Goal: Task Accomplishment & Management: Manage account settings

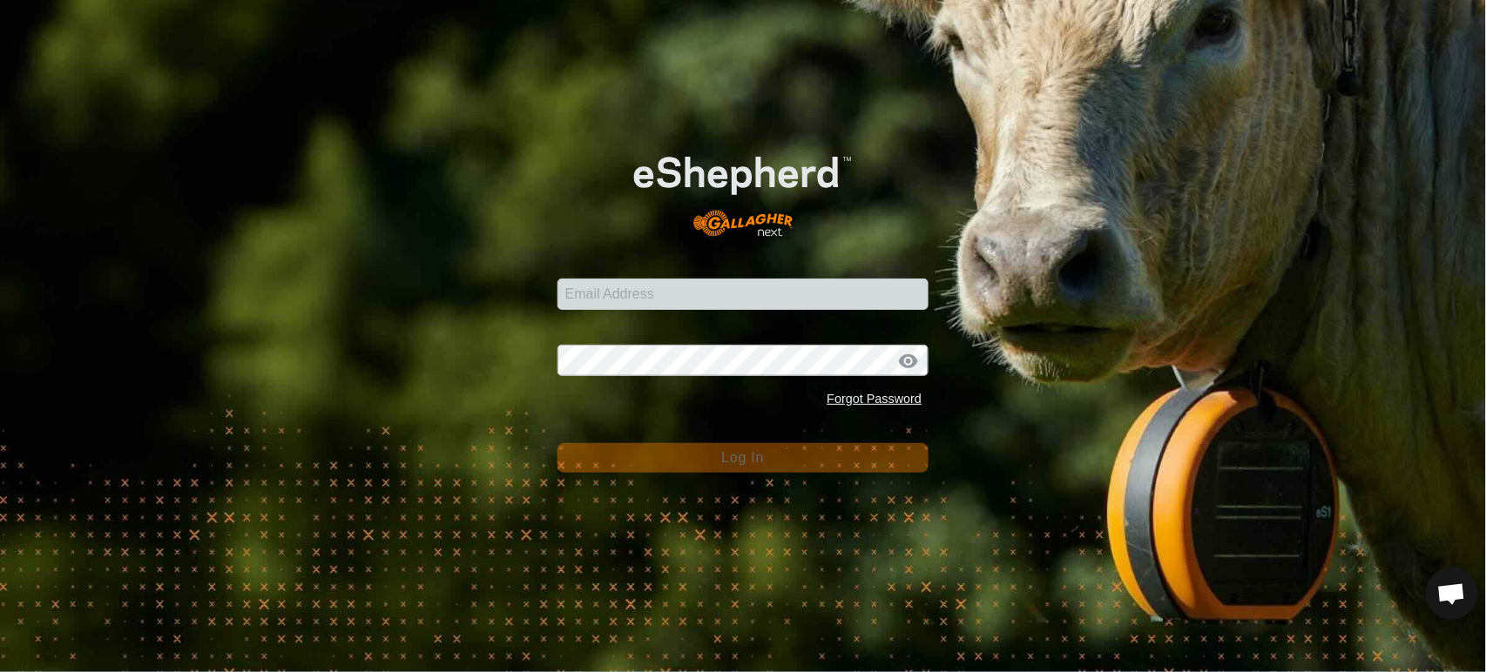
click at [0, 672] on com-1password-button at bounding box center [0, 672] width 0 height 0
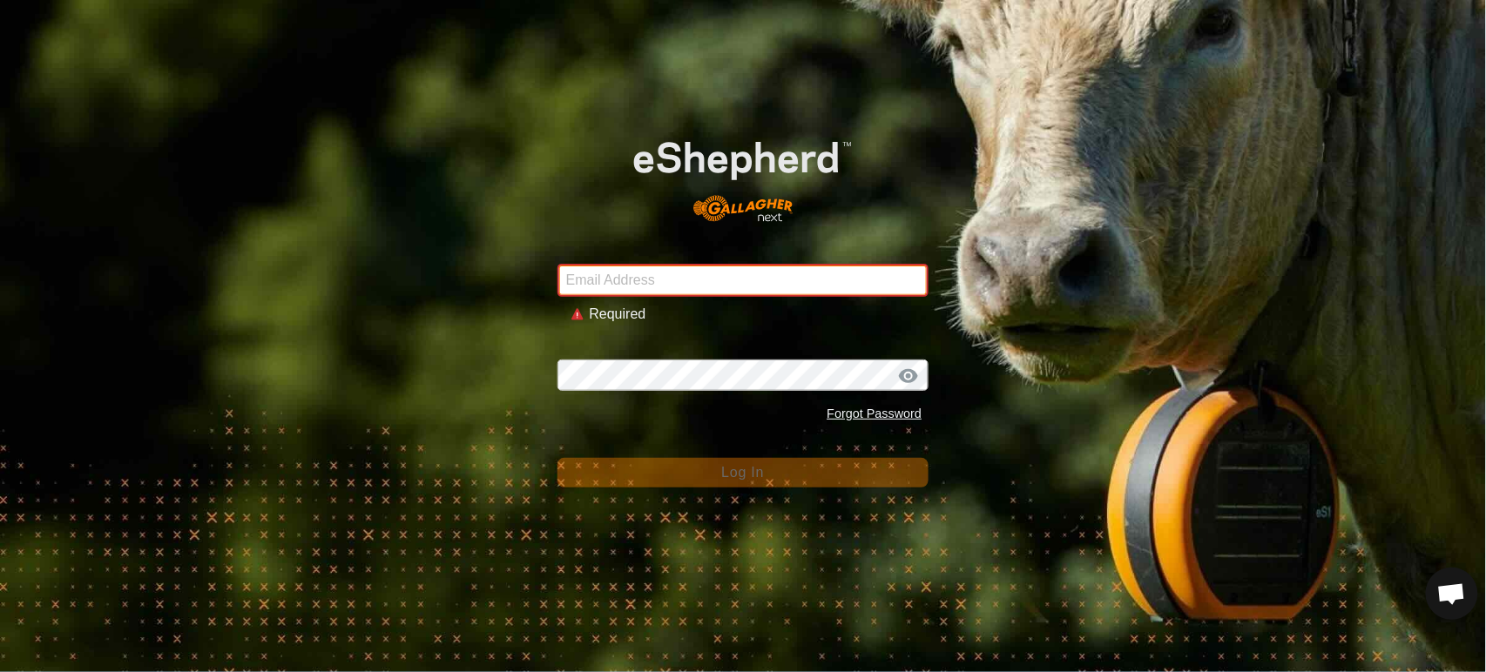
click at [670, 289] on input "Email Address" at bounding box center [743, 280] width 372 height 33
type input "andrew.macdonald103@gmail.com"
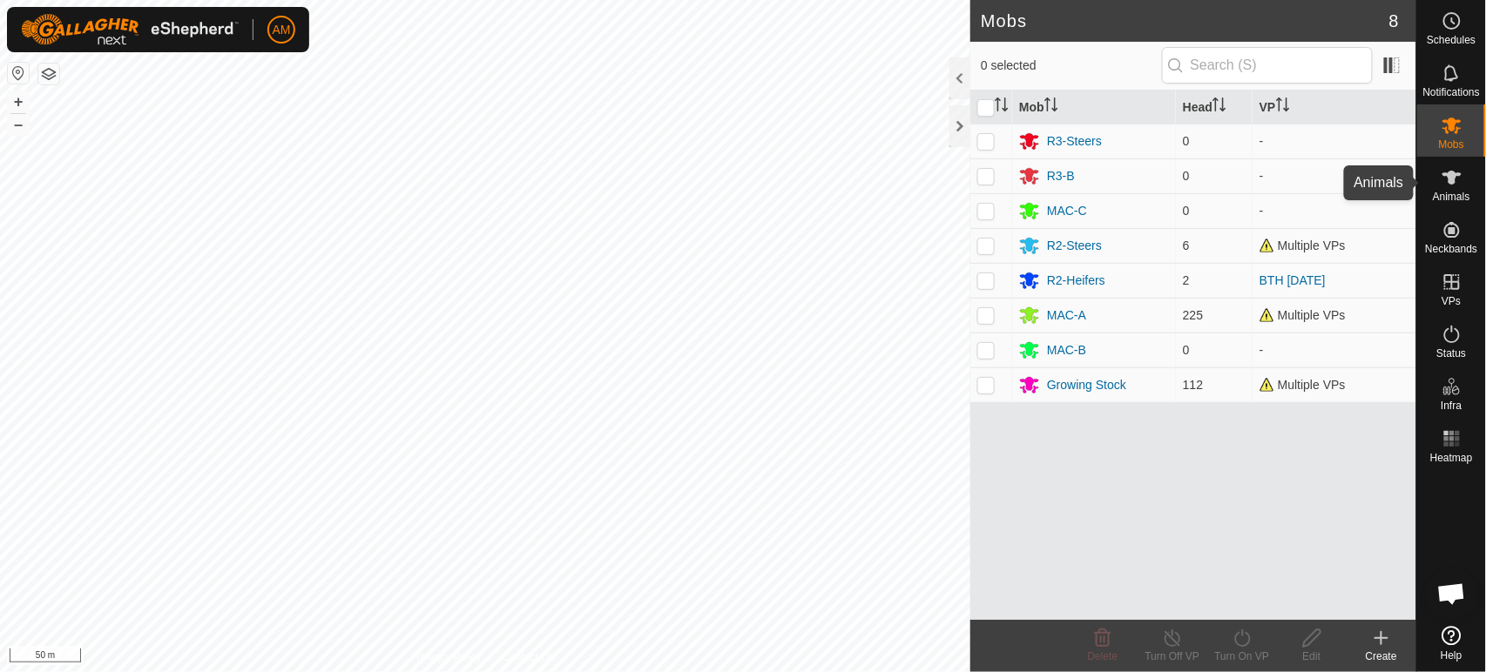
click at [1451, 167] on icon at bounding box center [1452, 177] width 21 height 21
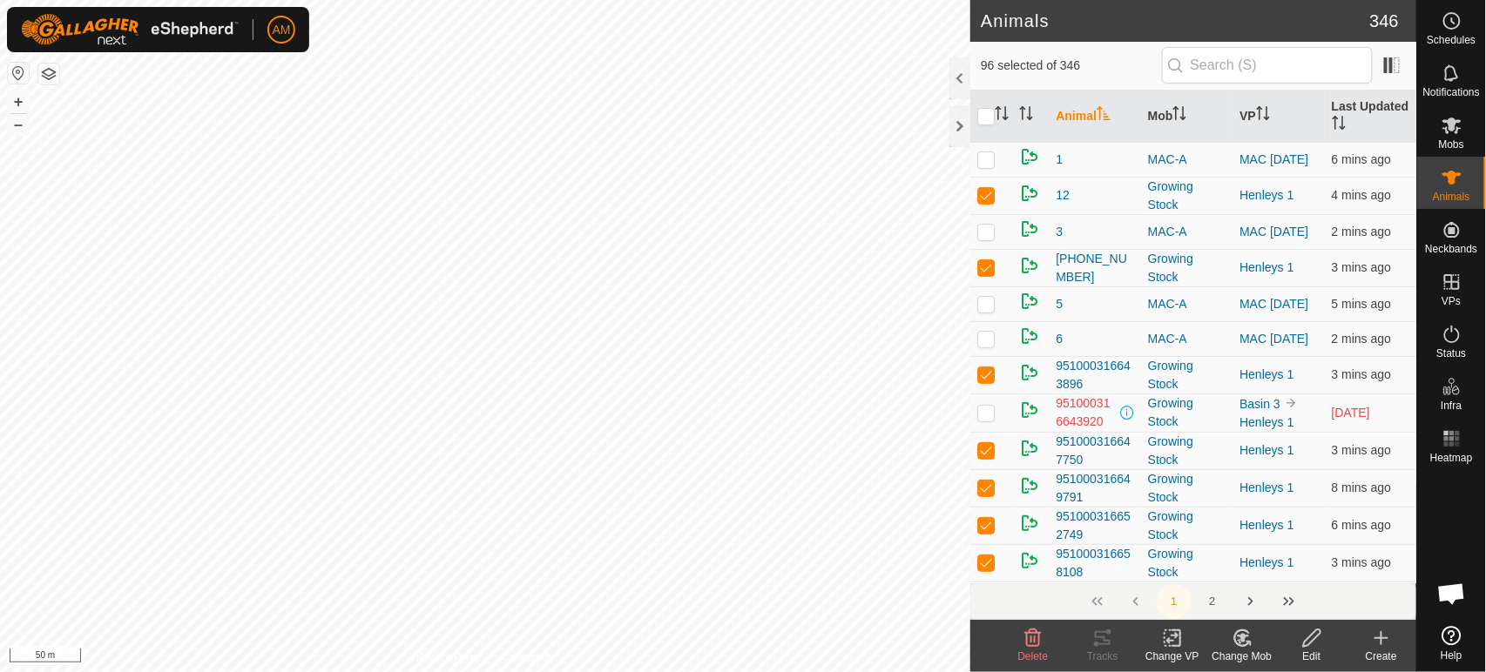
checkbox input "true"
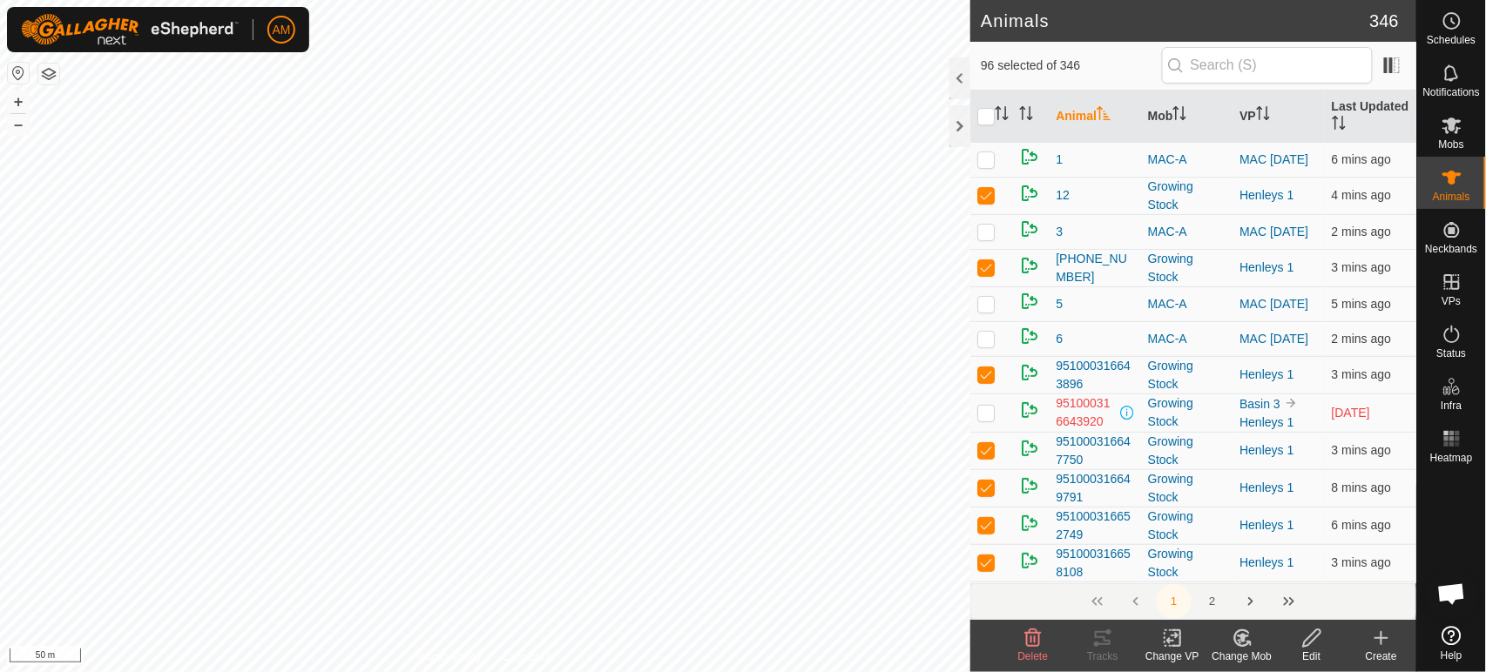
checkbox input "true"
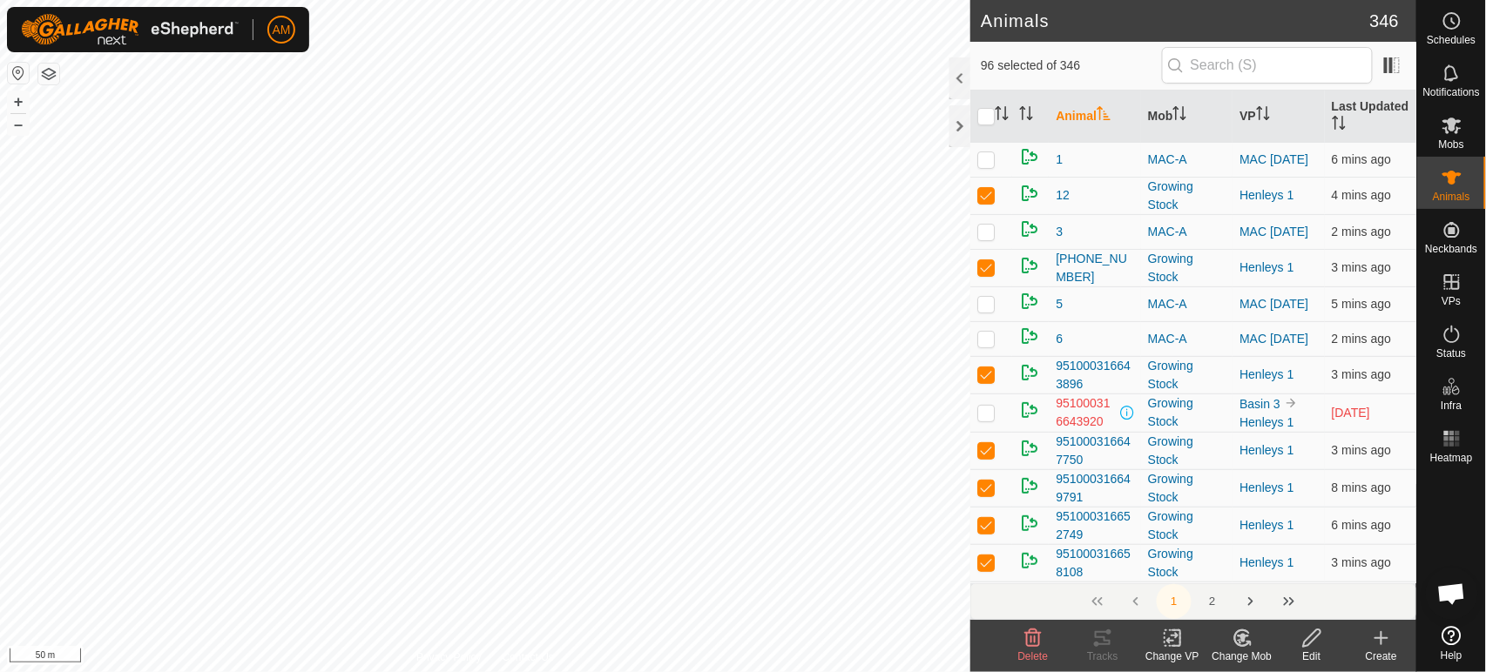
checkbox input "true"
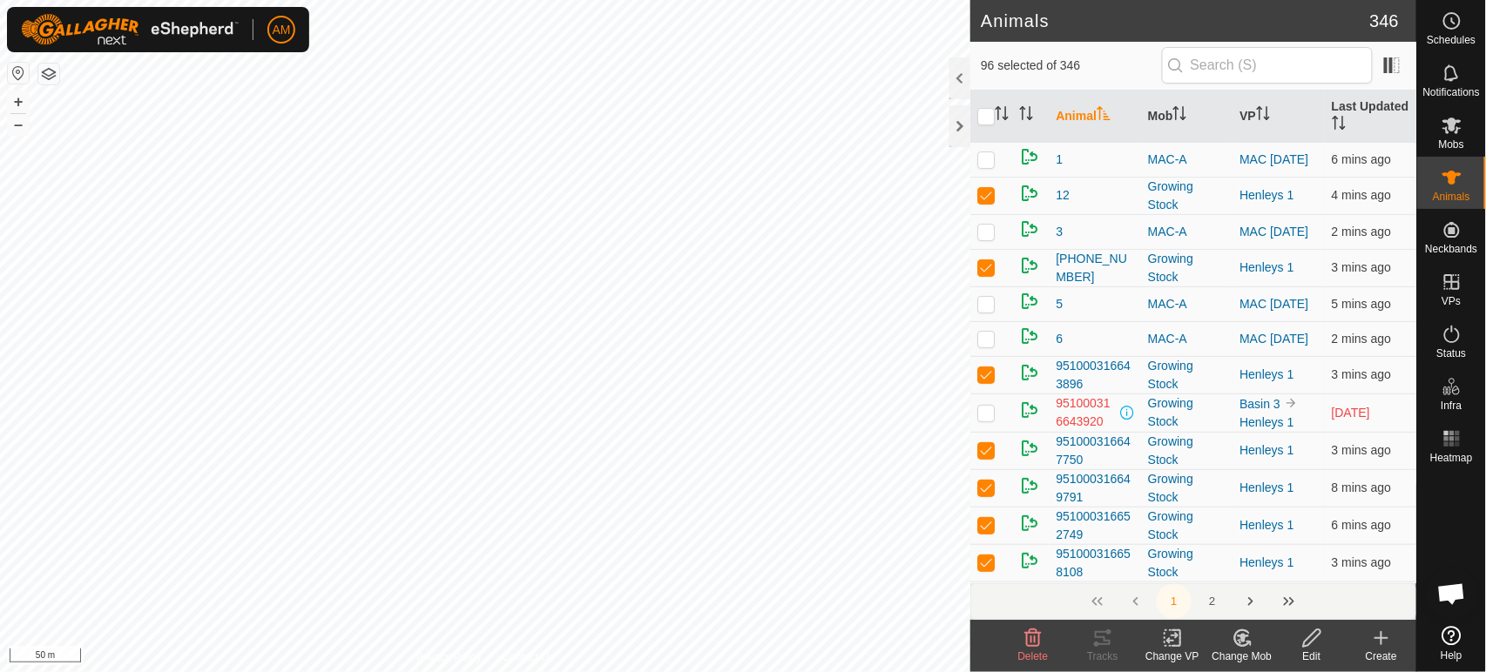
checkbox input "true"
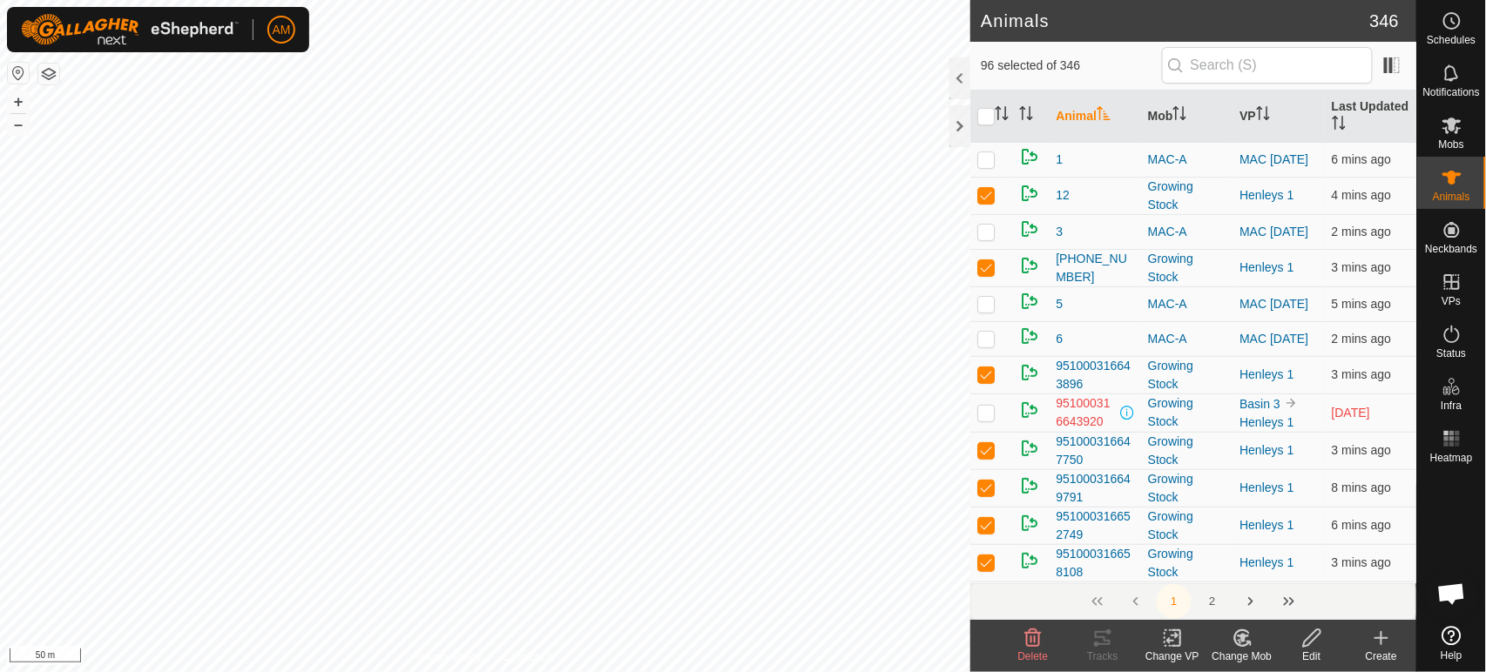
checkbox input "true"
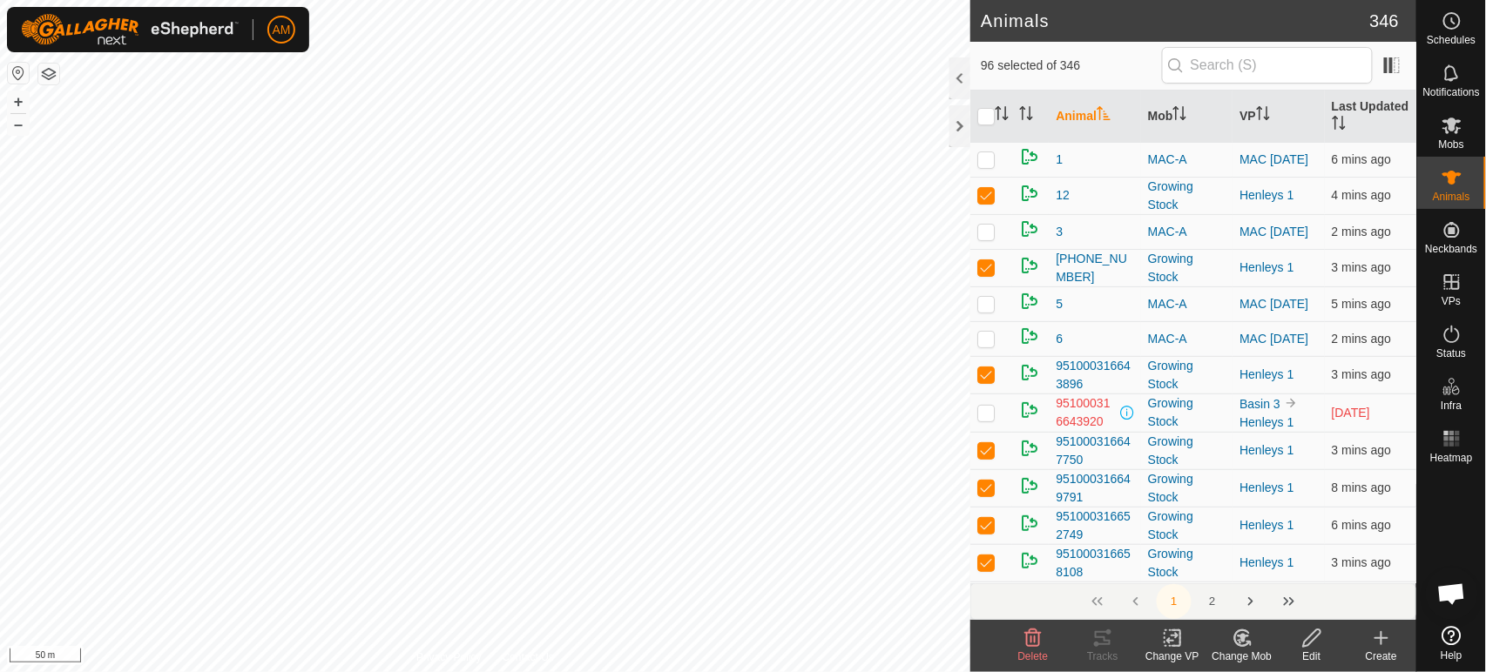
checkbox input "true"
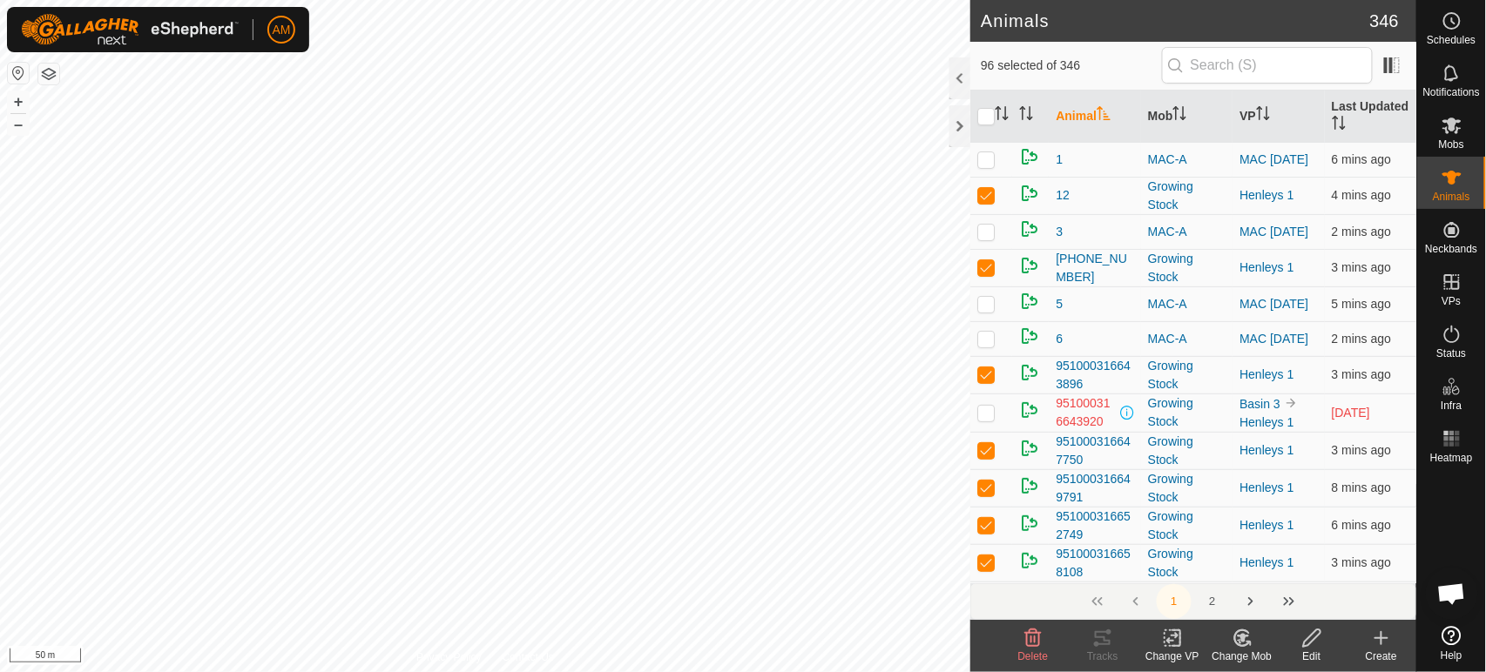
checkbox input "true"
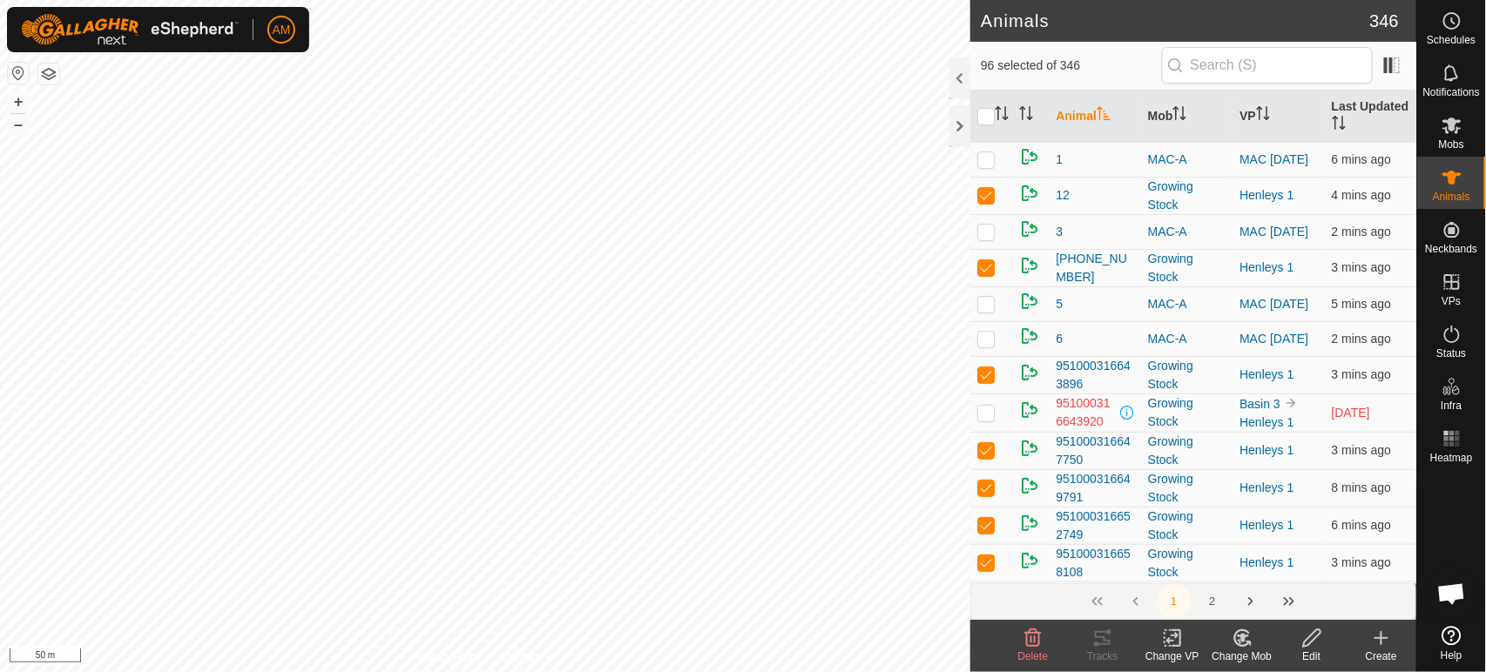
checkbox input "true"
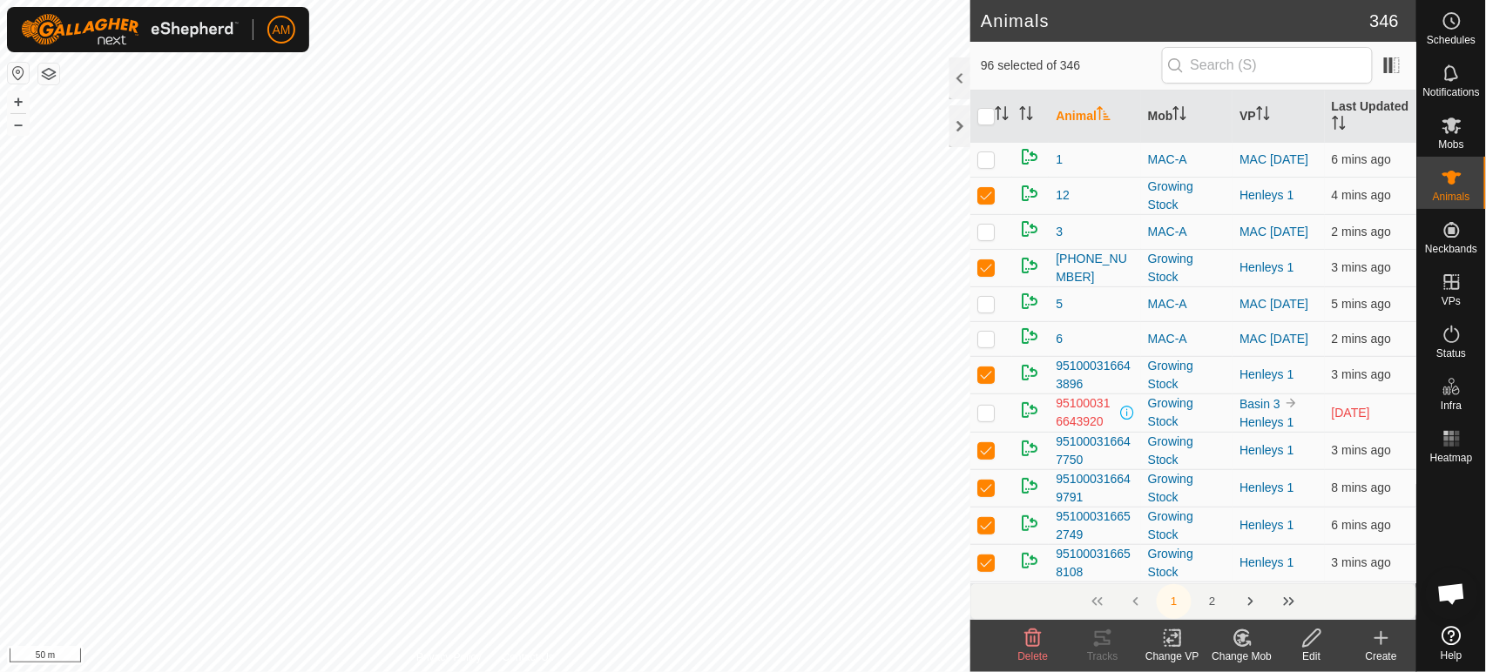
checkbox input "true"
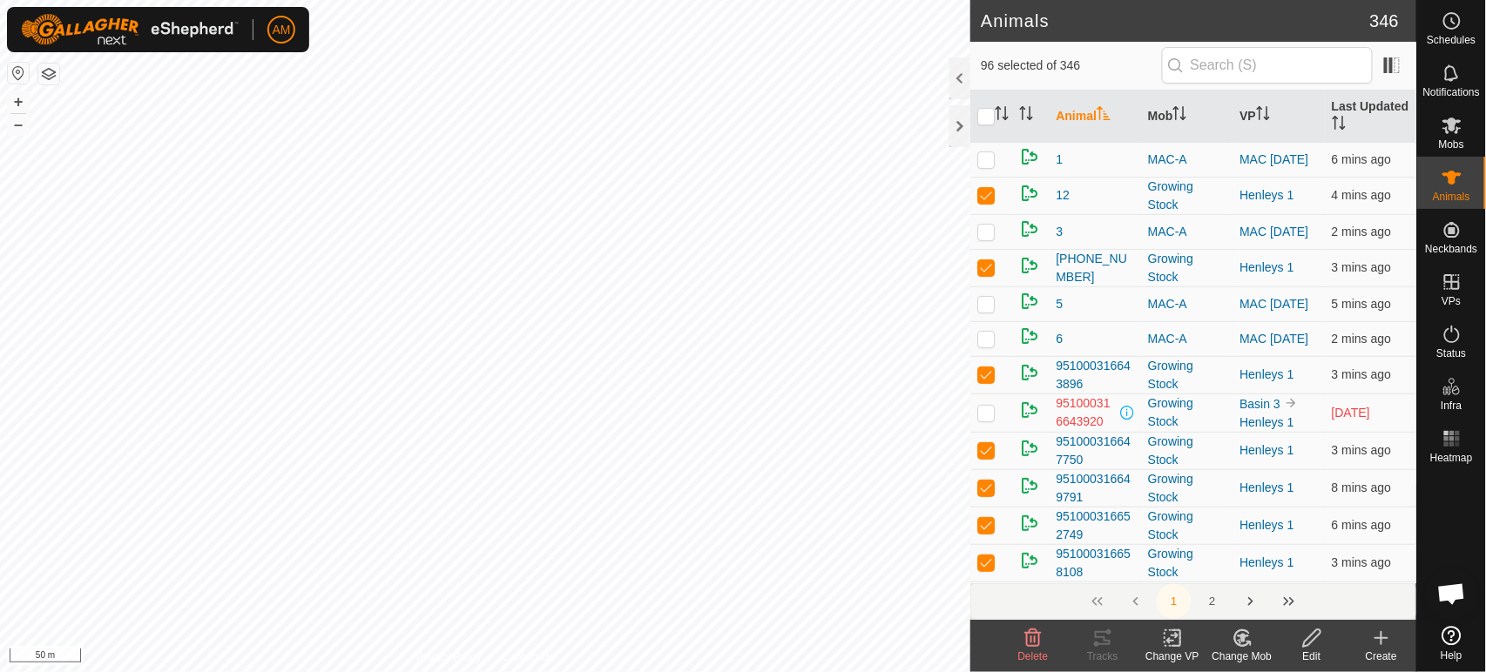
checkbox input "true"
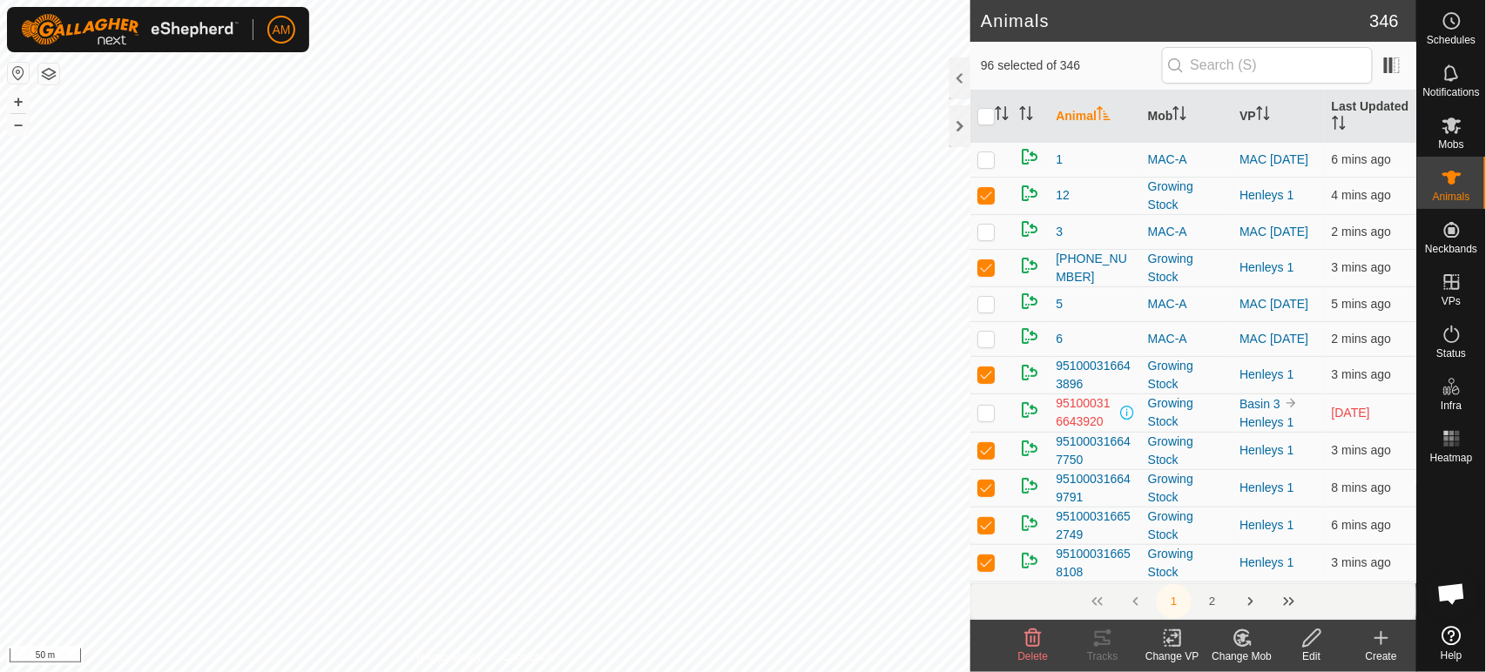
checkbox input "true"
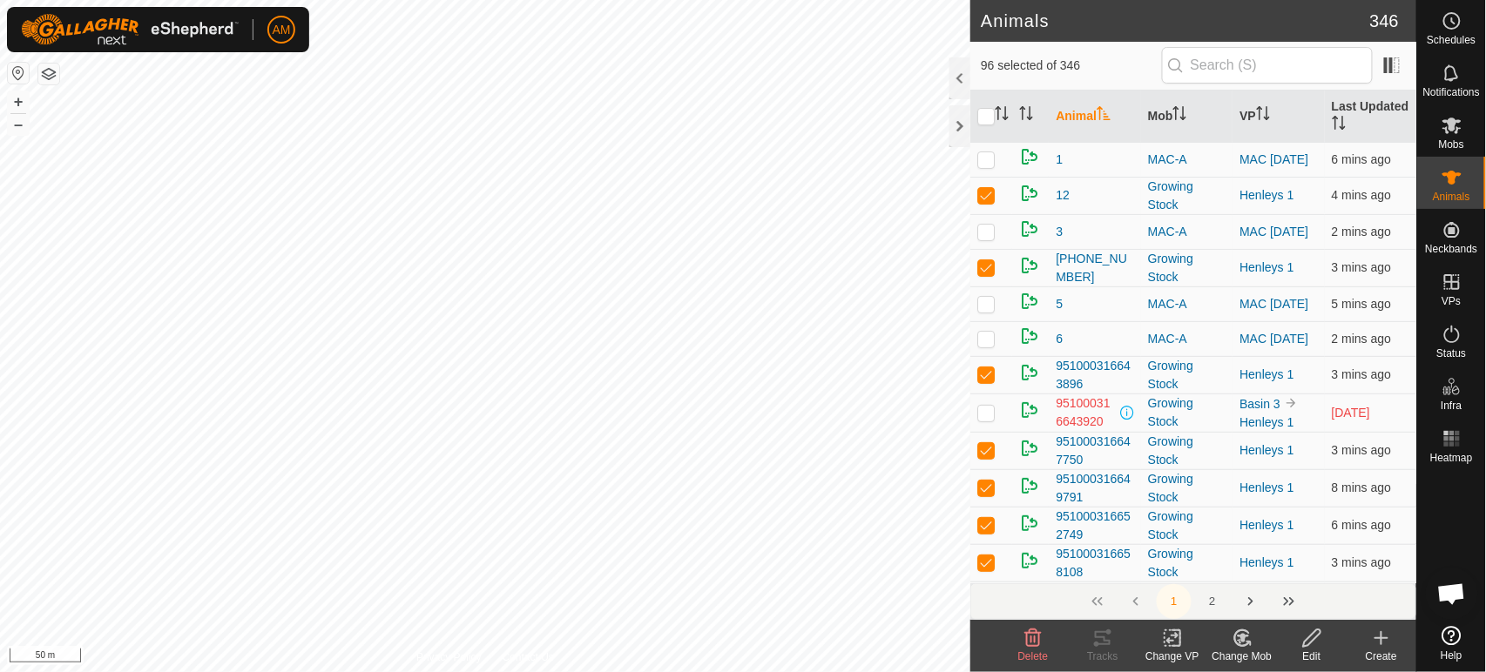
checkbox input "true"
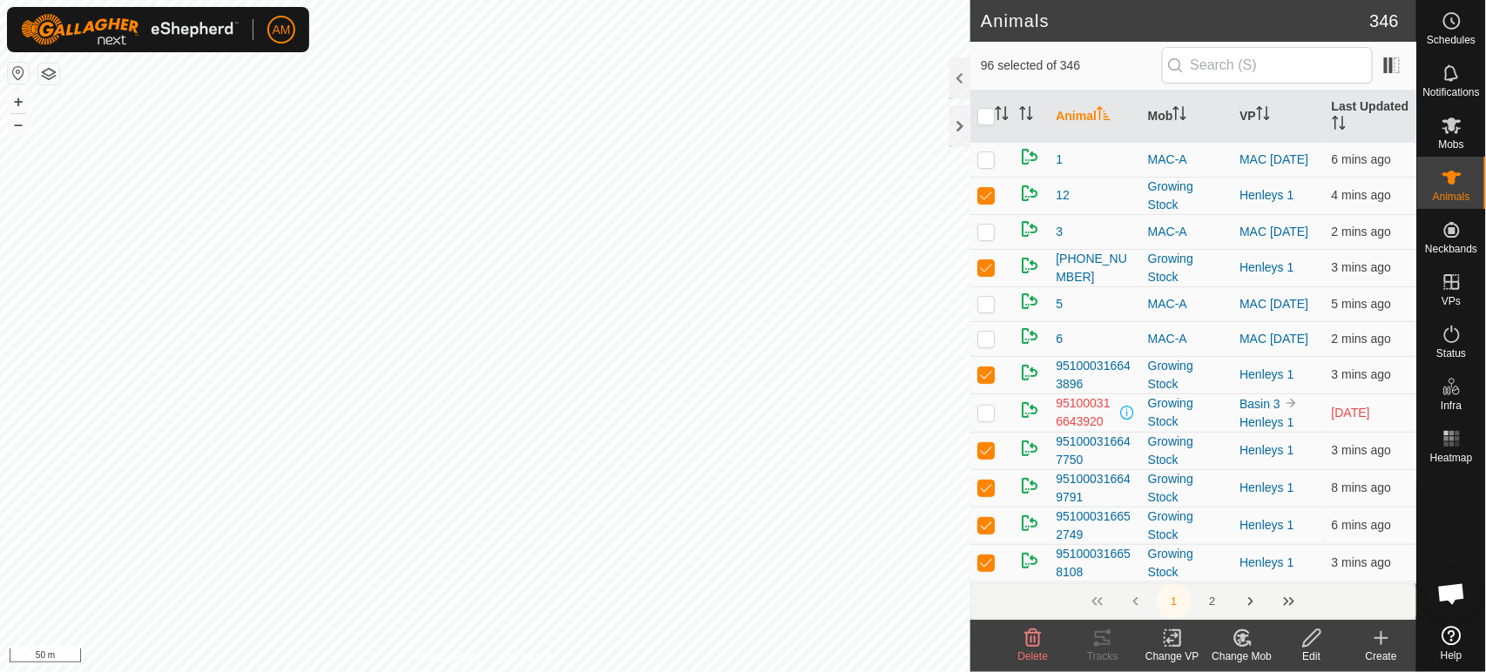
checkbox input "true"
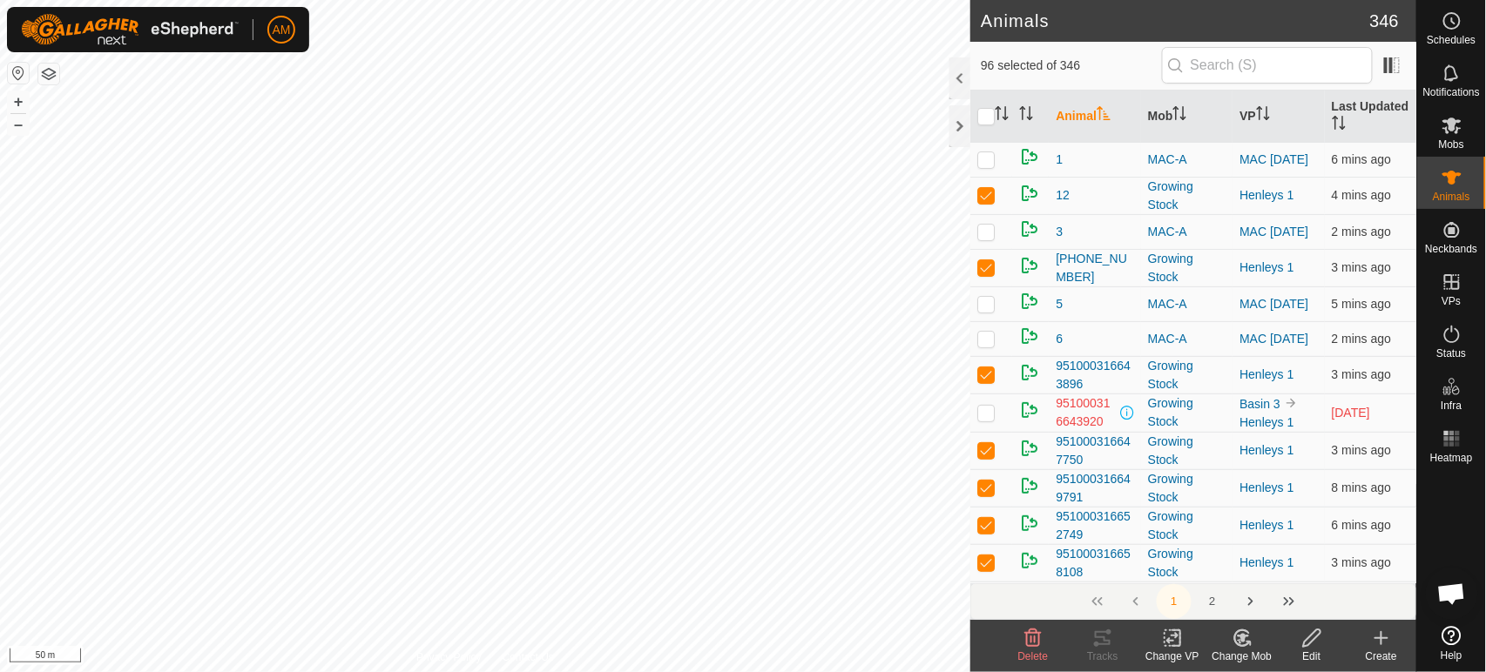
checkbox input "true"
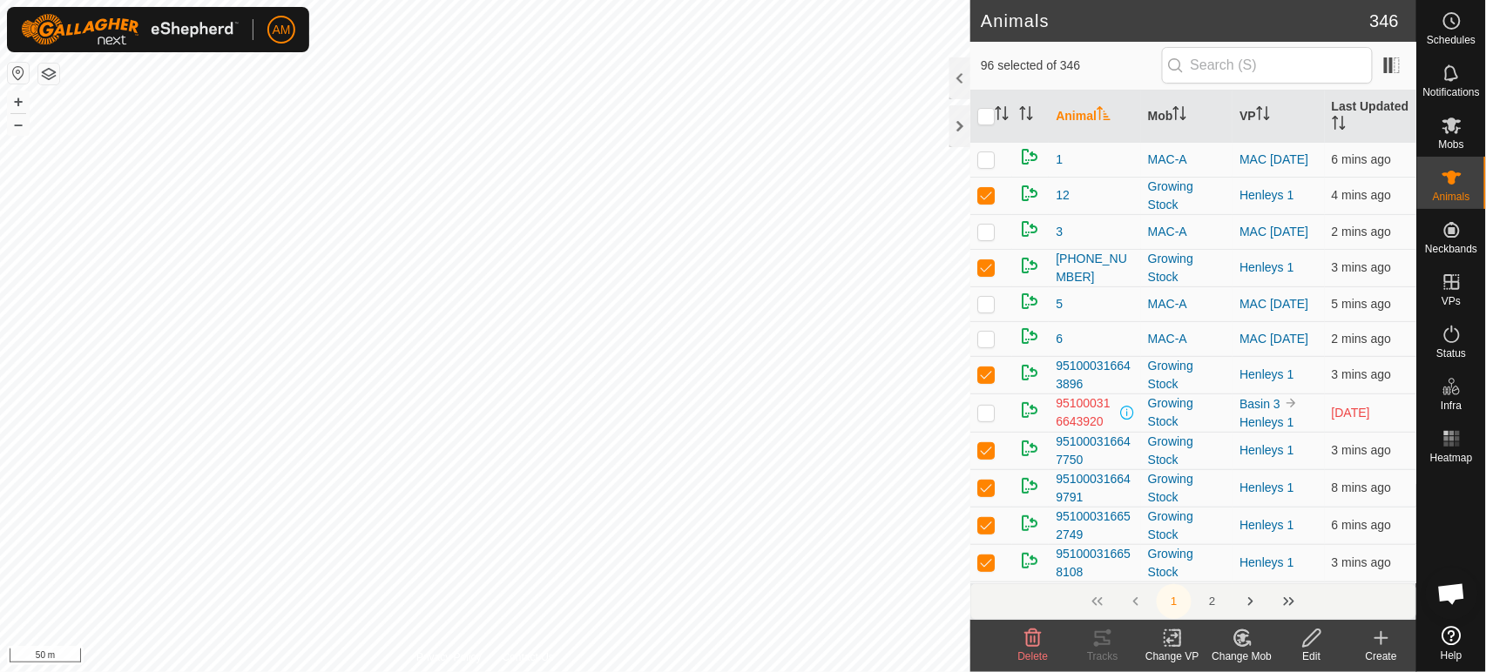
checkbox input "true"
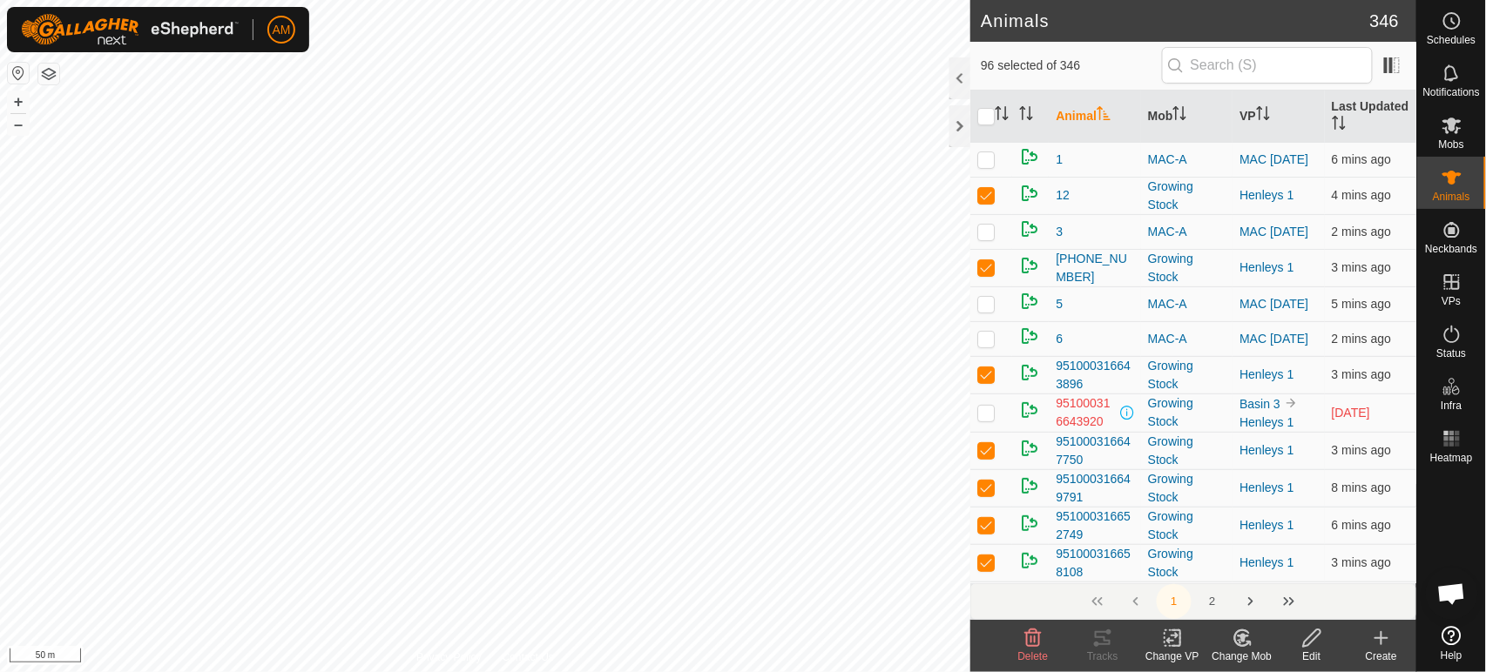
checkbox input "true"
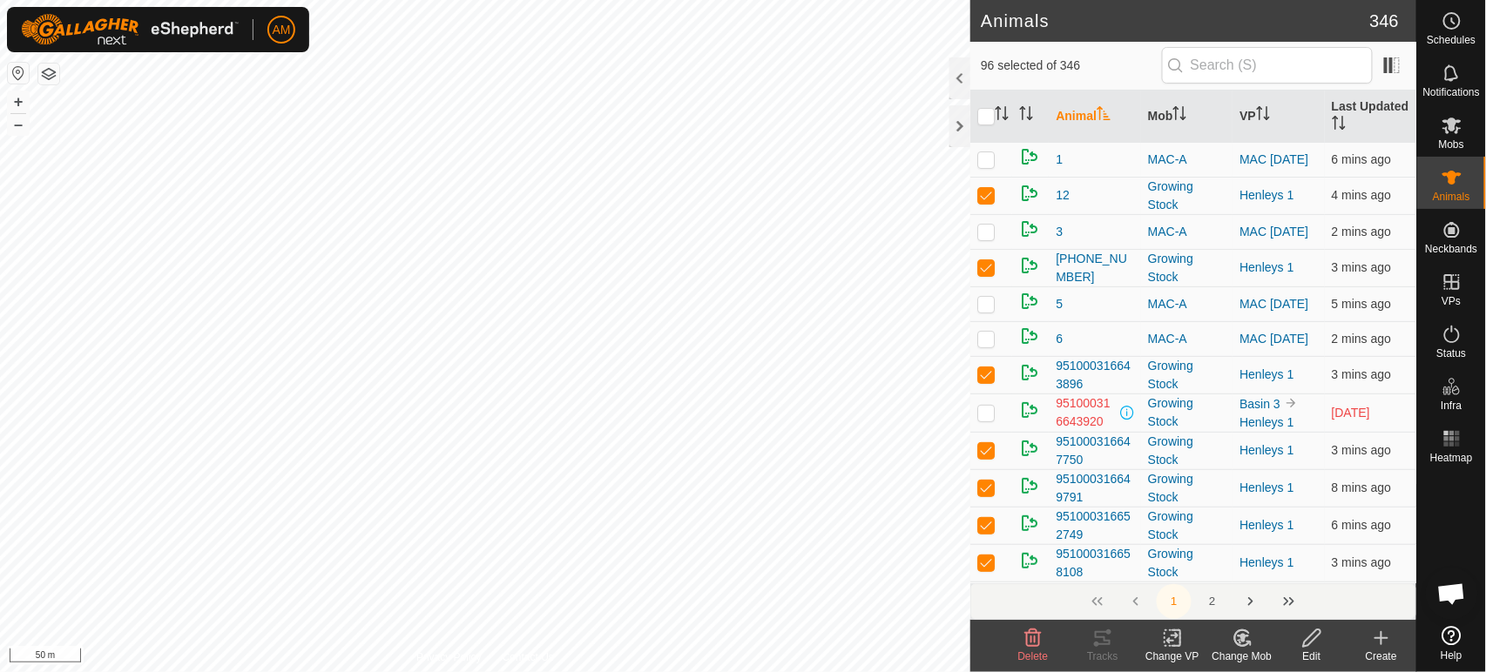
click at [1166, 651] on div "Change VP" at bounding box center [1173, 657] width 70 height 16
click at [1187, 558] on link "Choose VP..." at bounding box center [1225, 563] width 172 height 35
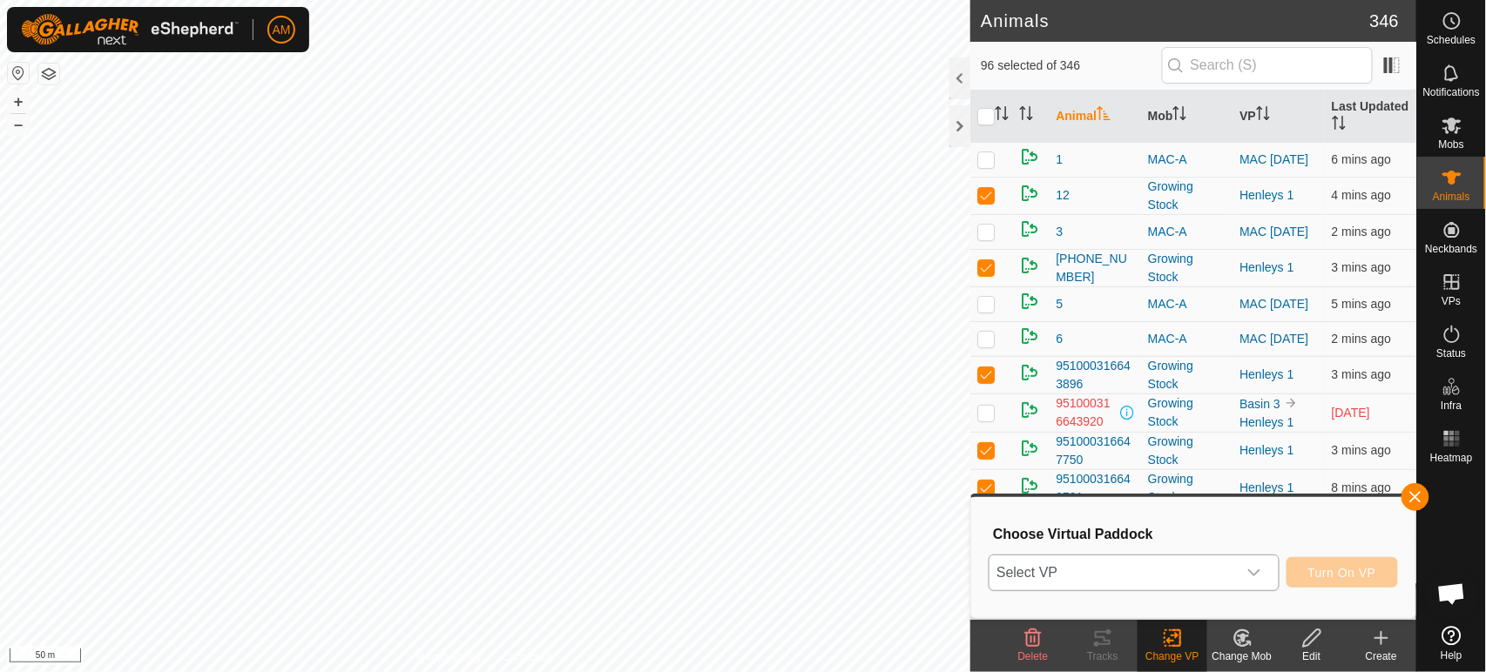
click at [1157, 571] on span "Select VP" at bounding box center [1112, 573] width 247 height 35
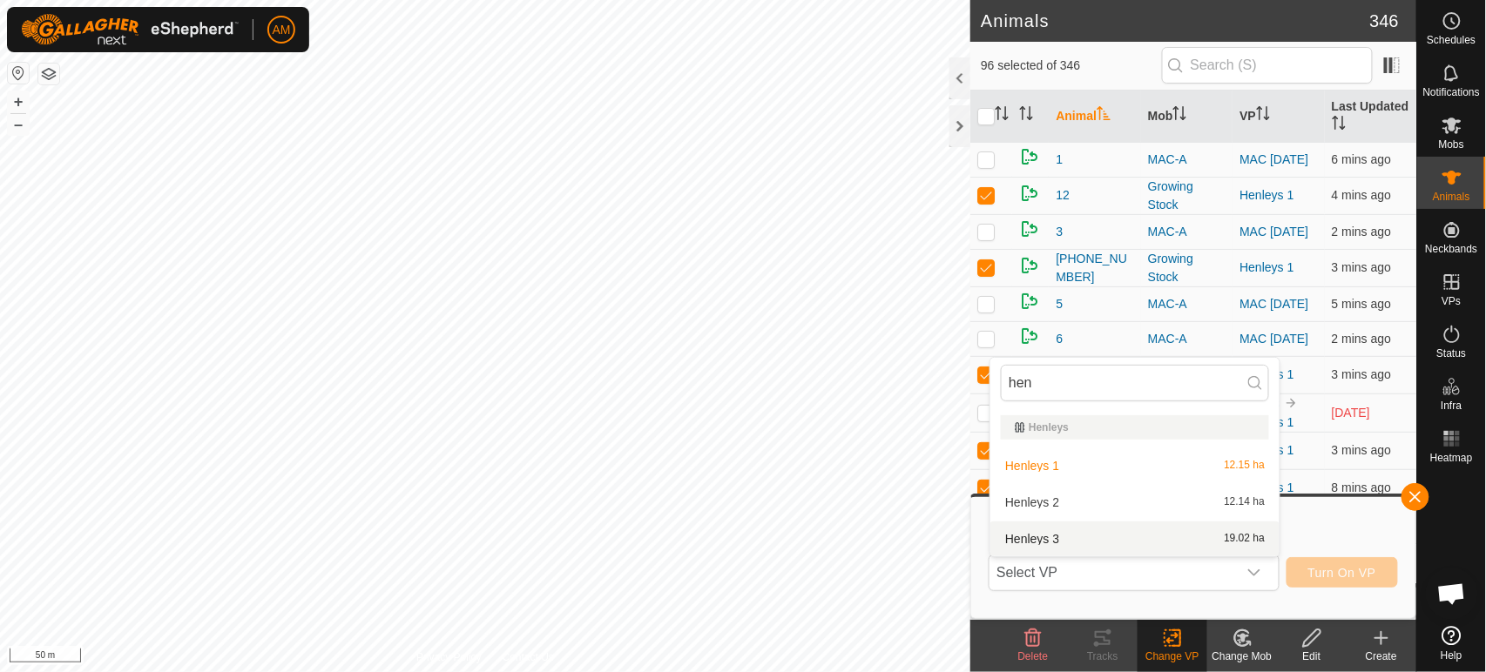
type input "hen"
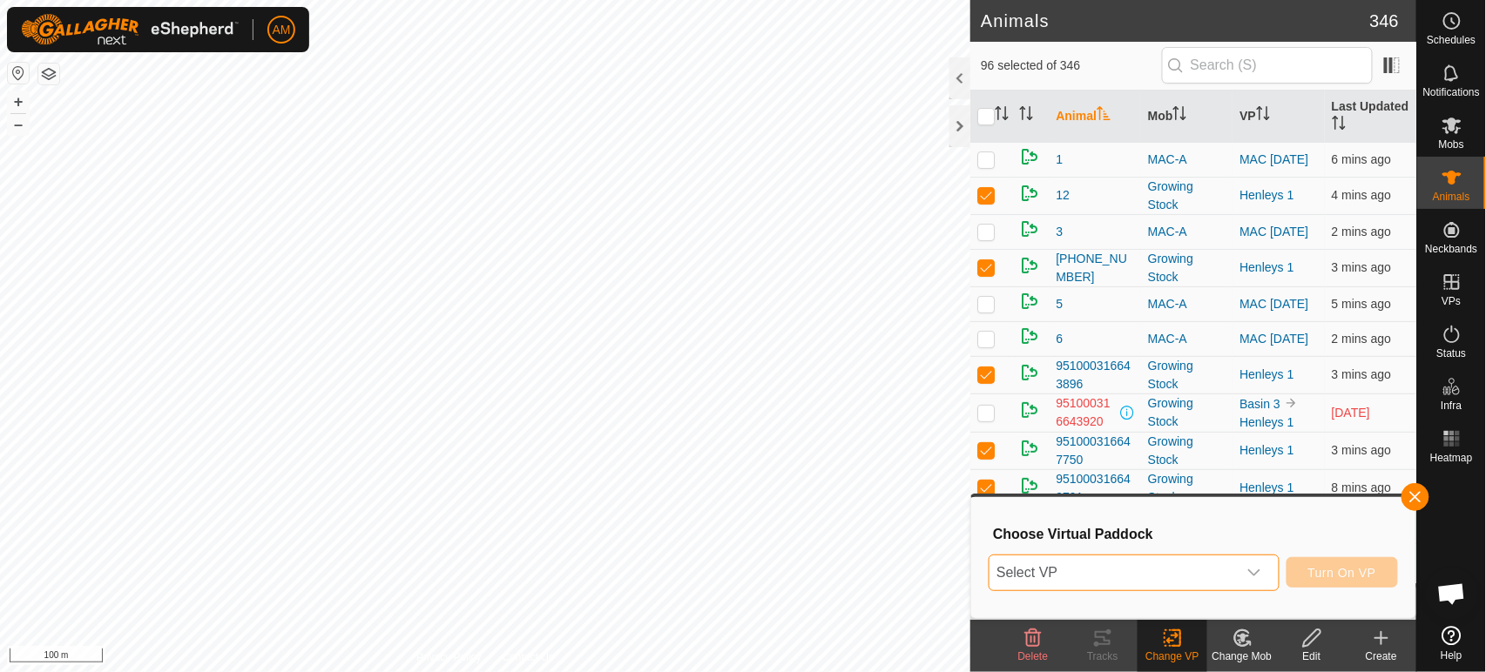
click at [1162, 577] on span "Select VP" at bounding box center [1112, 573] width 247 height 35
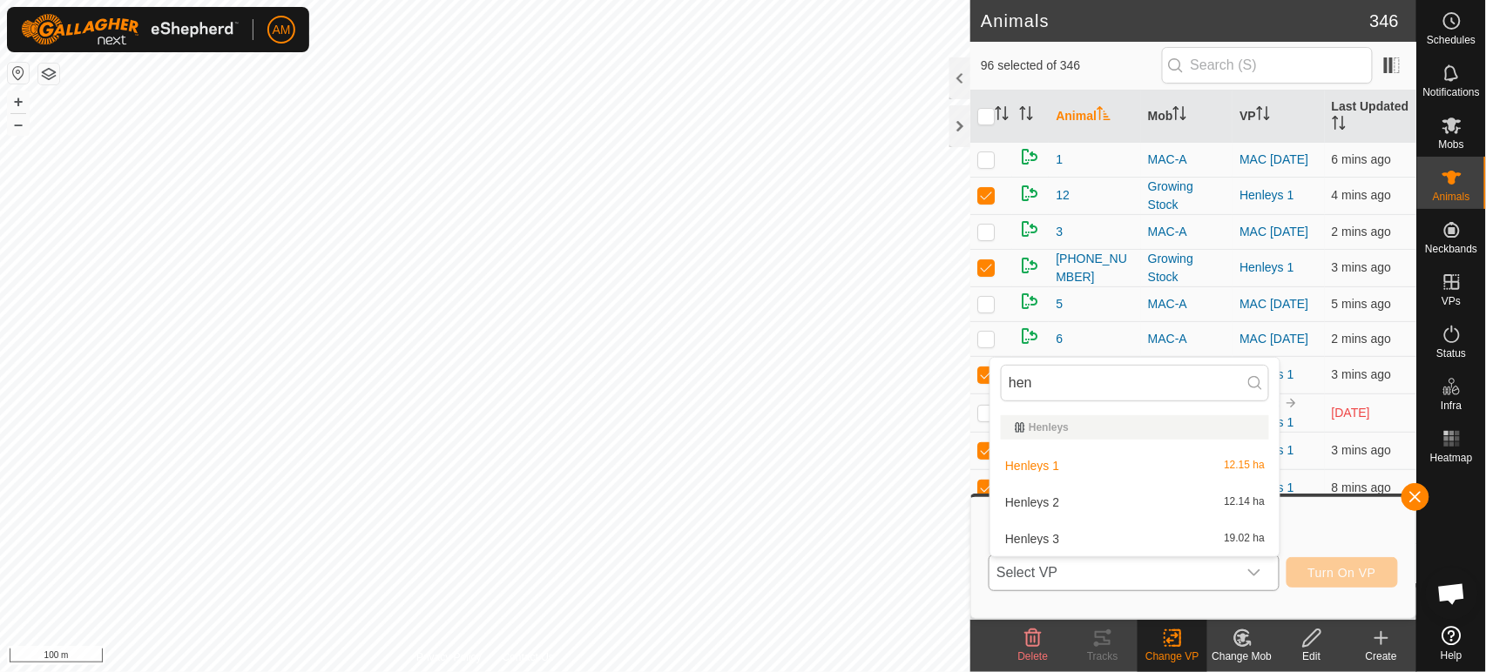
click at [1128, 531] on div "Henleys 3 19.02 ha" at bounding box center [1135, 539] width 268 height 21
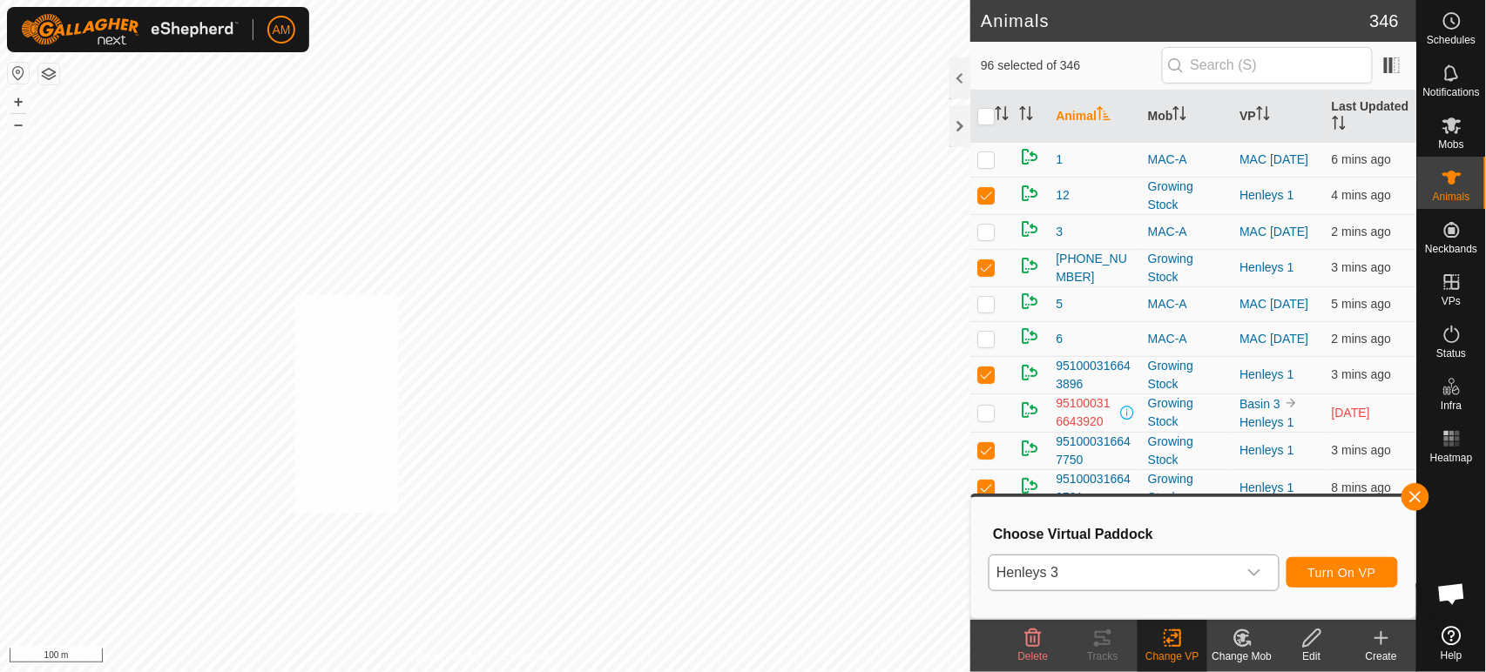
checkbox input "true"
click at [1125, 571] on span "Select VP" at bounding box center [1112, 573] width 247 height 35
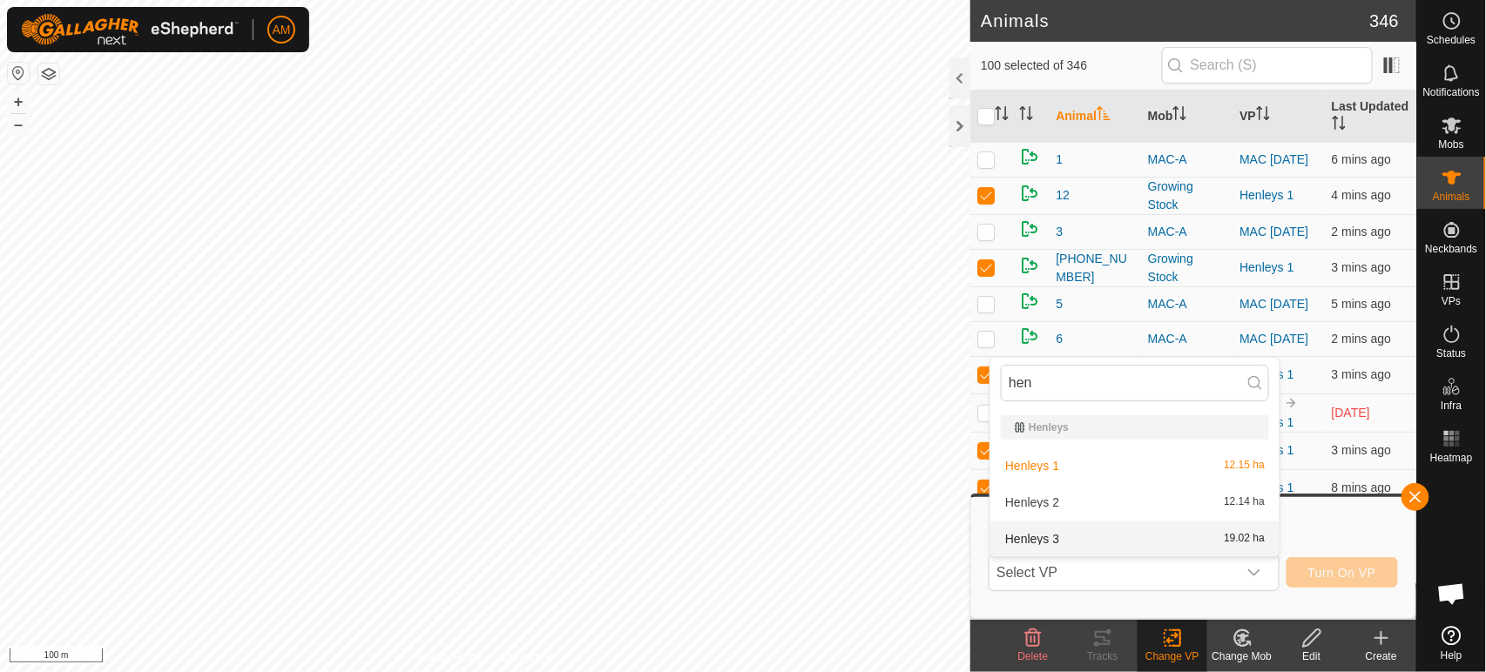
type input "hen"
click at [1077, 534] on li "Henleys 3 19.02 ha" at bounding box center [1134, 539] width 289 height 35
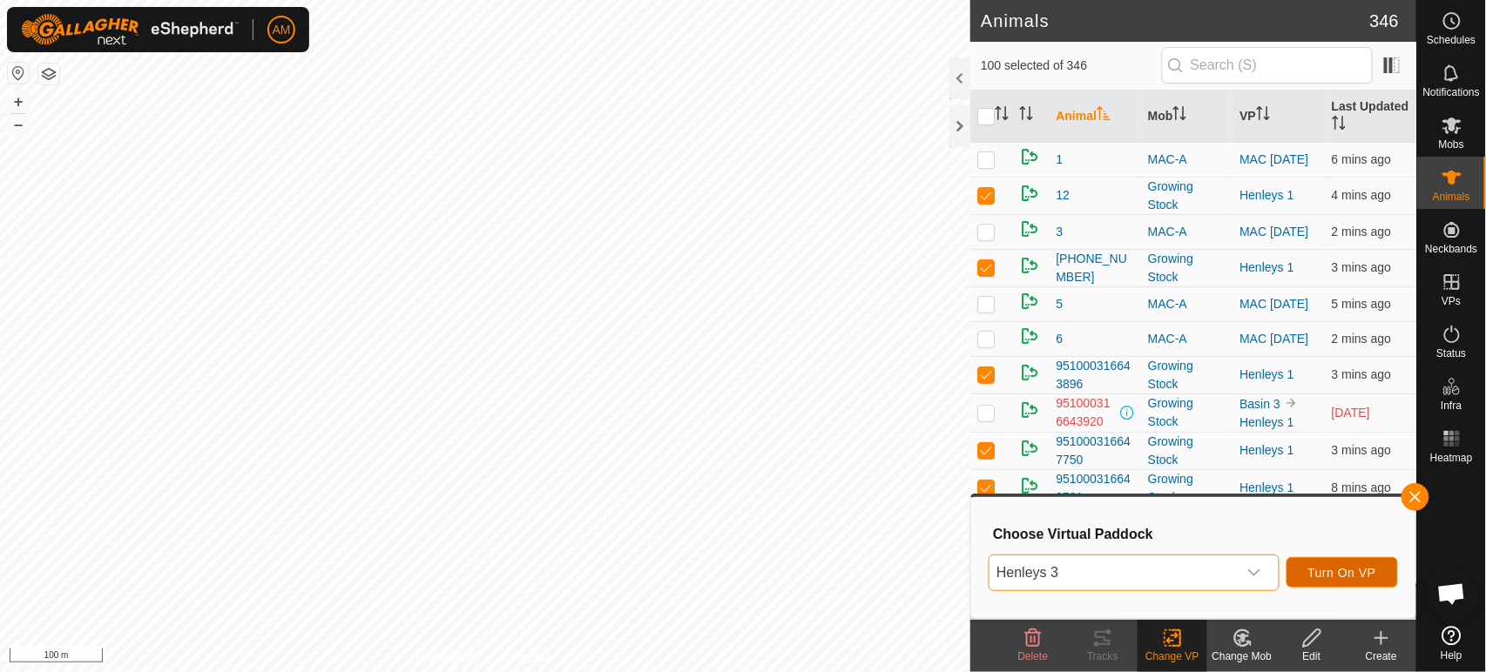
click at [1357, 577] on span "Turn On VP" at bounding box center [1342, 573] width 68 height 14
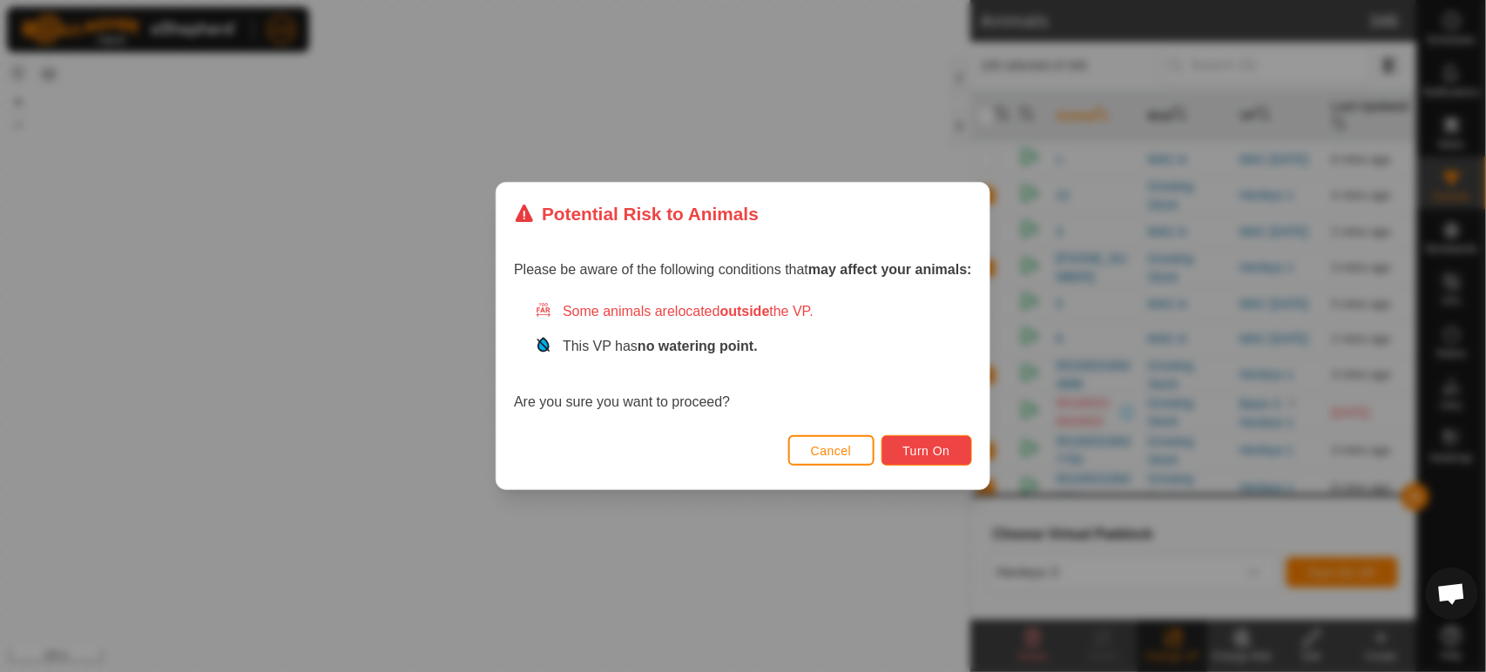
click at [934, 458] on span "Turn On" at bounding box center [926, 451] width 47 height 14
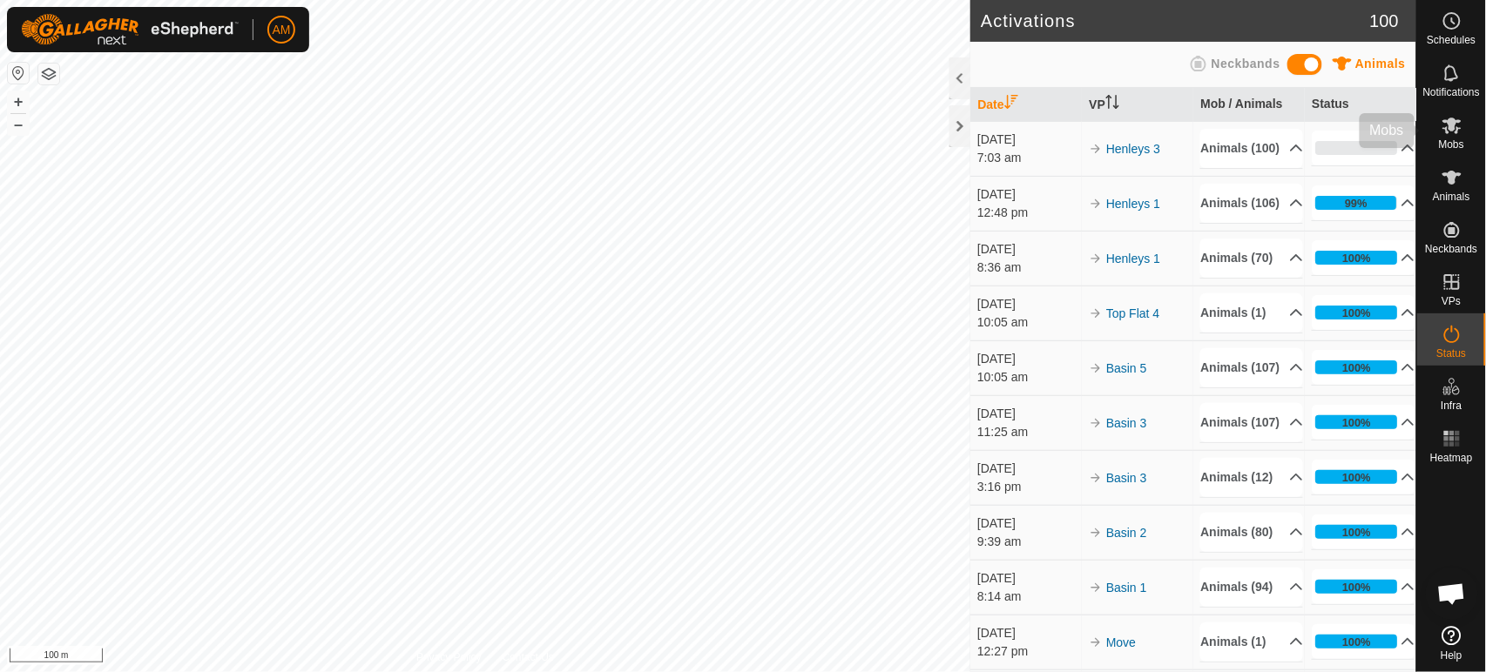
click at [1456, 196] on span "Animals" at bounding box center [1451, 197] width 37 height 10
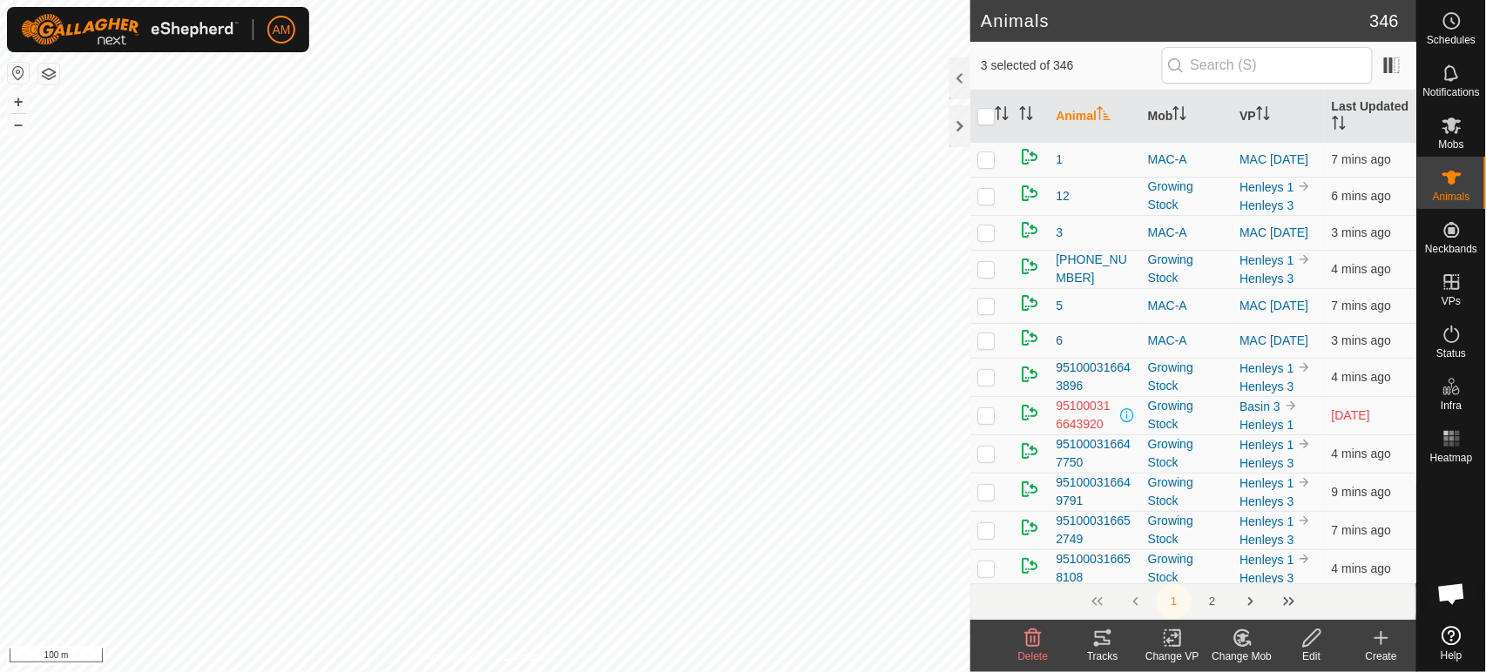
checkbox input "true"
click at [1170, 646] on rect at bounding box center [1173, 639] width 16 height 16
click at [1192, 559] on link "Choose VP..." at bounding box center [1225, 563] width 172 height 35
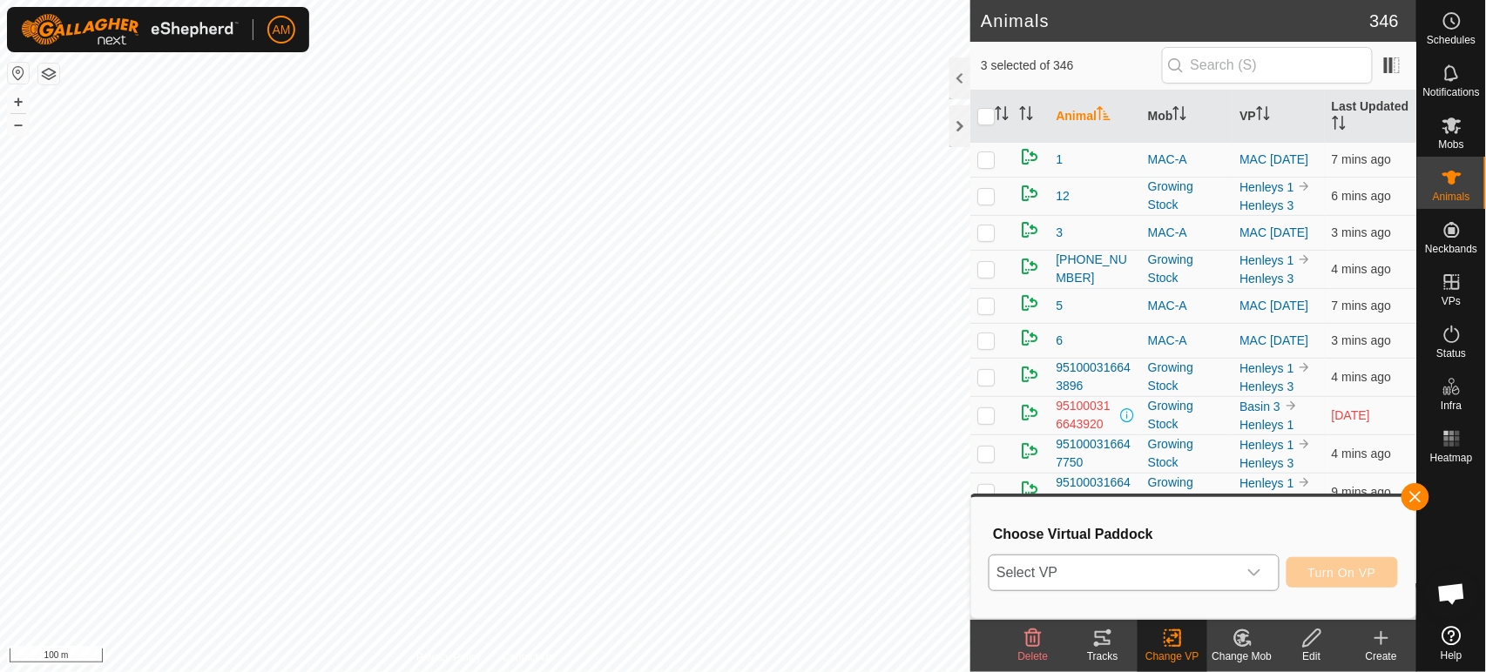
click at [1139, 572] on span "Select VP" at bounding box center [1112, 573] width 247 height 35
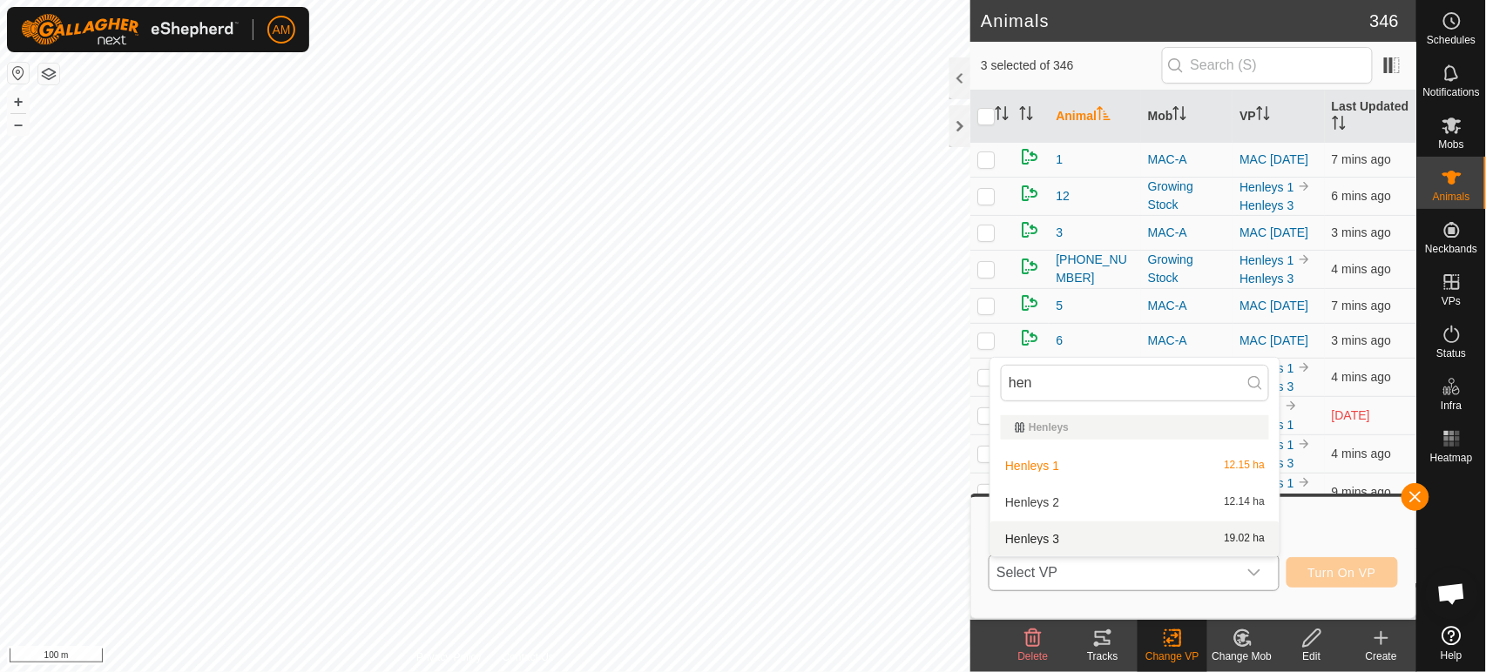
type input "hen"
click at [1077, 536] on li "Henleys 3 19.02 ha" at bounding box center [1134, 539] width 289 height 35
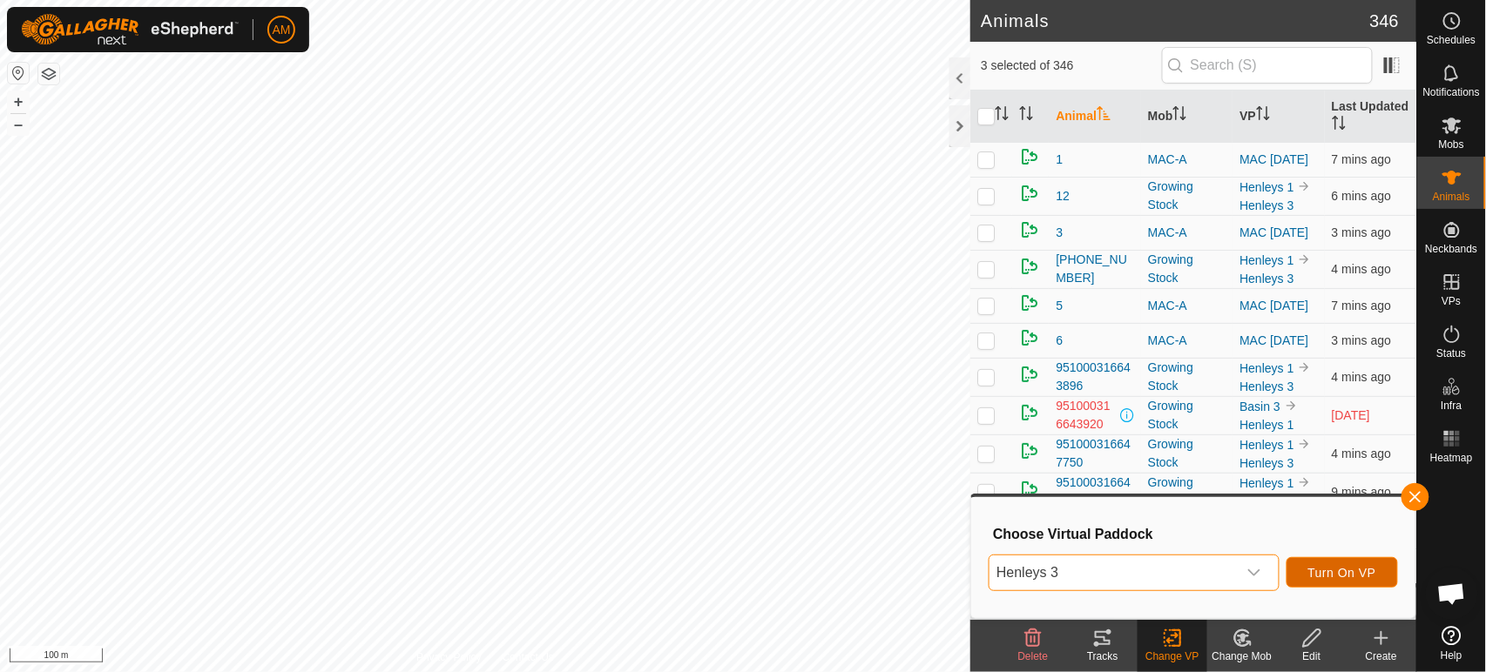
click at [1353, 571] on span "Turn On VP" at bounding box center [1342, 573] width 68 height 14
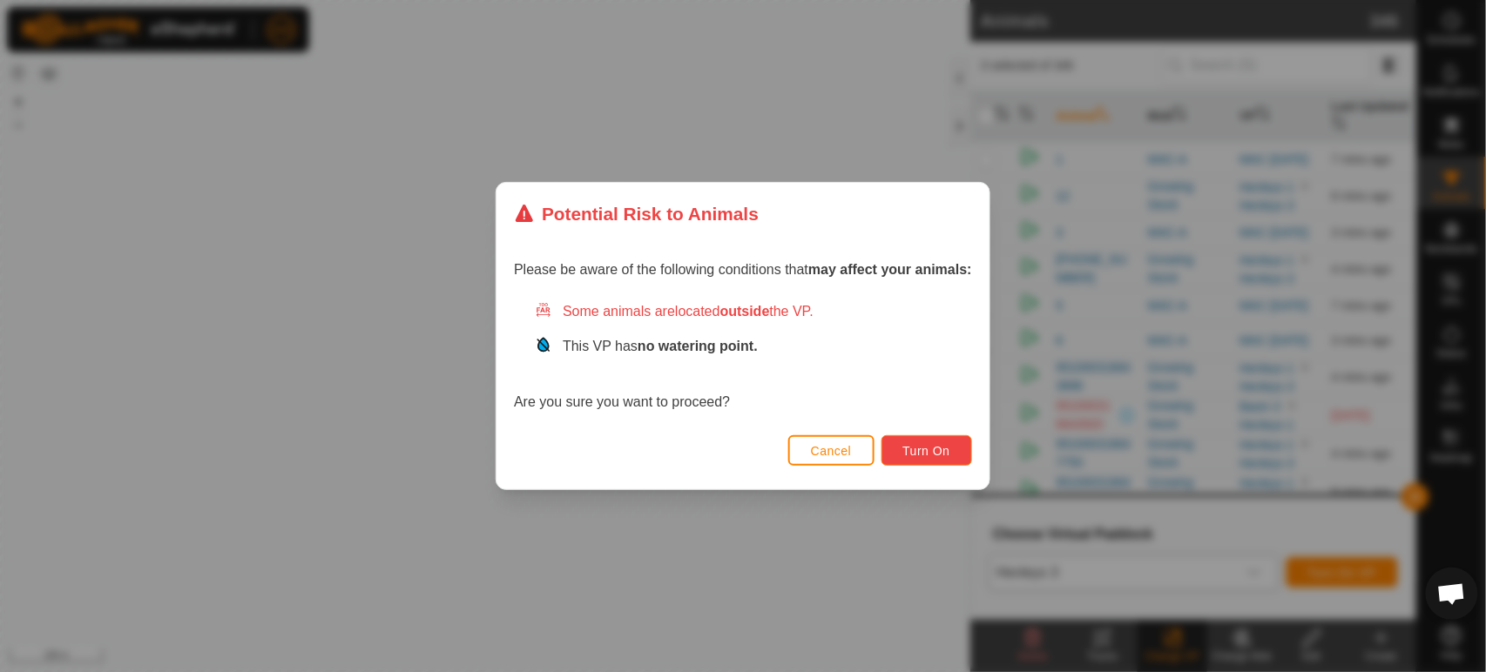
drag, startPoint x: 969, startPoint y: 476, endPoint x: 949, endPoint y: 447, distance: 35.3
click at [949, 447] on span "Turn On" at bounding box center [926, 451] width 47 height 14
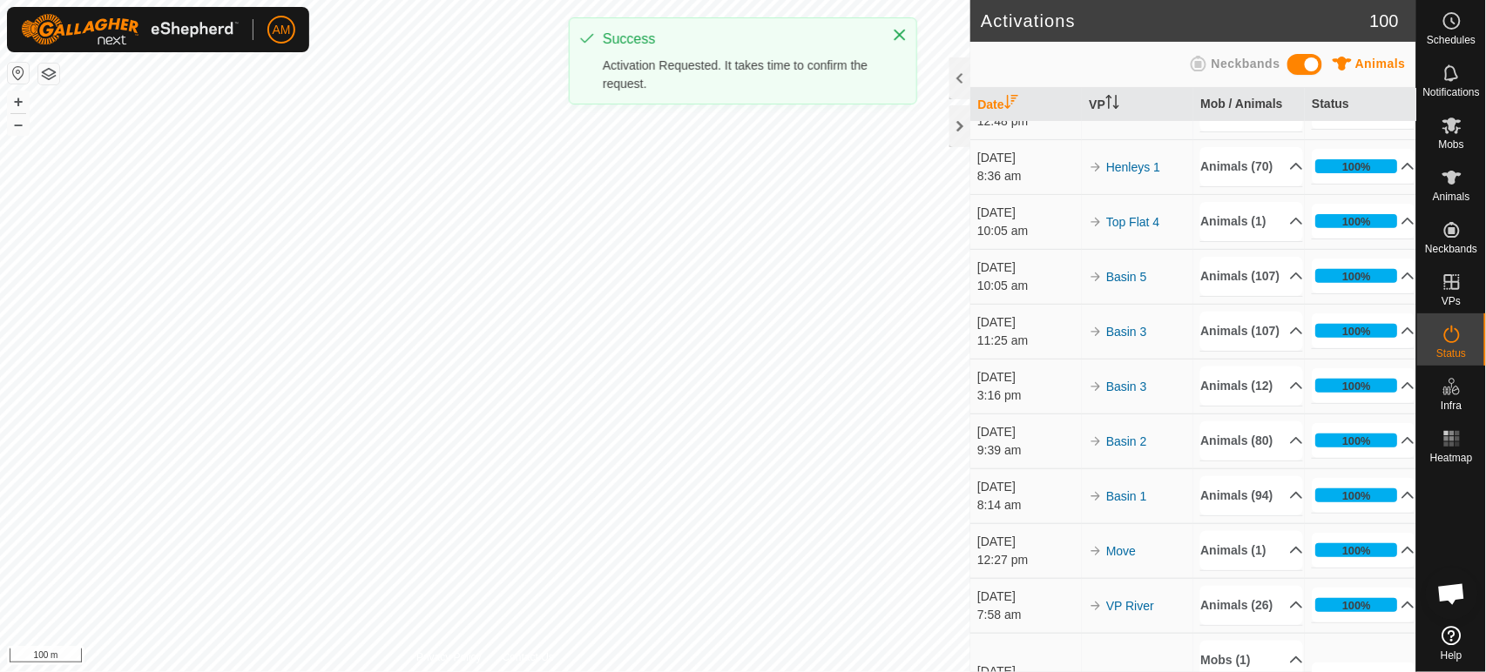
scroll to position [193, 0]
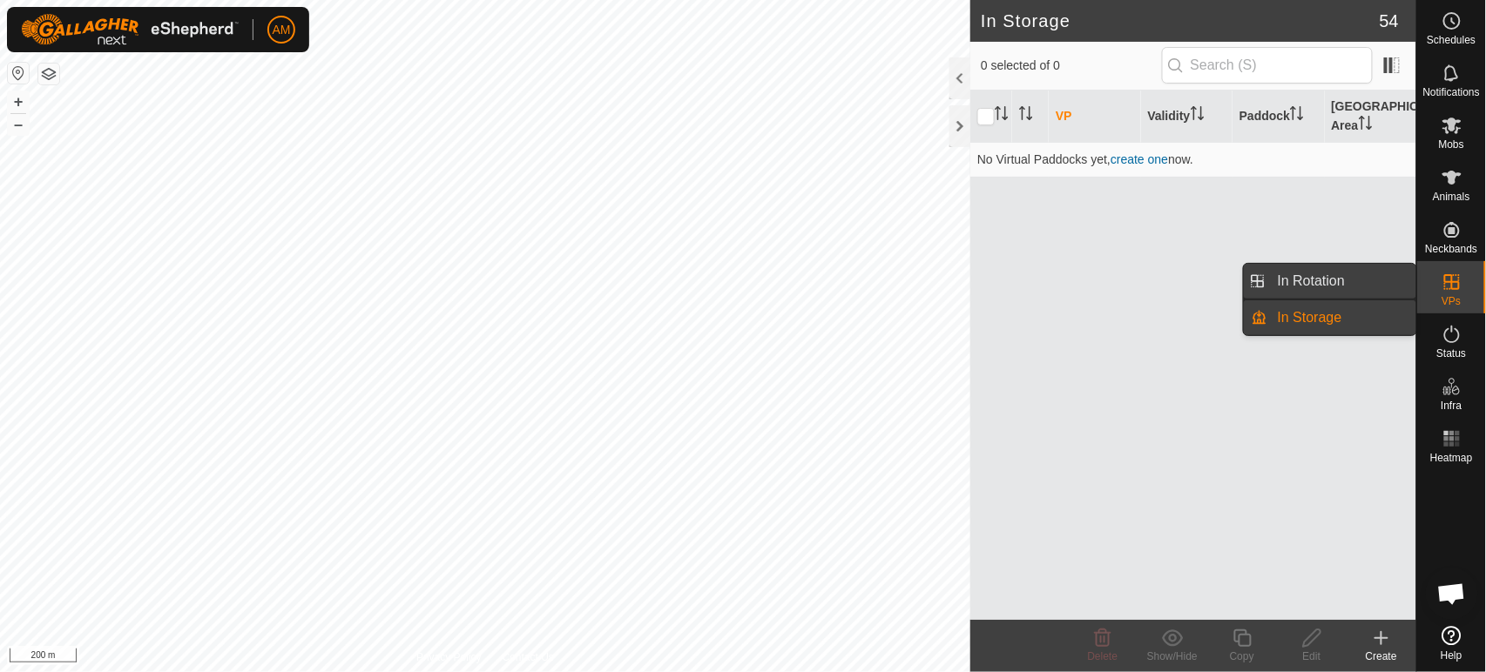
click at [1352, 284] on link "In Rotation" at bounding box center [1341, 281] width 149 height 35
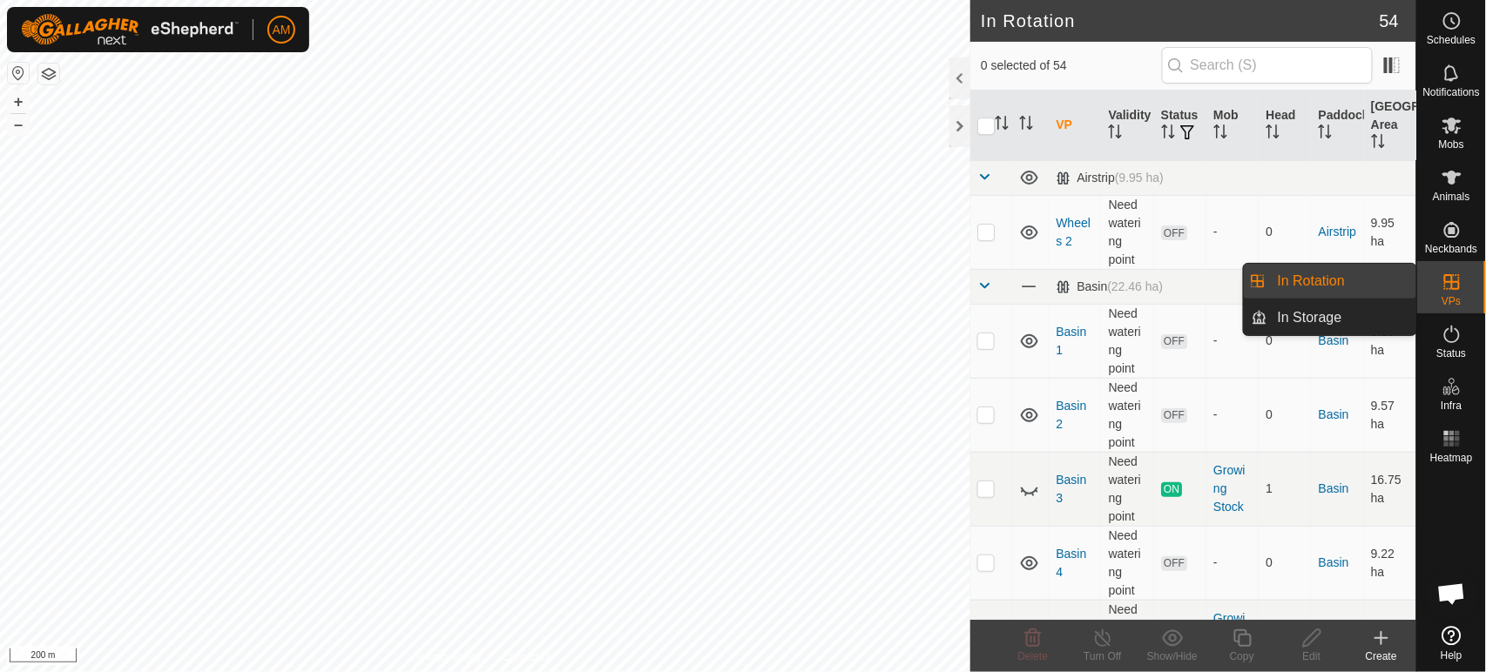
click at [1352, 284] on link "In Rotation" at bounding box center [1341, 281] width 149 height 35
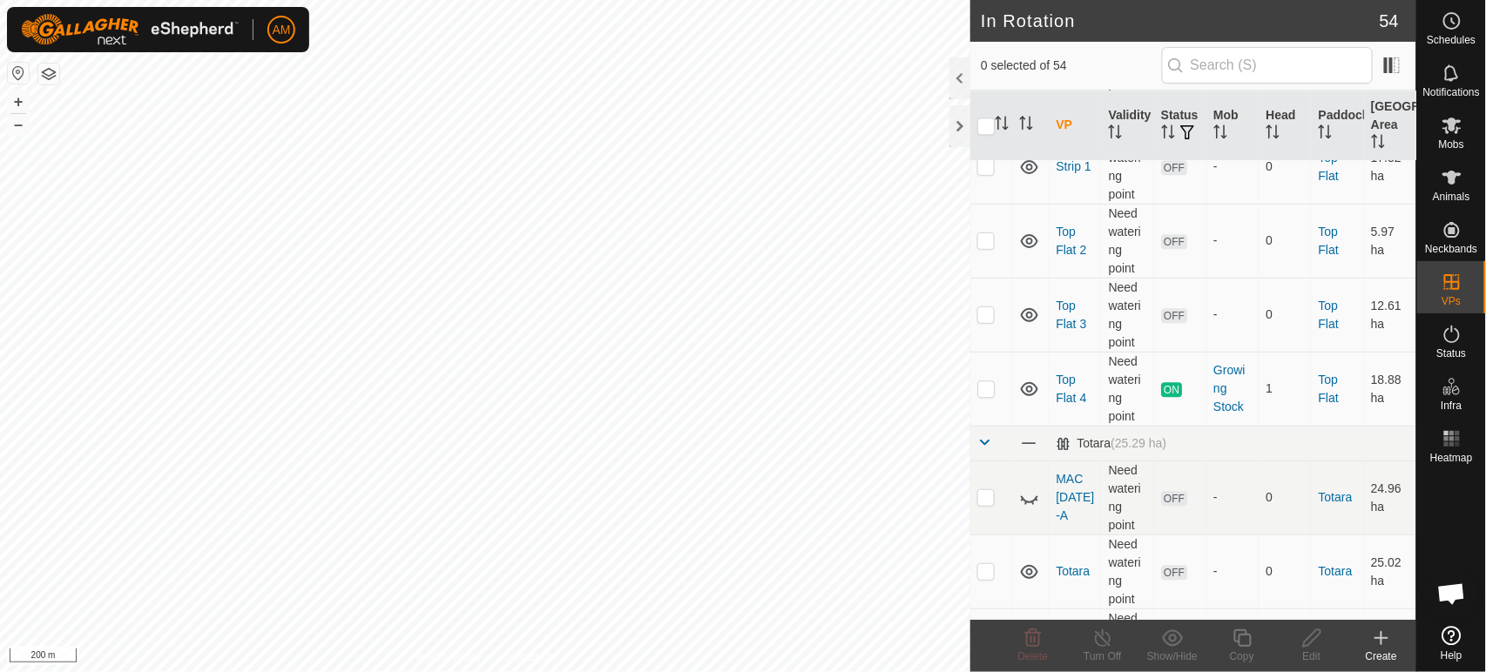
scroll to position [3968, 0]
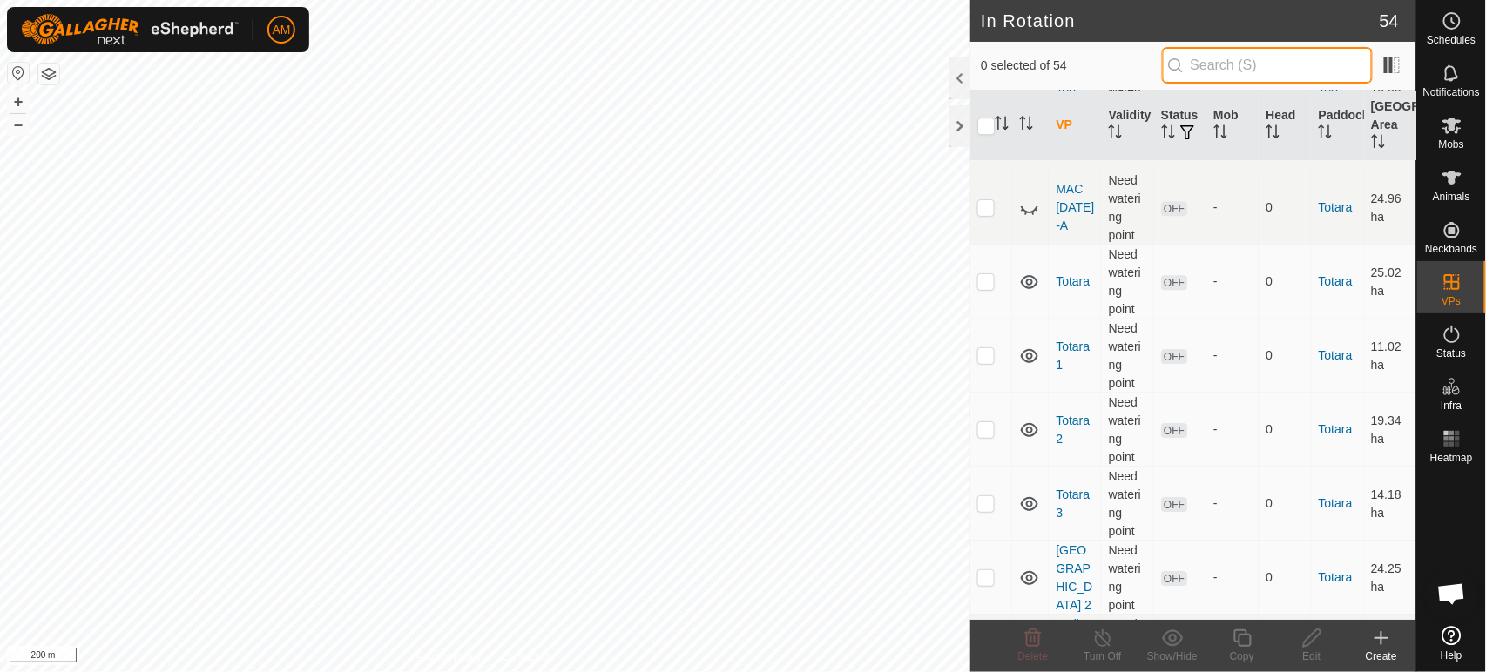
click at [1234, 72] on input "text" at bounding box center [1267, 65] width 211 height 37
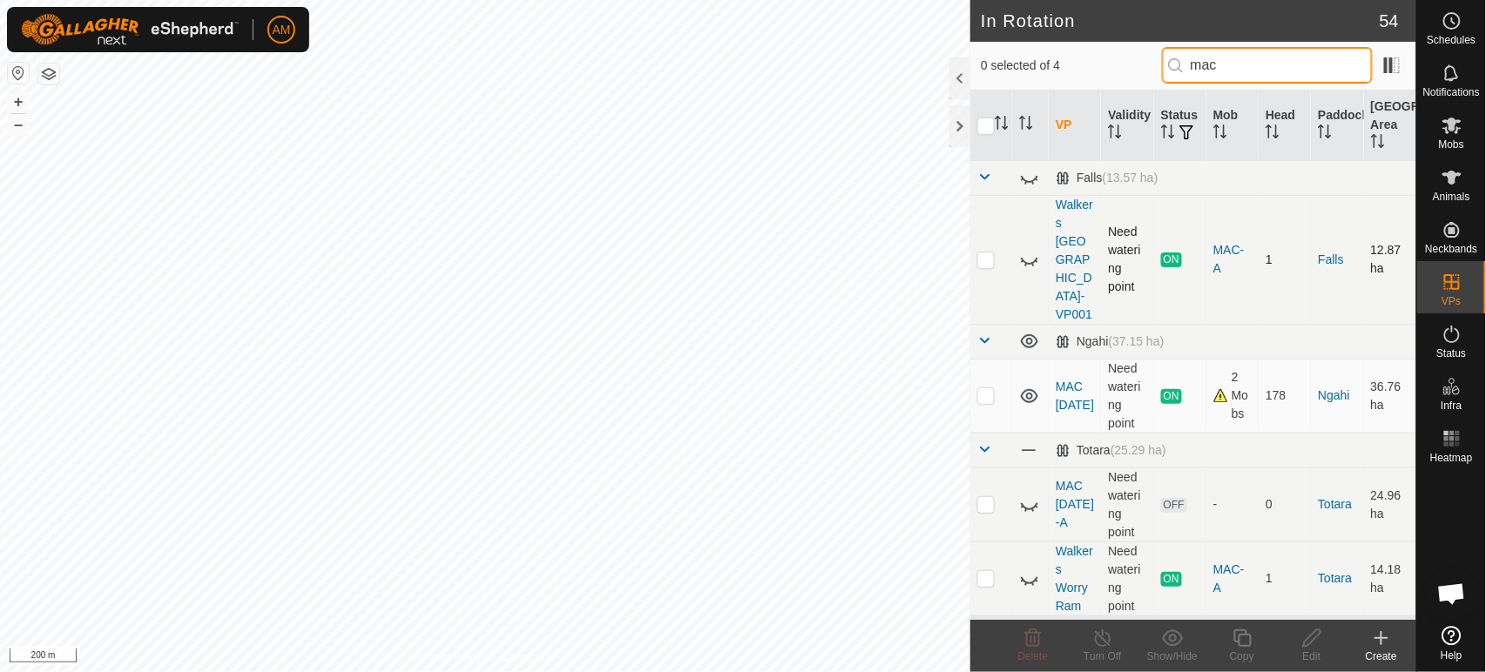
scroll to position [0, 0]
type input "m"
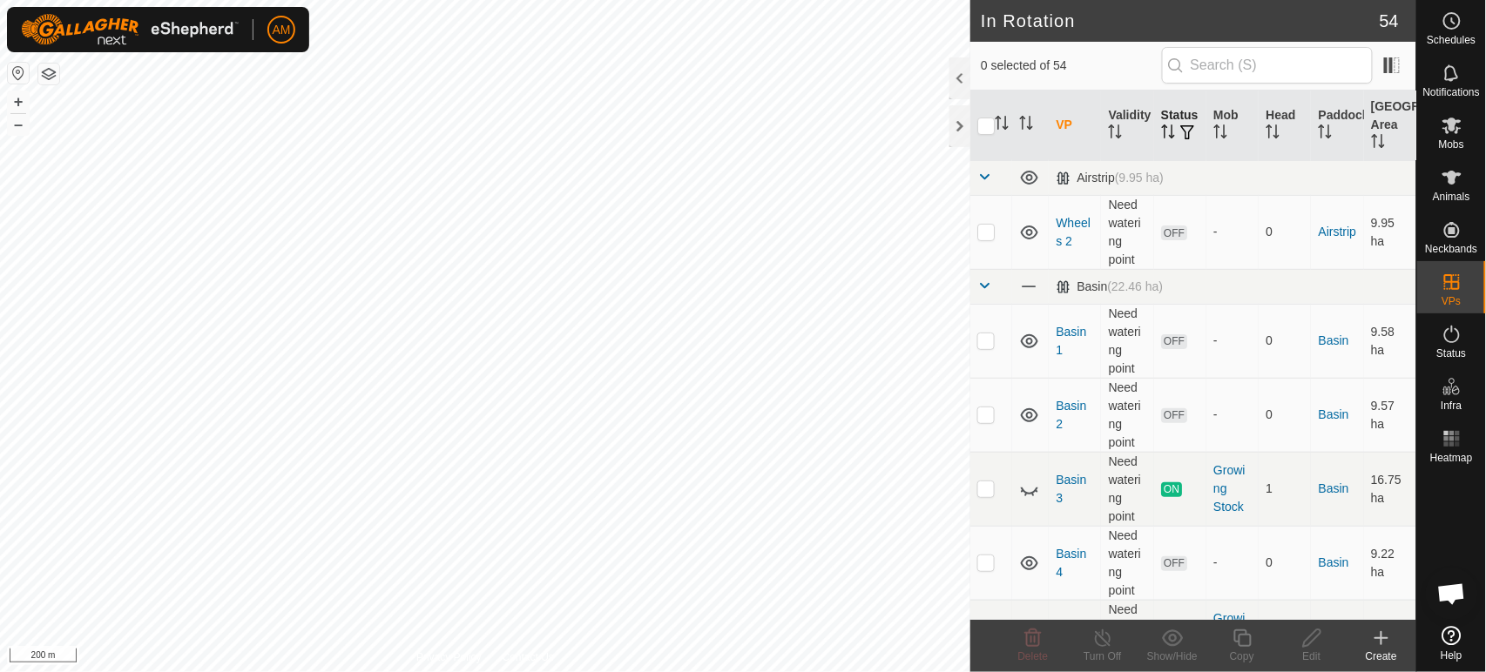
click at [1171, 127] on icon "Activate to sort" at bounding box center [1168, 132] width 14 height 14
click at [1180, 139] on span "button" at bounding box center [1187, 132] width 14 height 14
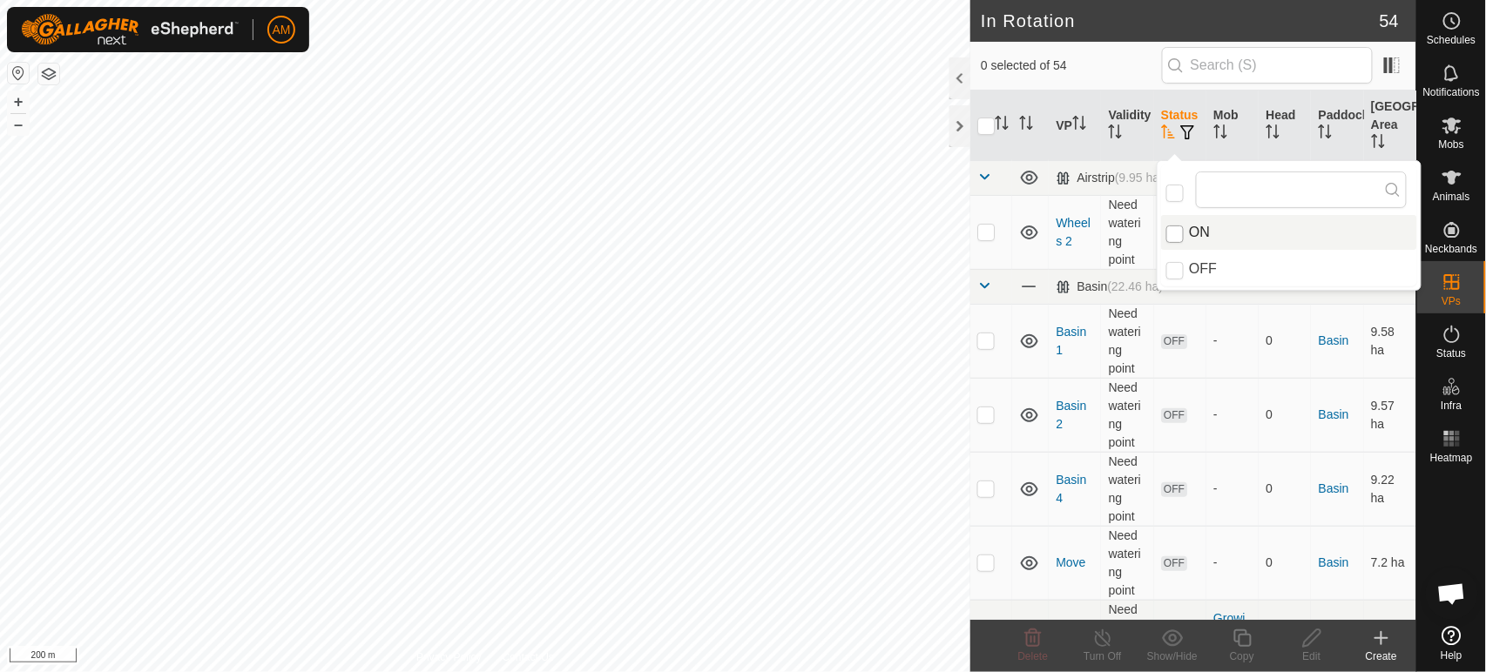
click at [1177, 229] on input "ON" at bounding box center [1174, 234] width 17 height 17
checkbox input "true"
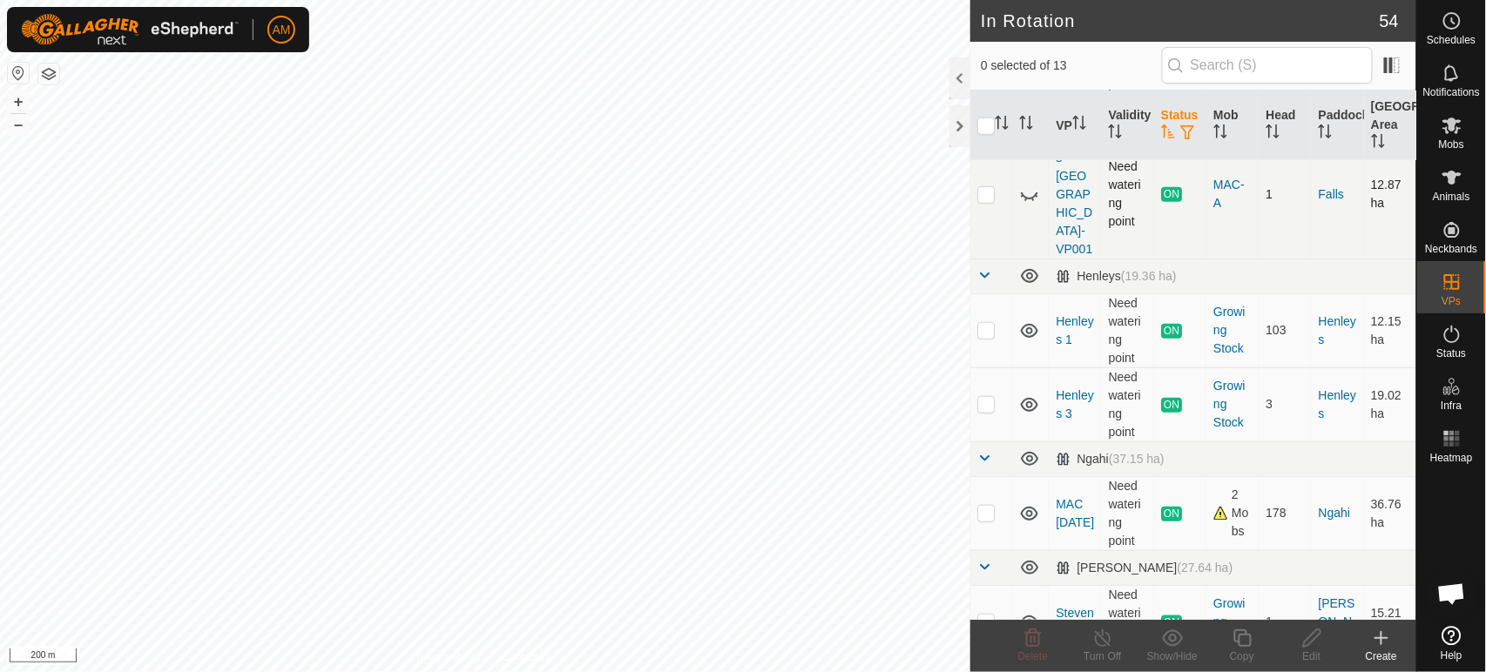
scroll to position [387, 0]
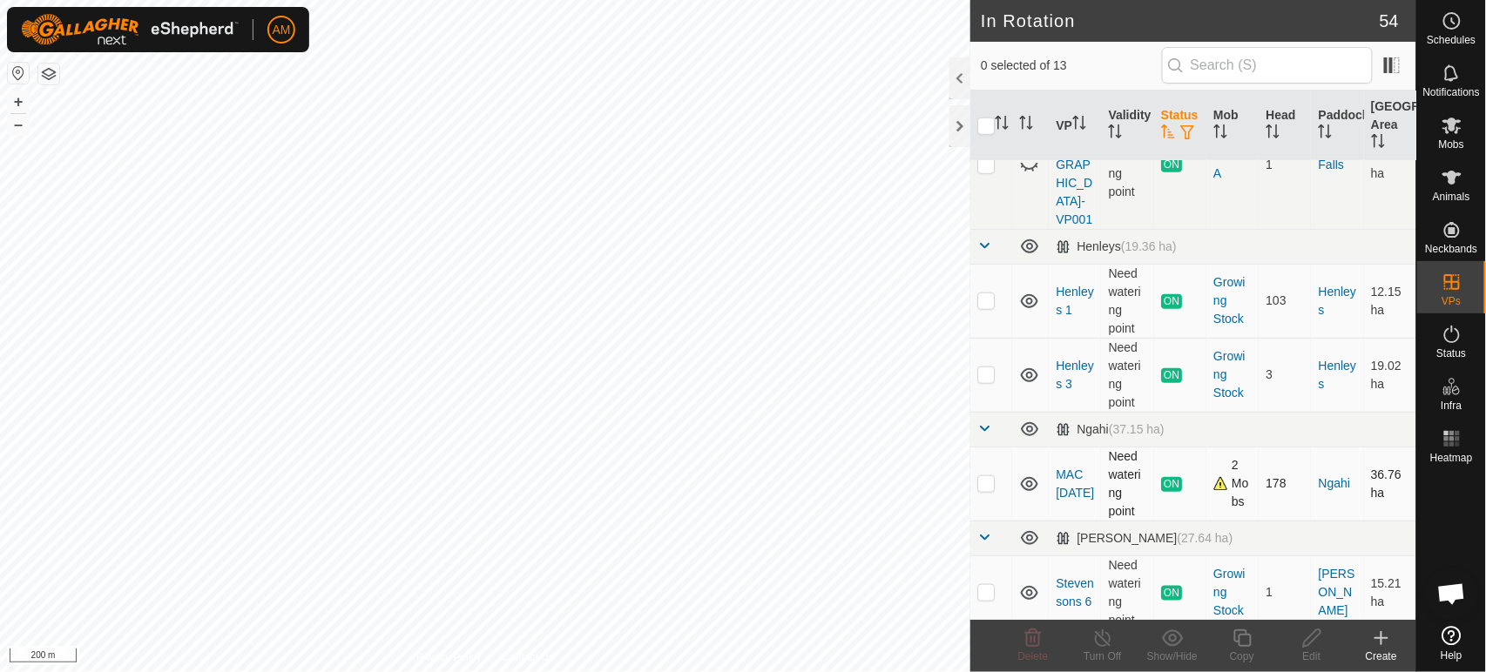
click at [975, 506] on td at bounding box center [991, 484] width 42 height 74
checkbox input "true"
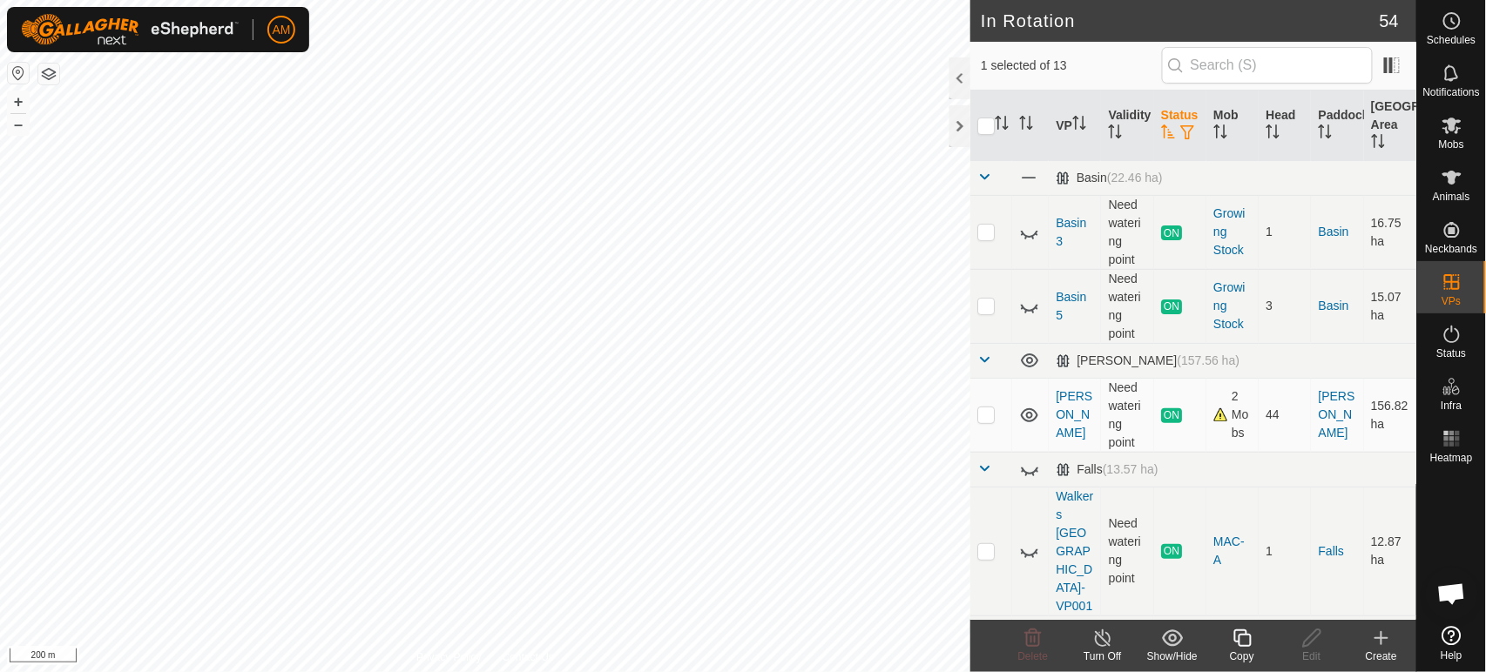
click at [1233, 650] on div "Copy" at bounding box center [1242, 657] width 70 height 16
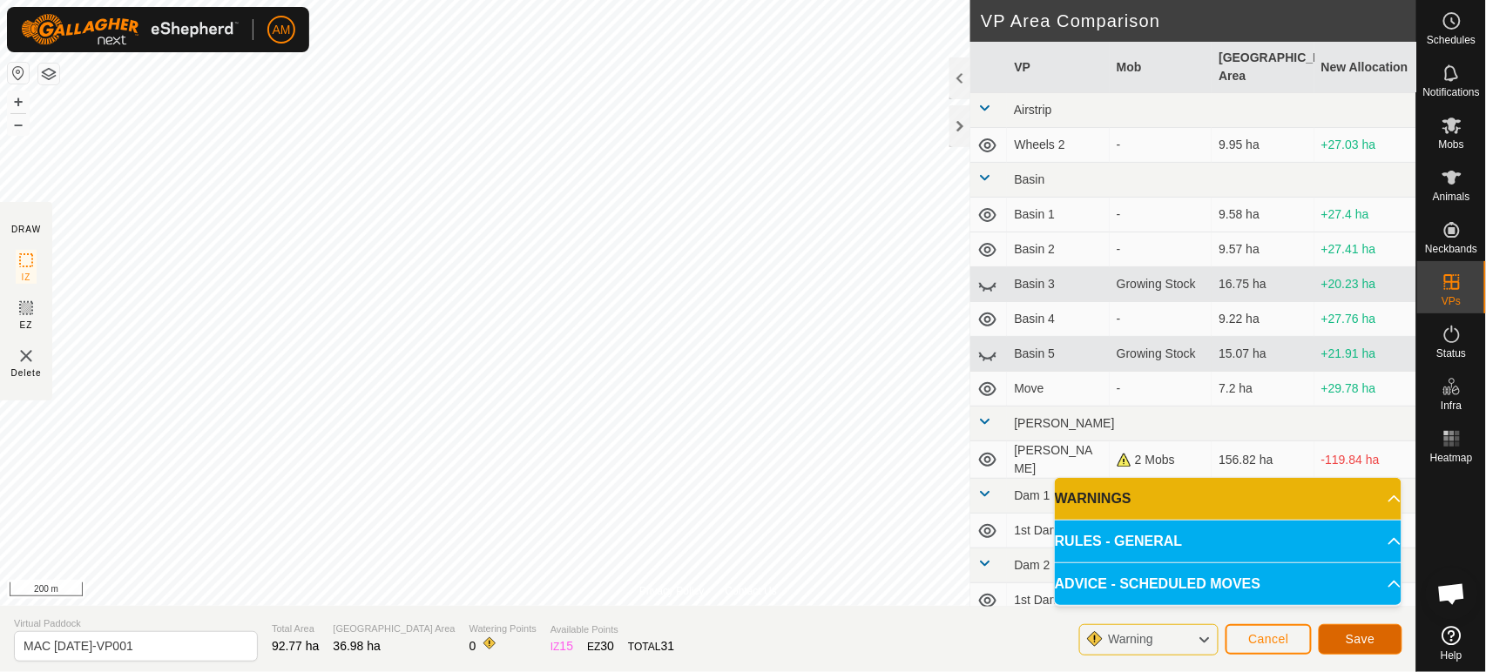
click at [1354, 636] on span "Save" at bounding box center [1361, 639] width 30 height 14
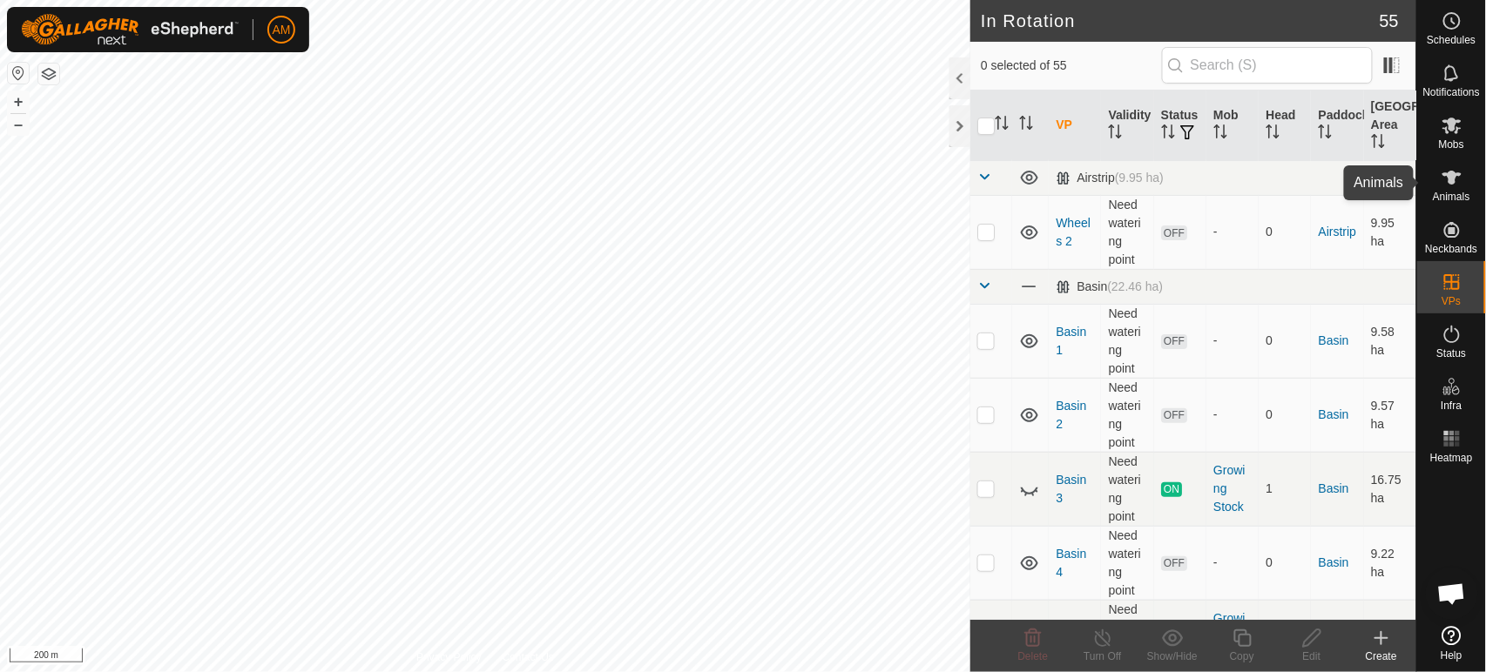
click at [1453, 195] on span "Animals" at bounding box center [1451, 197] width 37 height 10
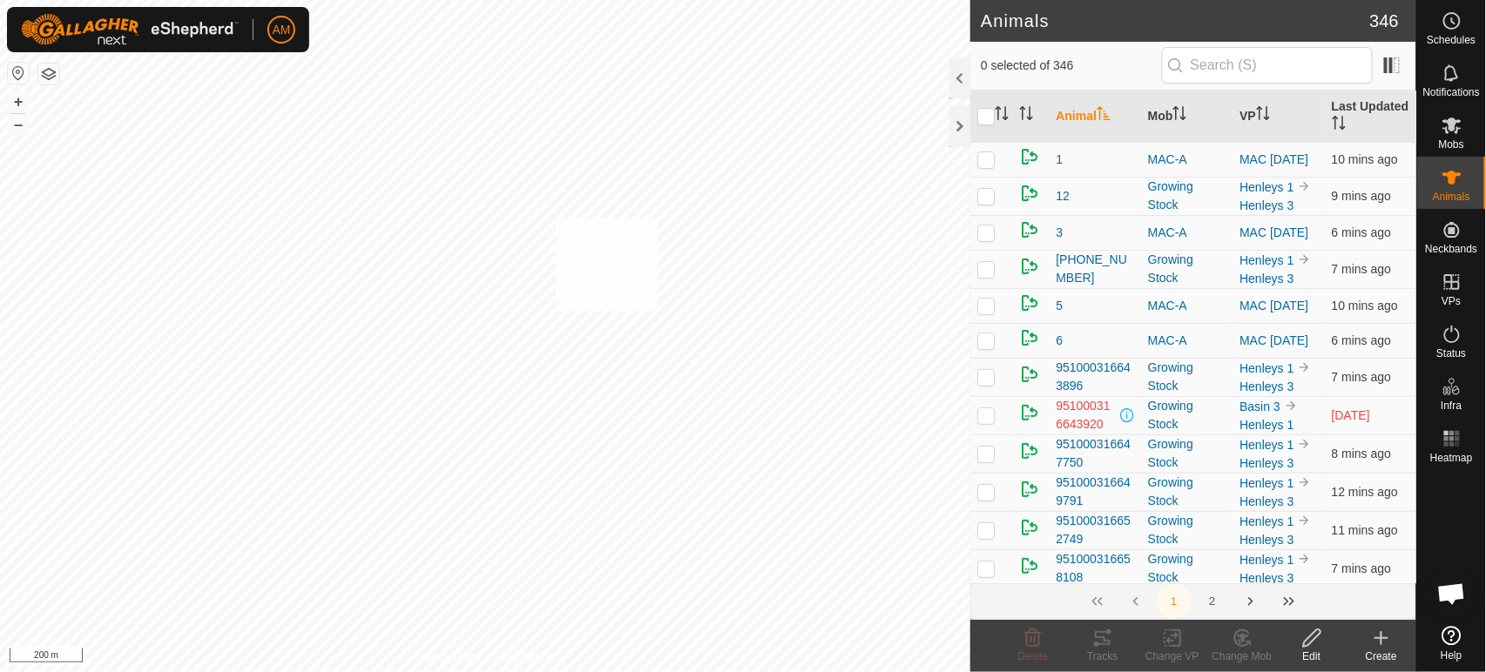
checkbox input "true"
click at [1172, 650] on div "Change VP" at bounding box center [1173, 657] width 70 height 16
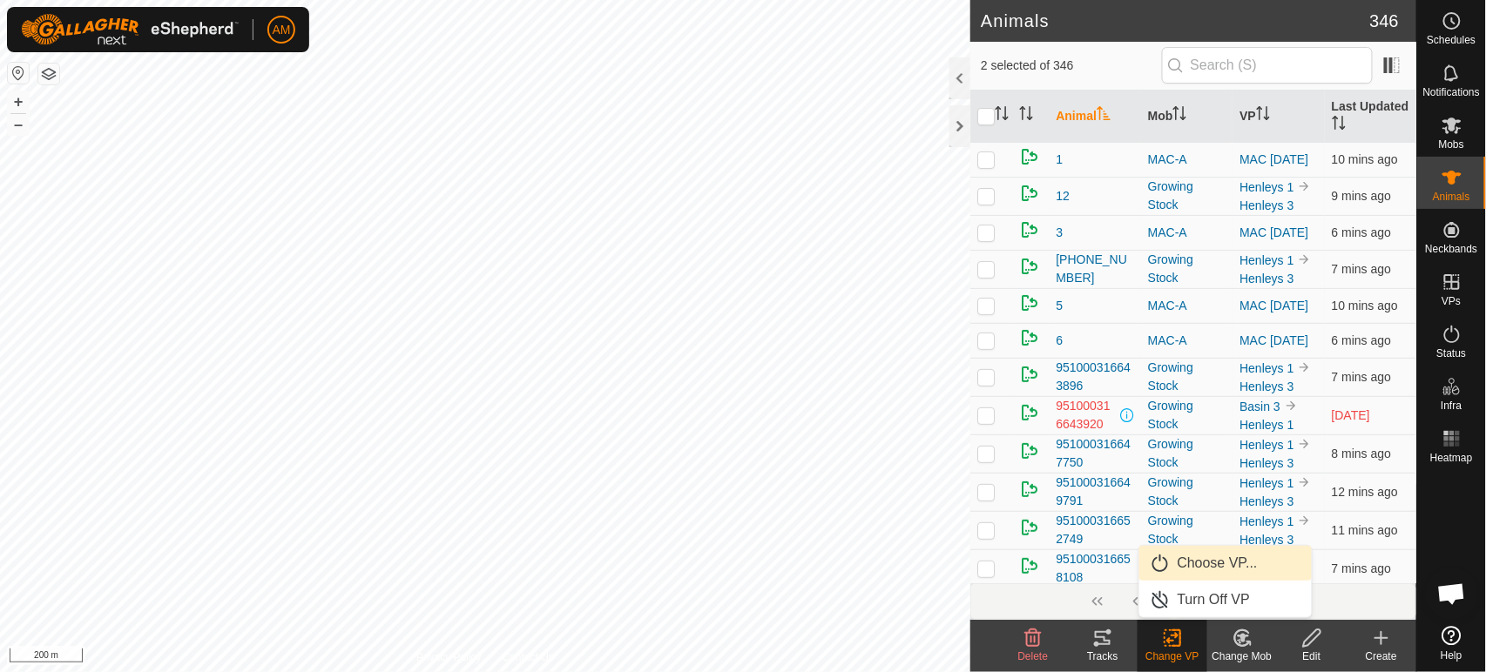
click at [1198, 554] on link "Choose VP..." at bounding box center [1225, 563] width 172 height 35
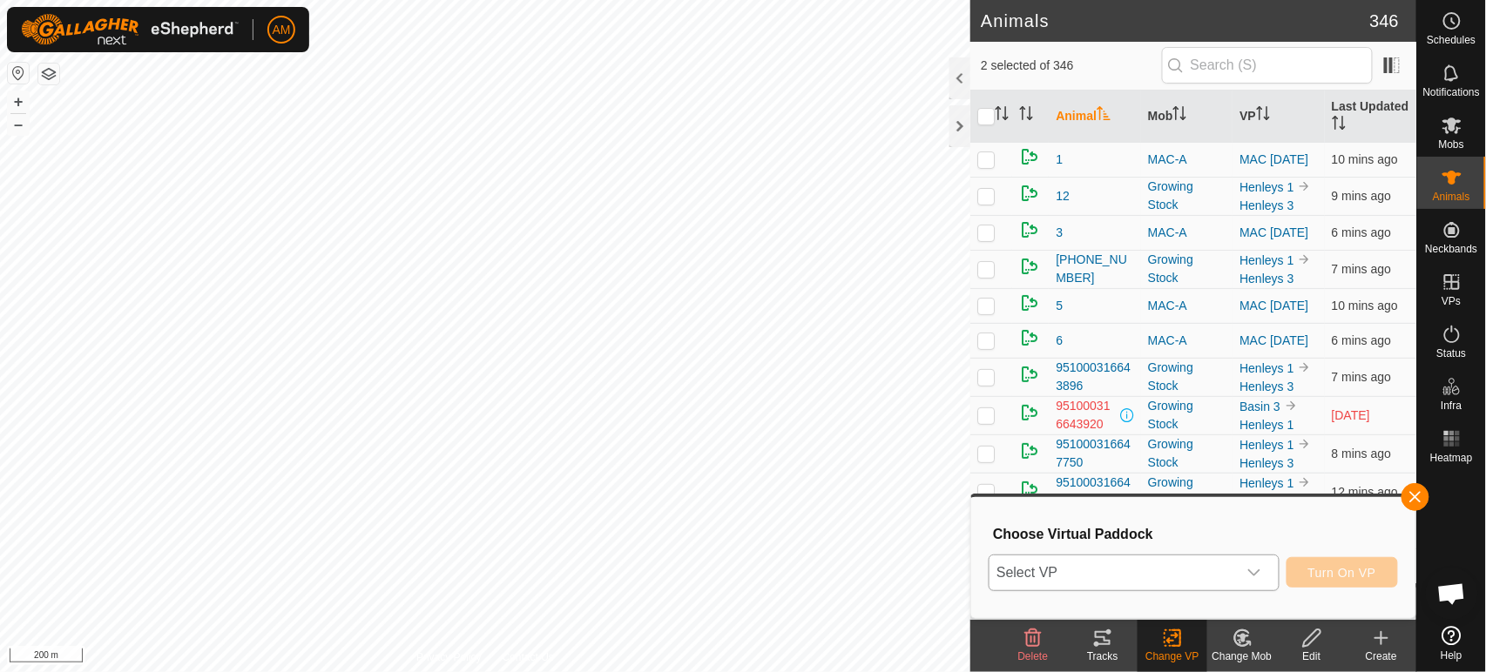
click at [1153, 576] on span "Select VP" at bounding box center [1112, 573] width 247 height 35
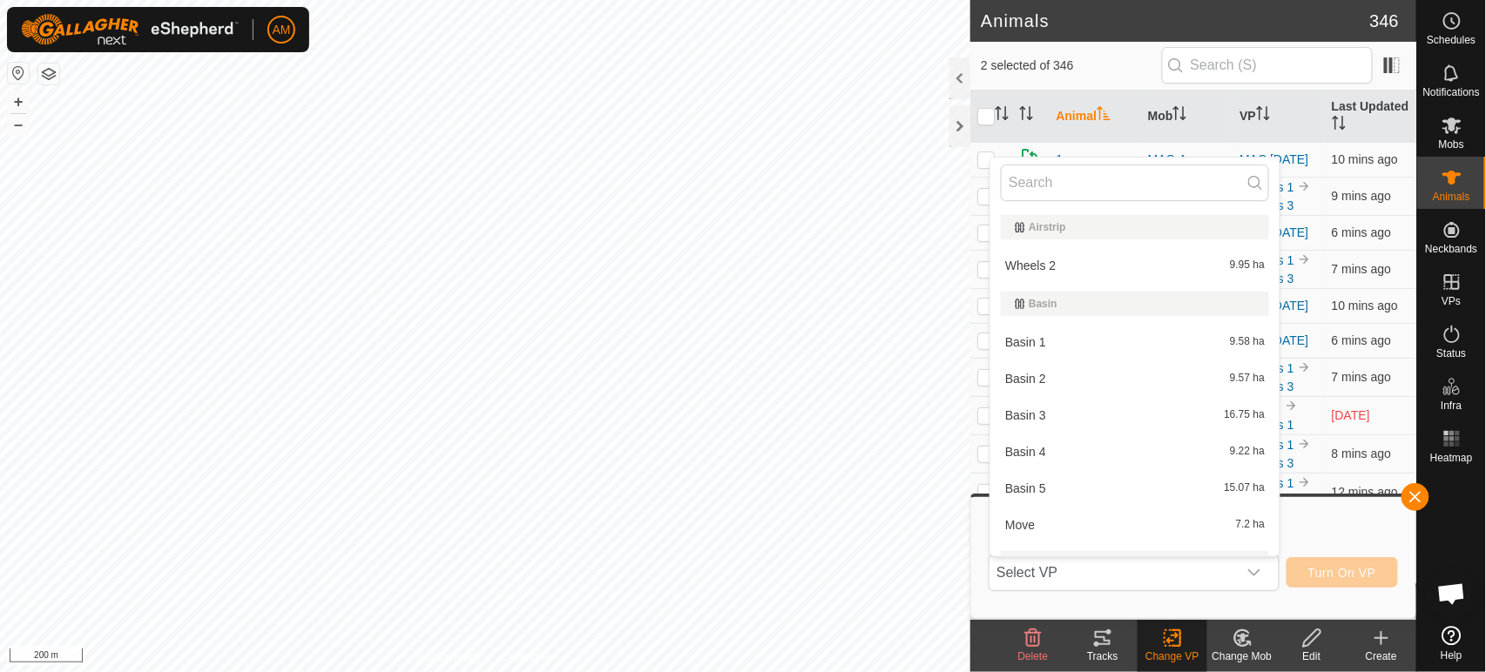
click at [1186, 635] on change-vp-svg-icon at bounding box center [1173, 638] width 70 height 21
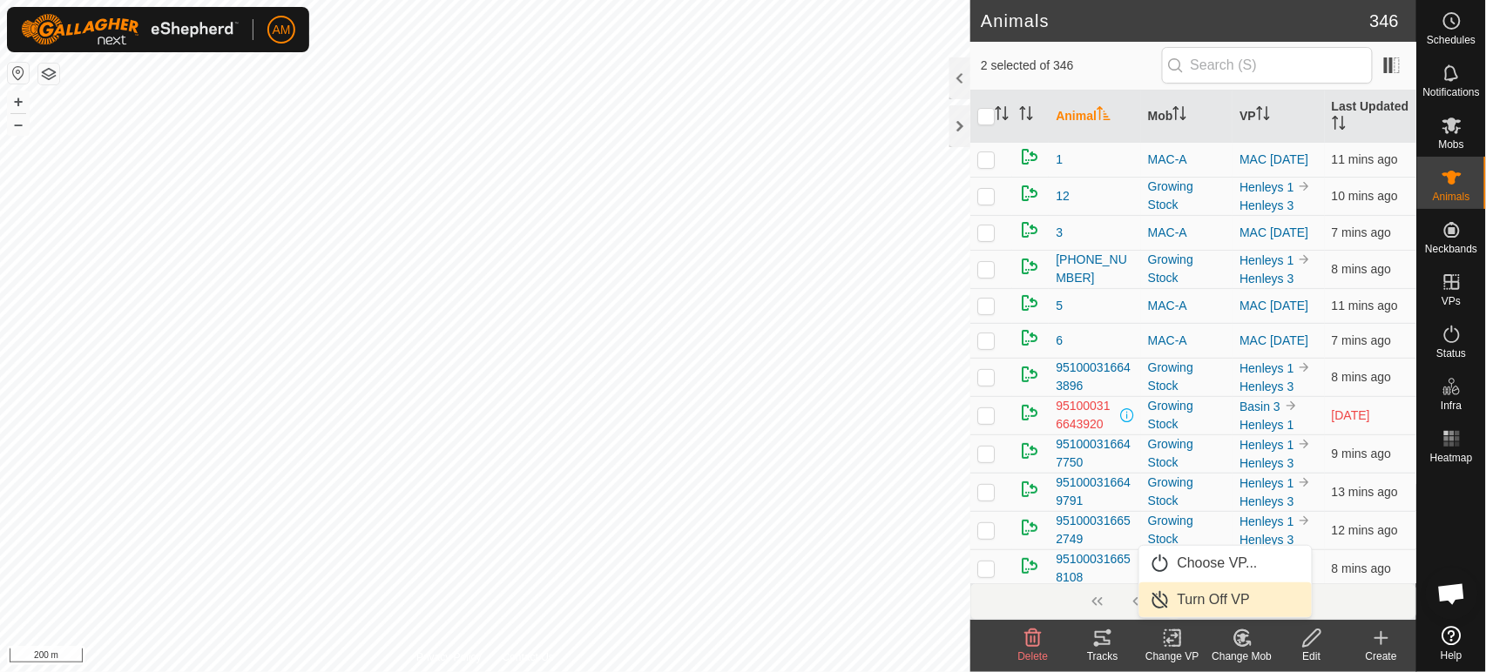
click at [1198, 598] on link "Turn Off VP" at bounding box center [1225, 600] width 172 height 35
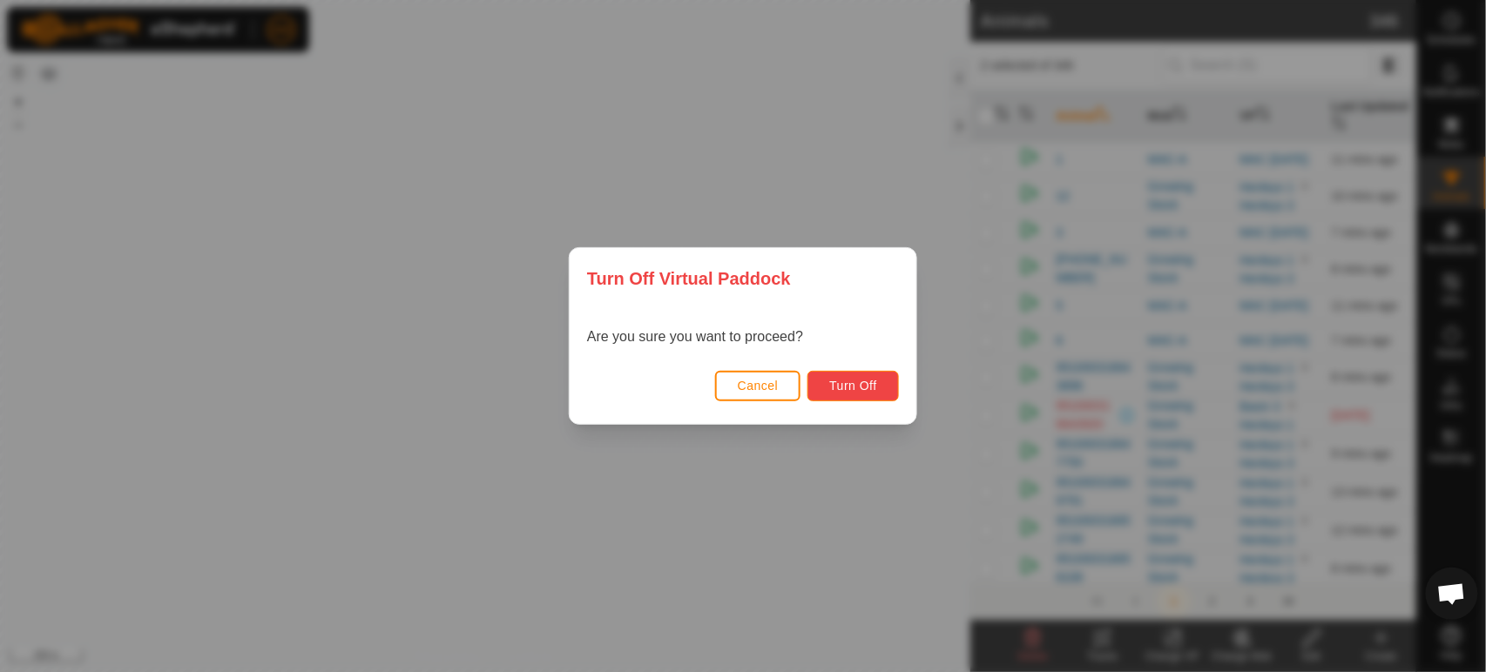
click at [869, 379] on span "Turn Off" at bounding box center [853, 386] width 48 height 14
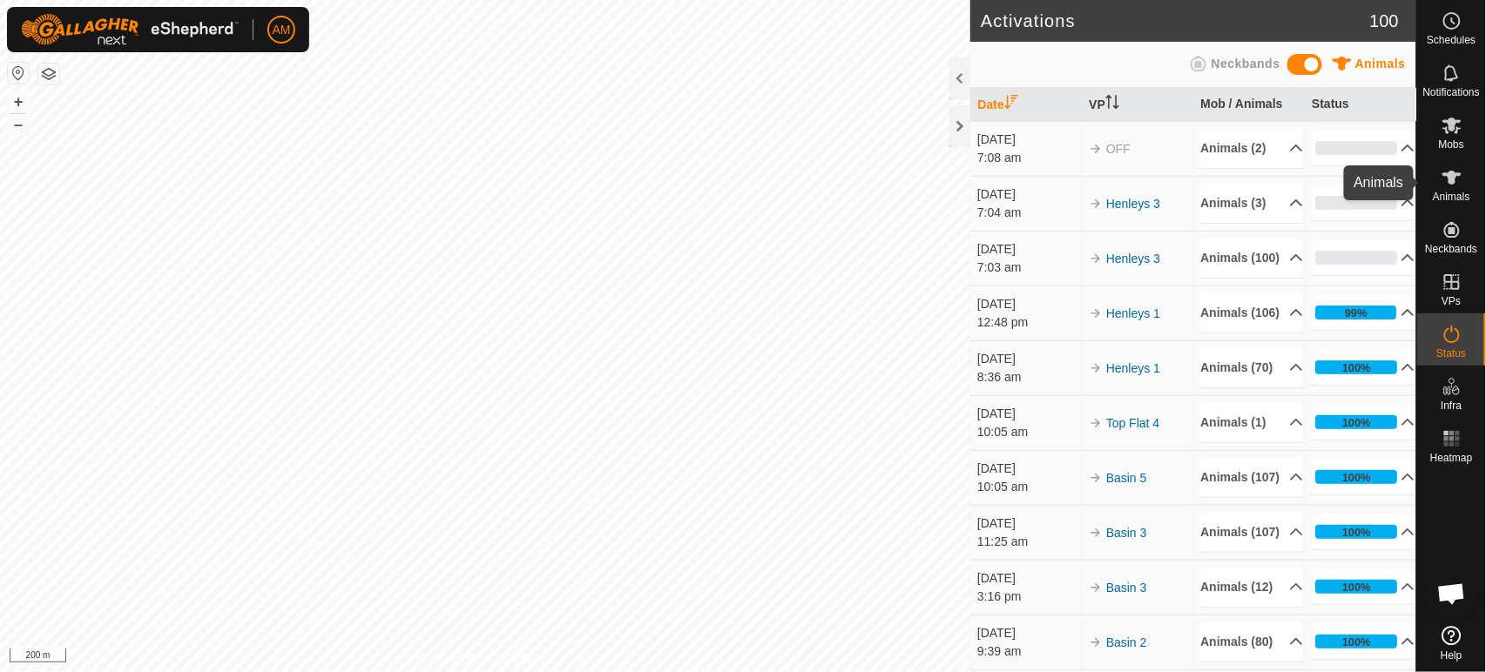
click at [1456, 177] on icon at bounding box center [1451, 178] width 19 height 14
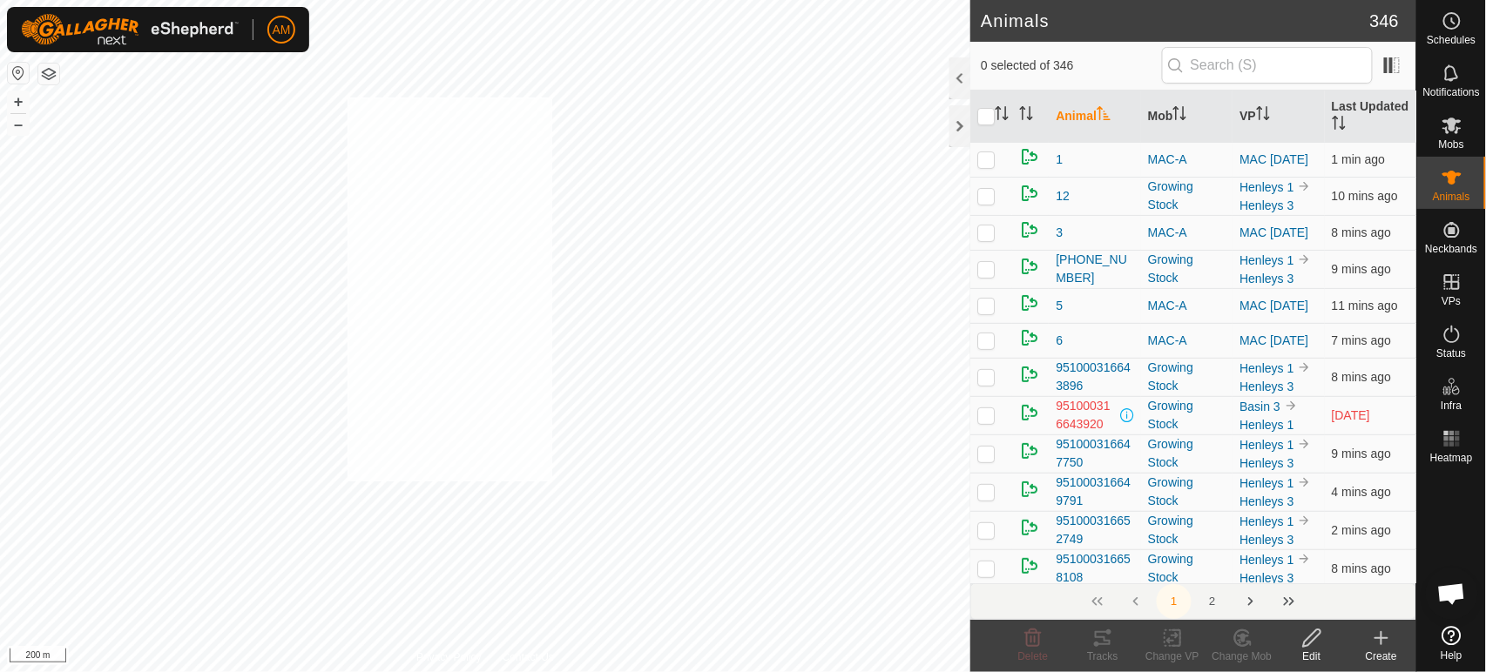
checkbox input "true"
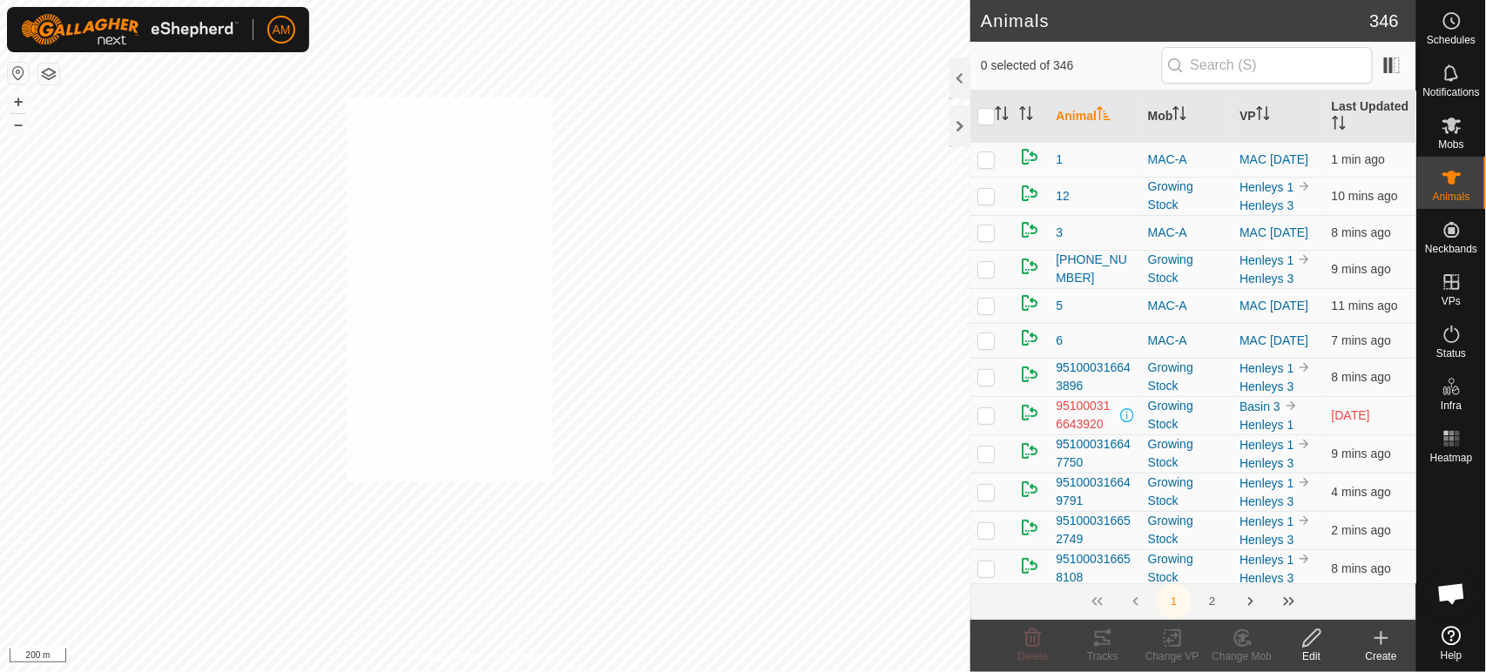
checkbox input "true"
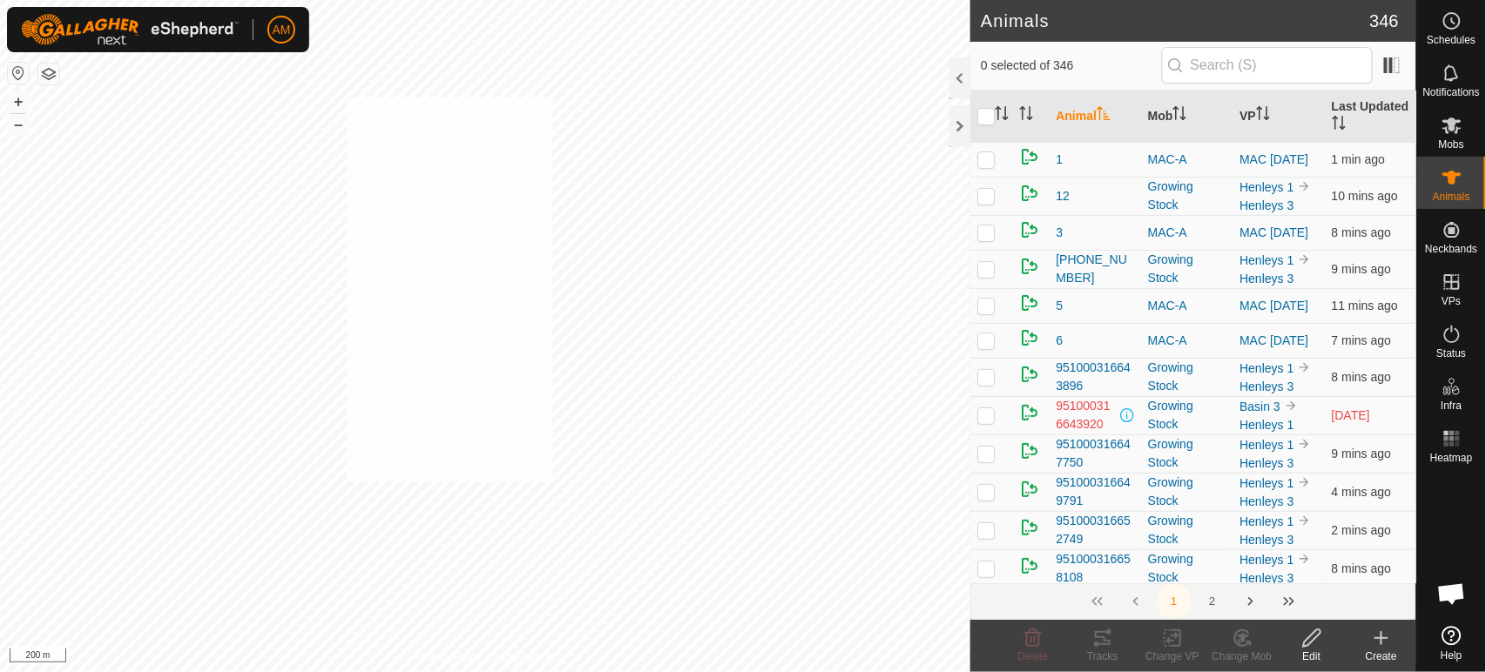
checkbox input "true"
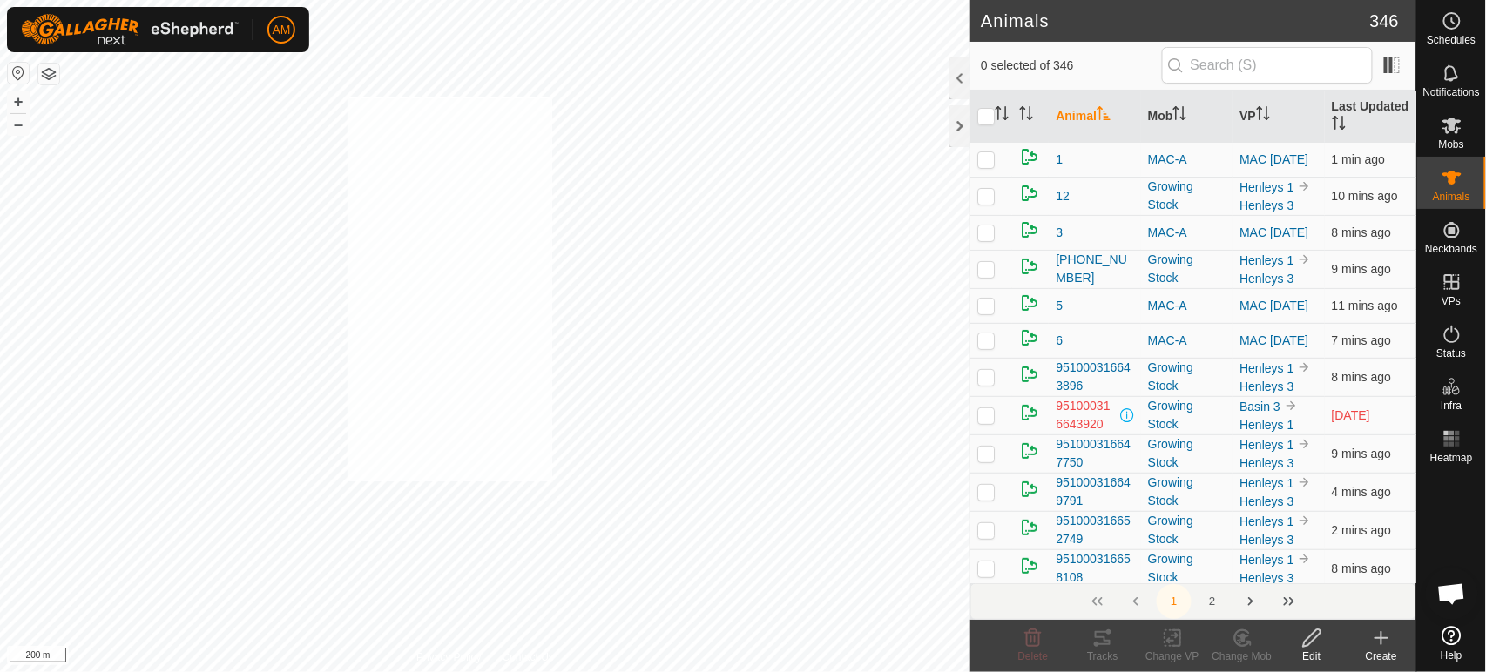
checkbox input "true"
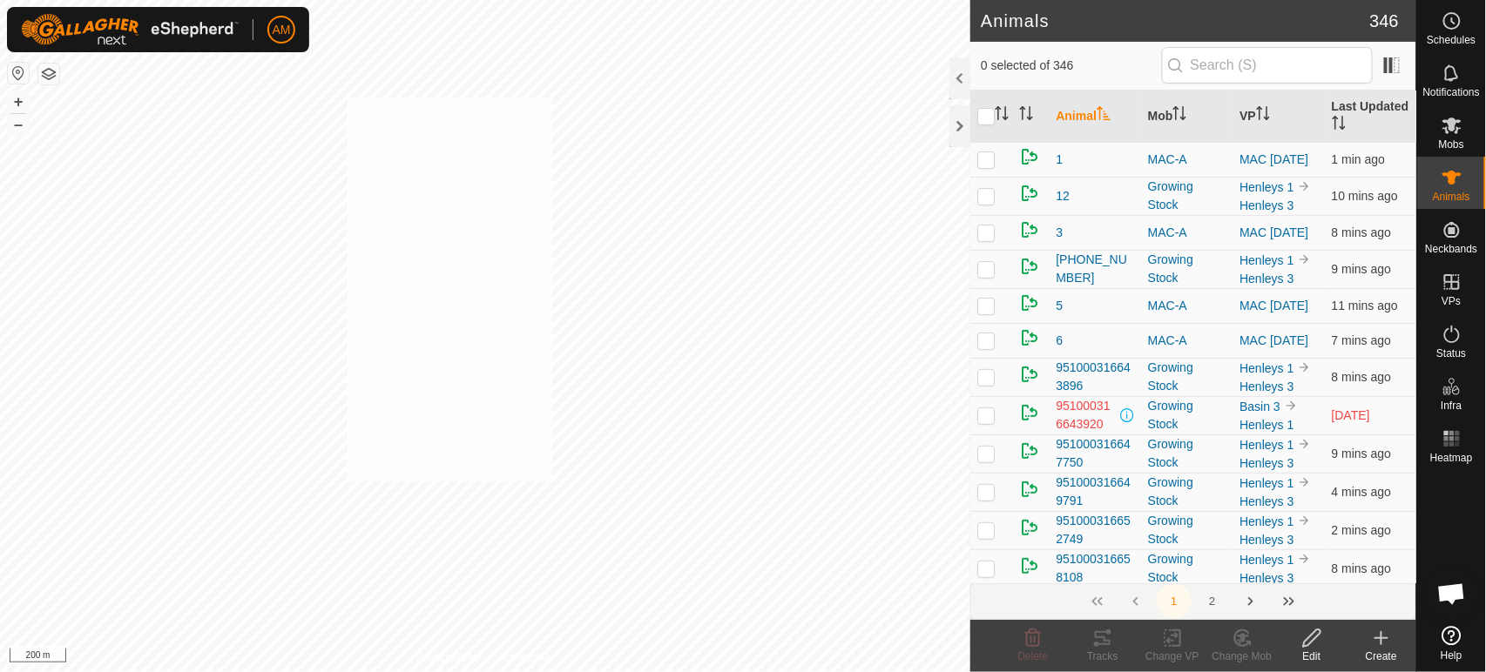
checkbox input "true"
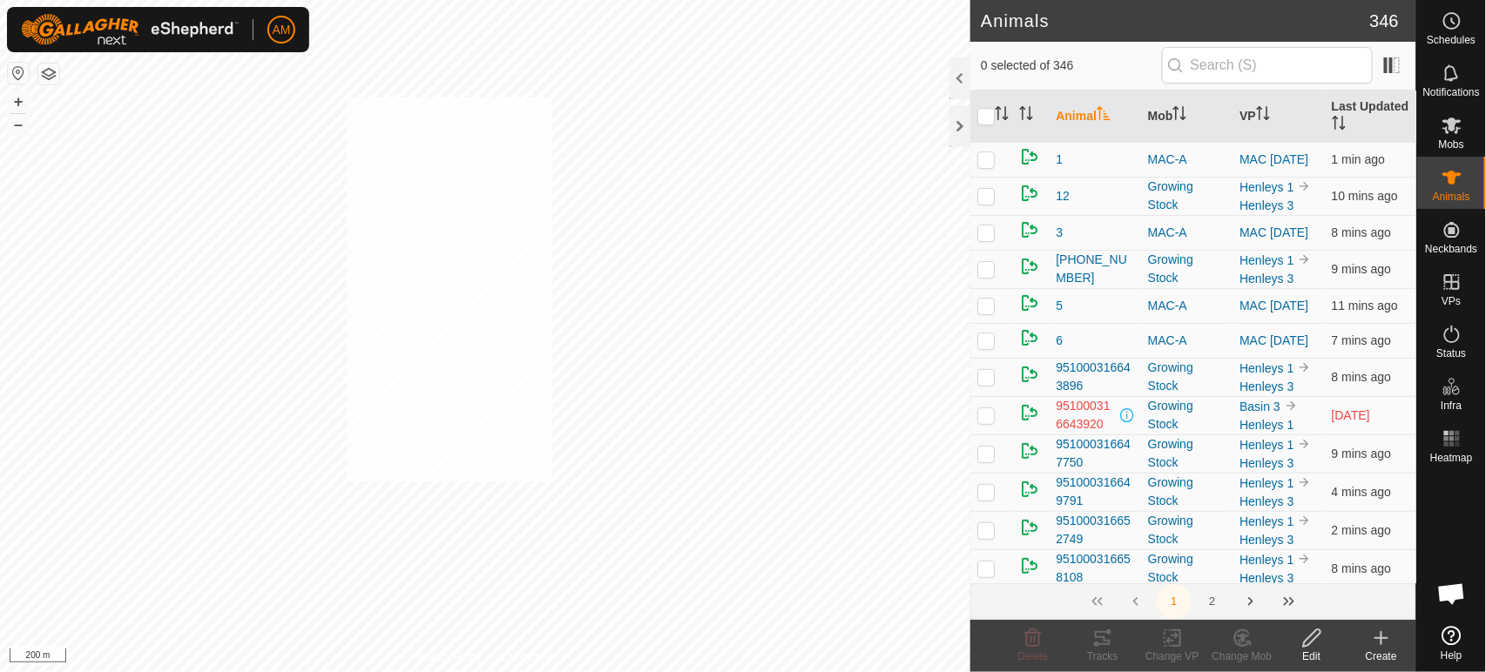
checkbox input "true"
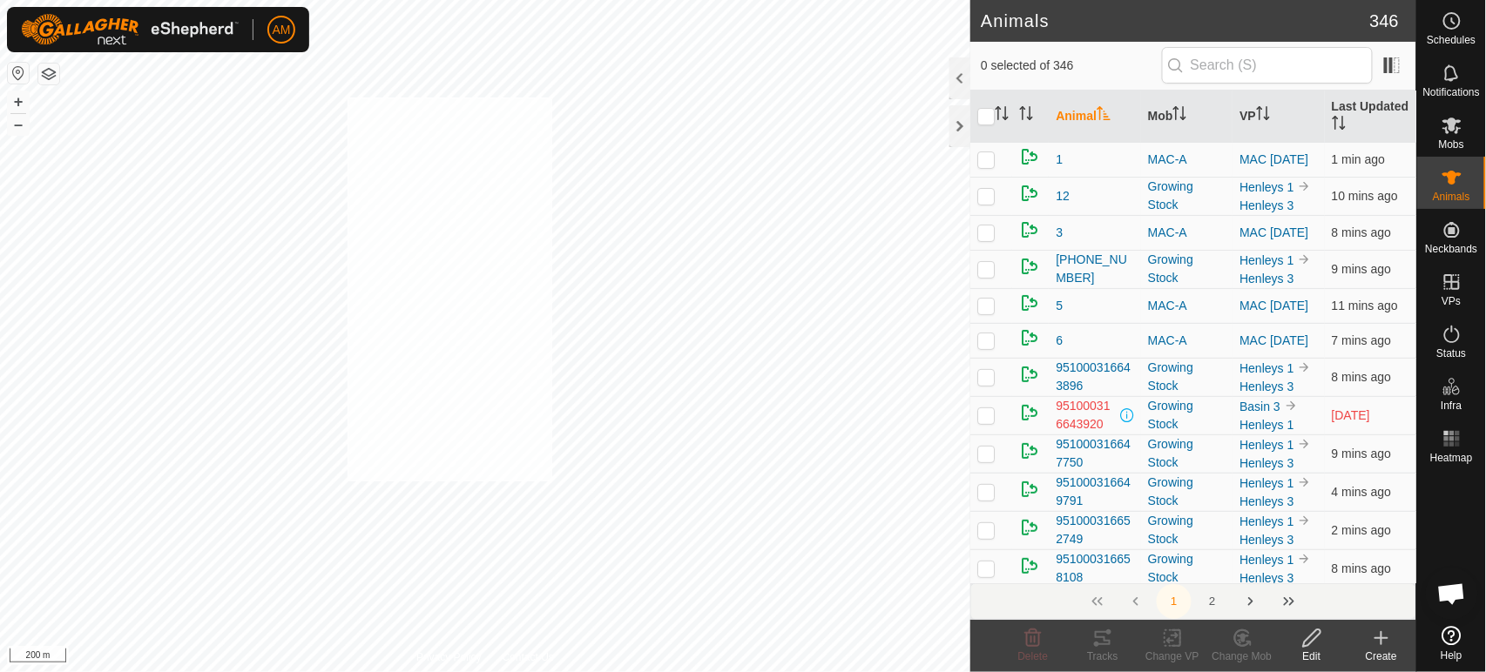
checkbox input "true"
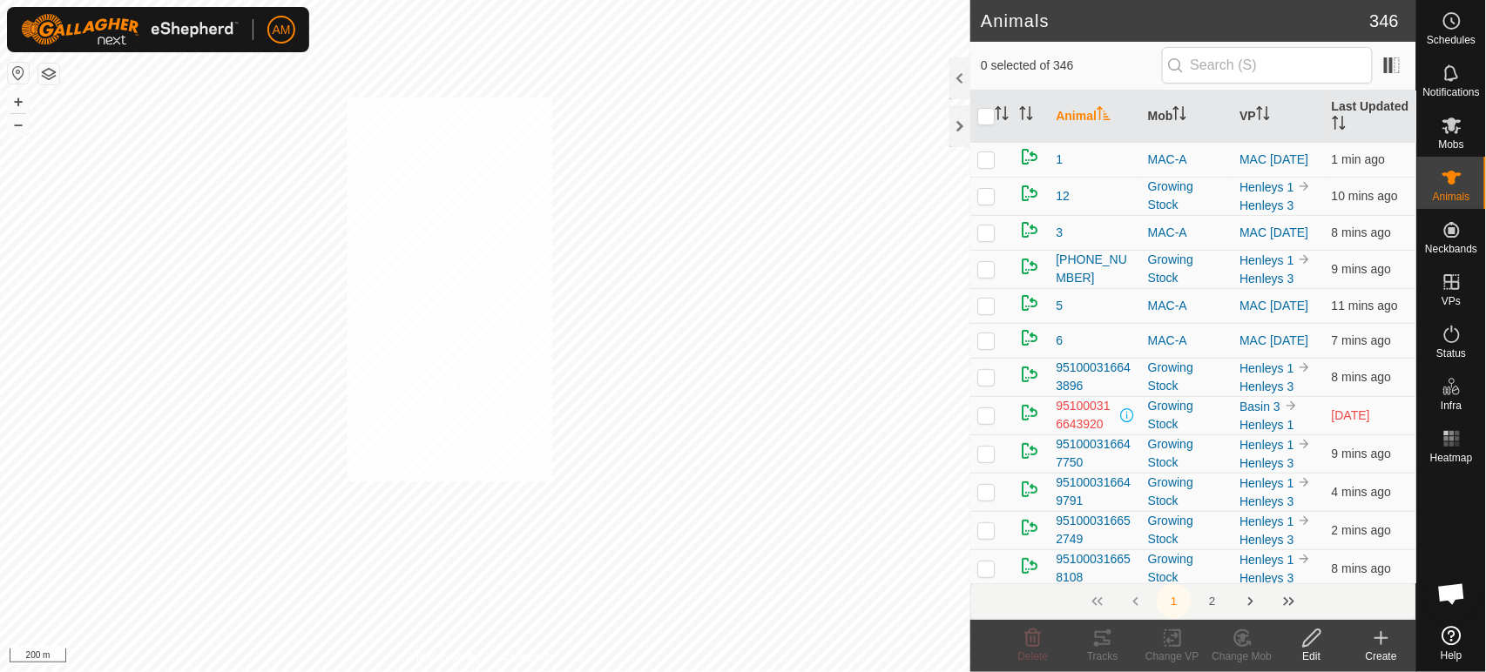
checkbox input "true"
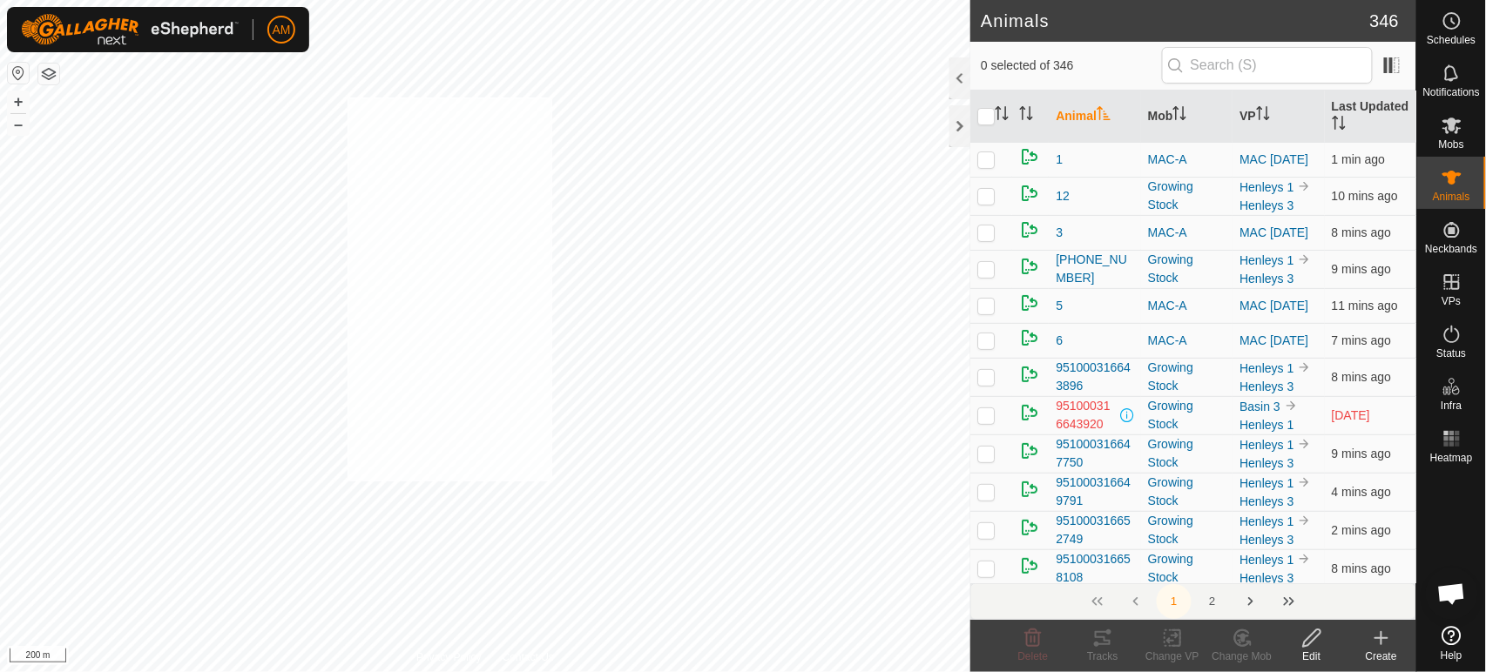
checkbox input "true"
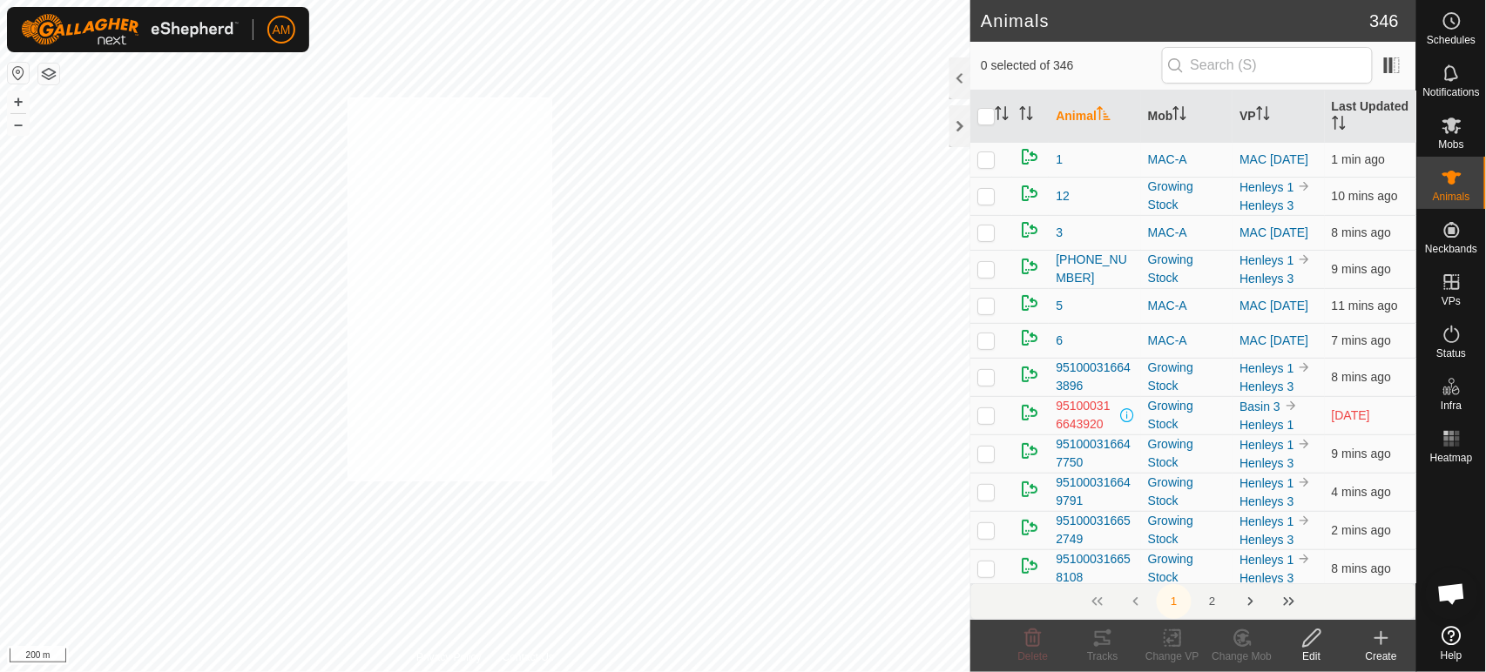
checkbox input "true"
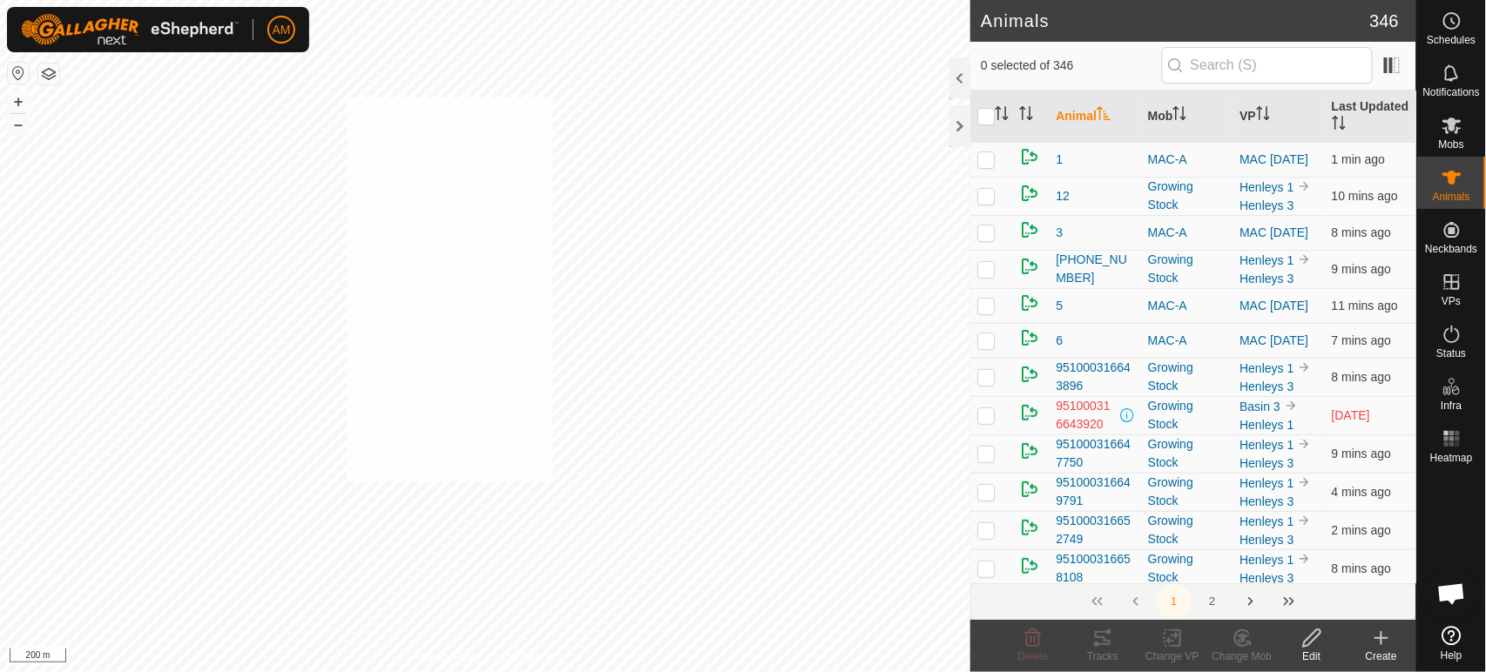
checkbox input "true"
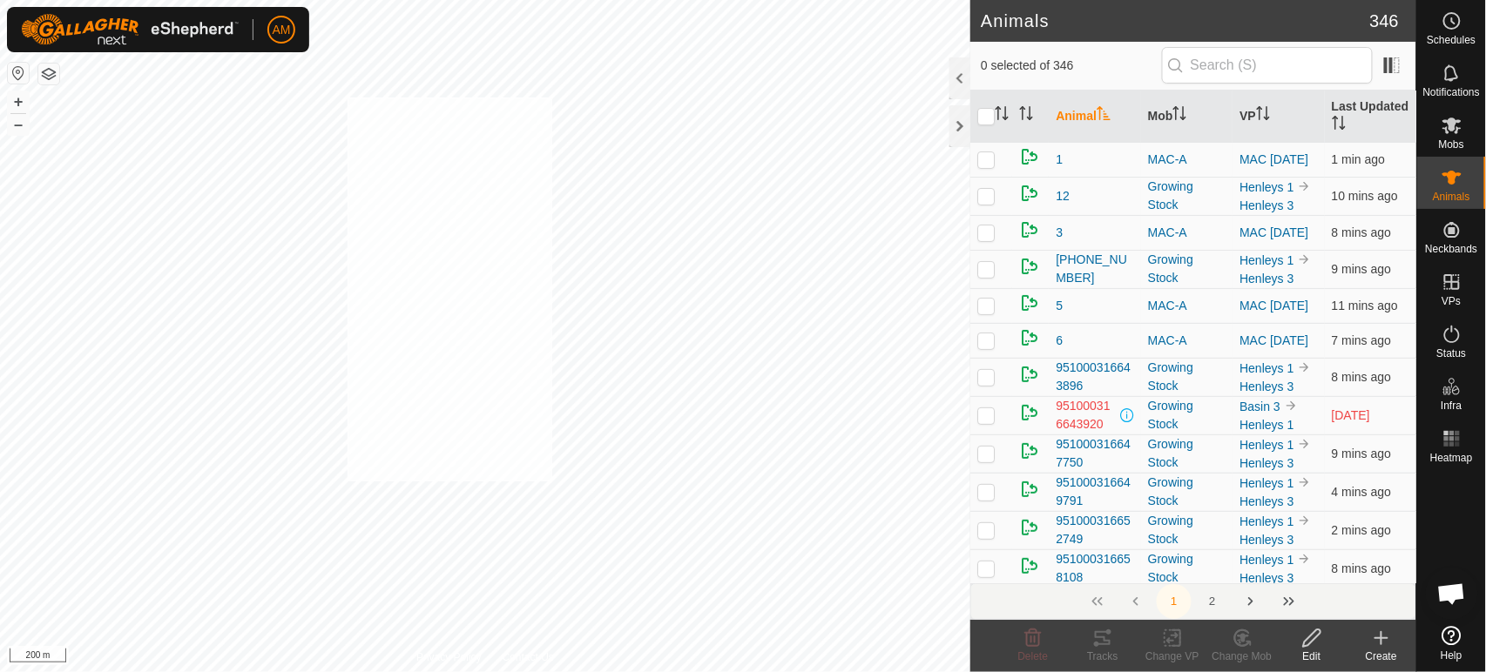
checkbox input "true"
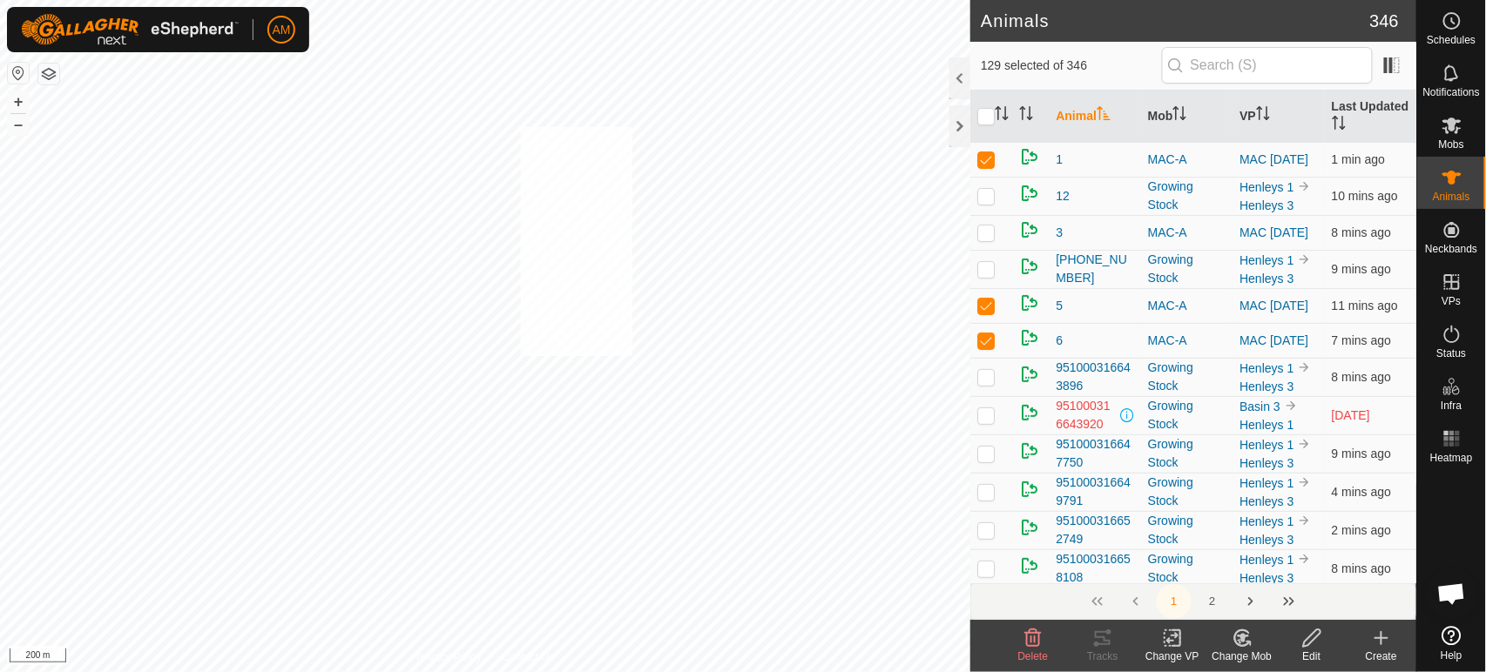
checkbox input "true"
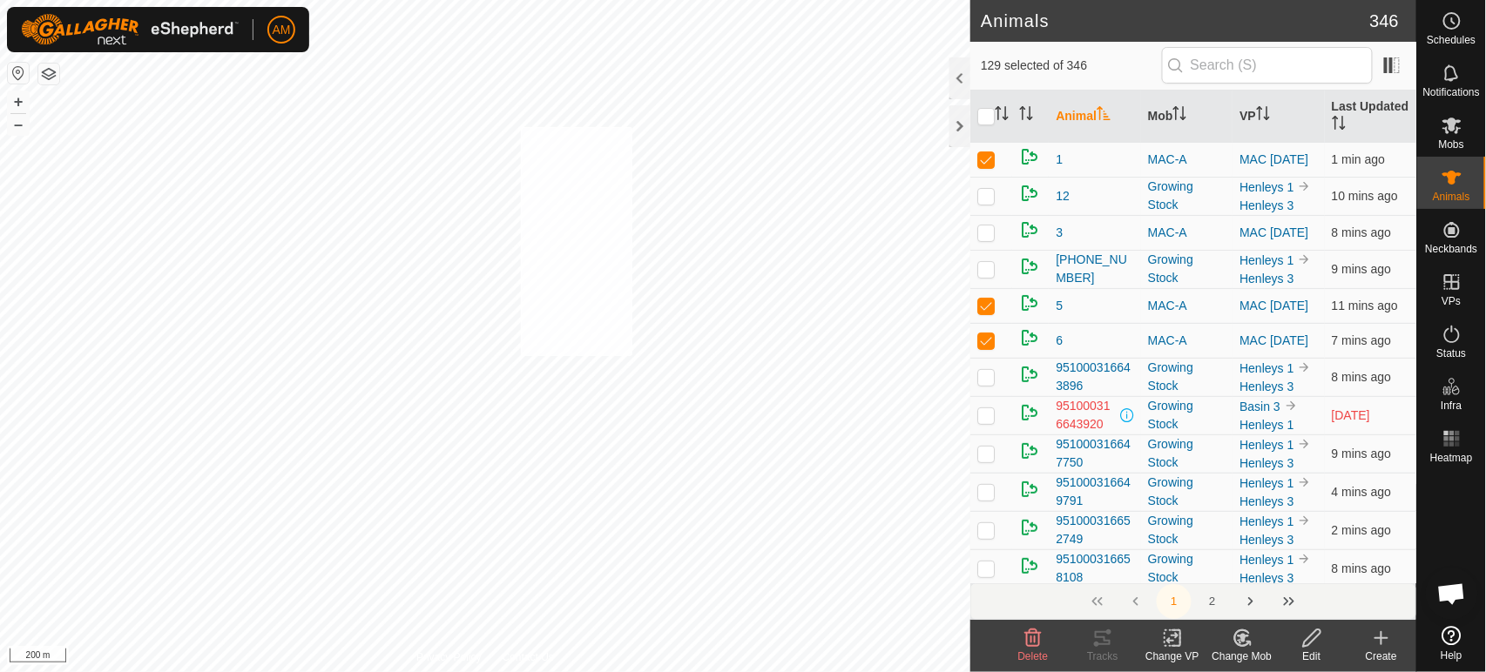
checkbox input "true"
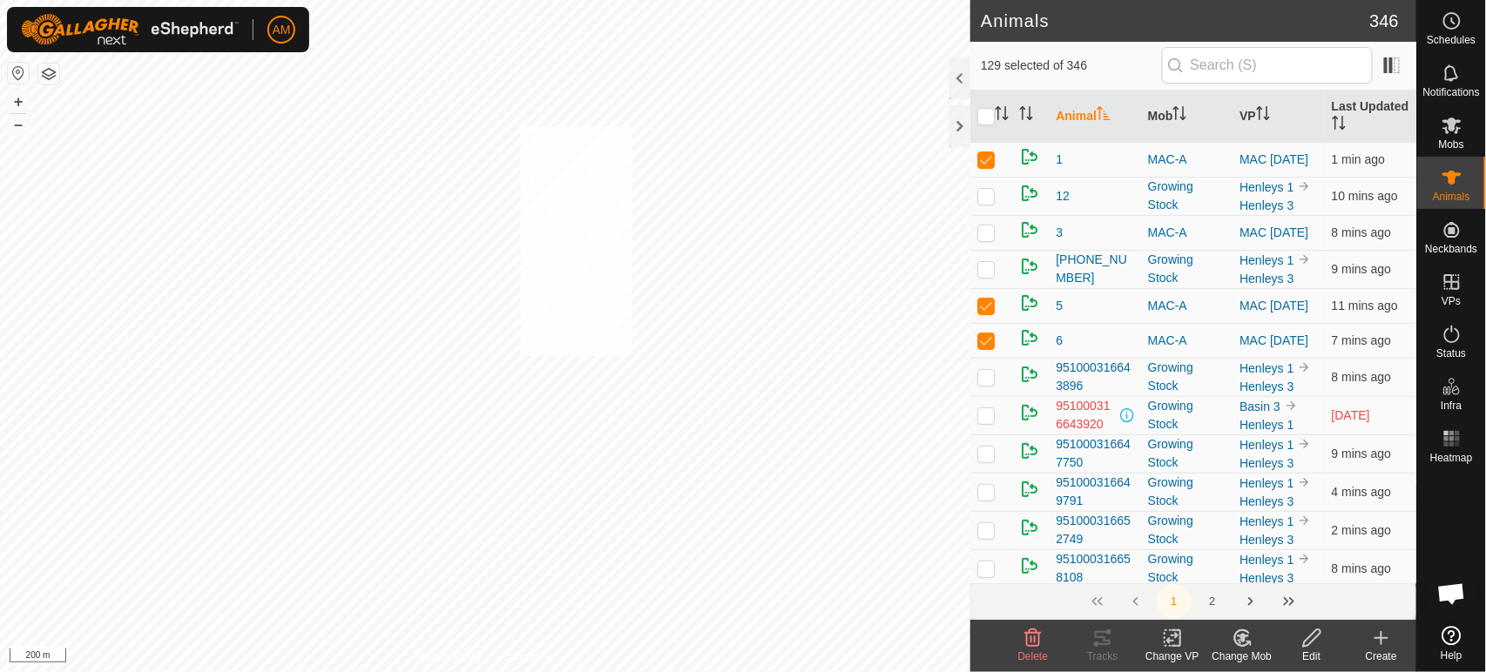
checkbox input "true"
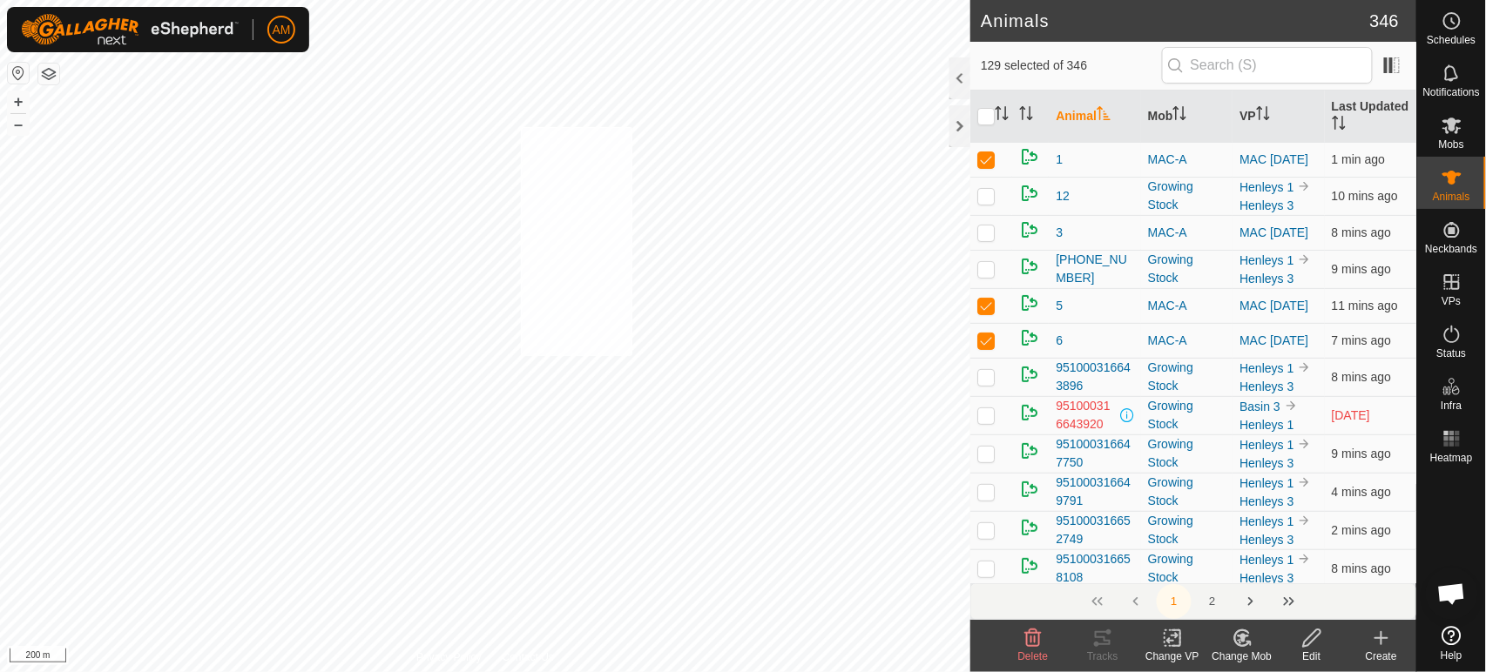
checkbox input "true"
click at [1163, 643] on icon at bounding box center [1173, 638] width 22 height 21
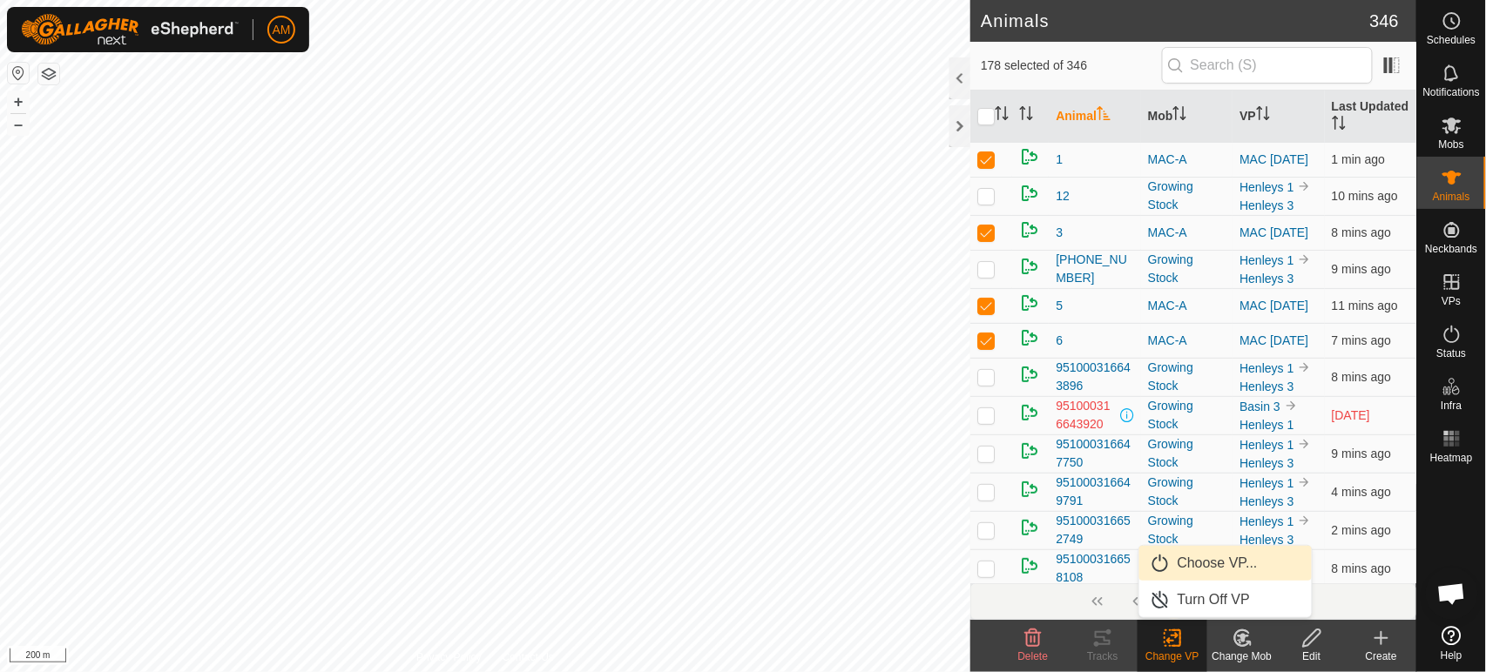
click at [1196, 563] on link "Choose VP..." at bounding box center [1225, 563] width 172 height 35
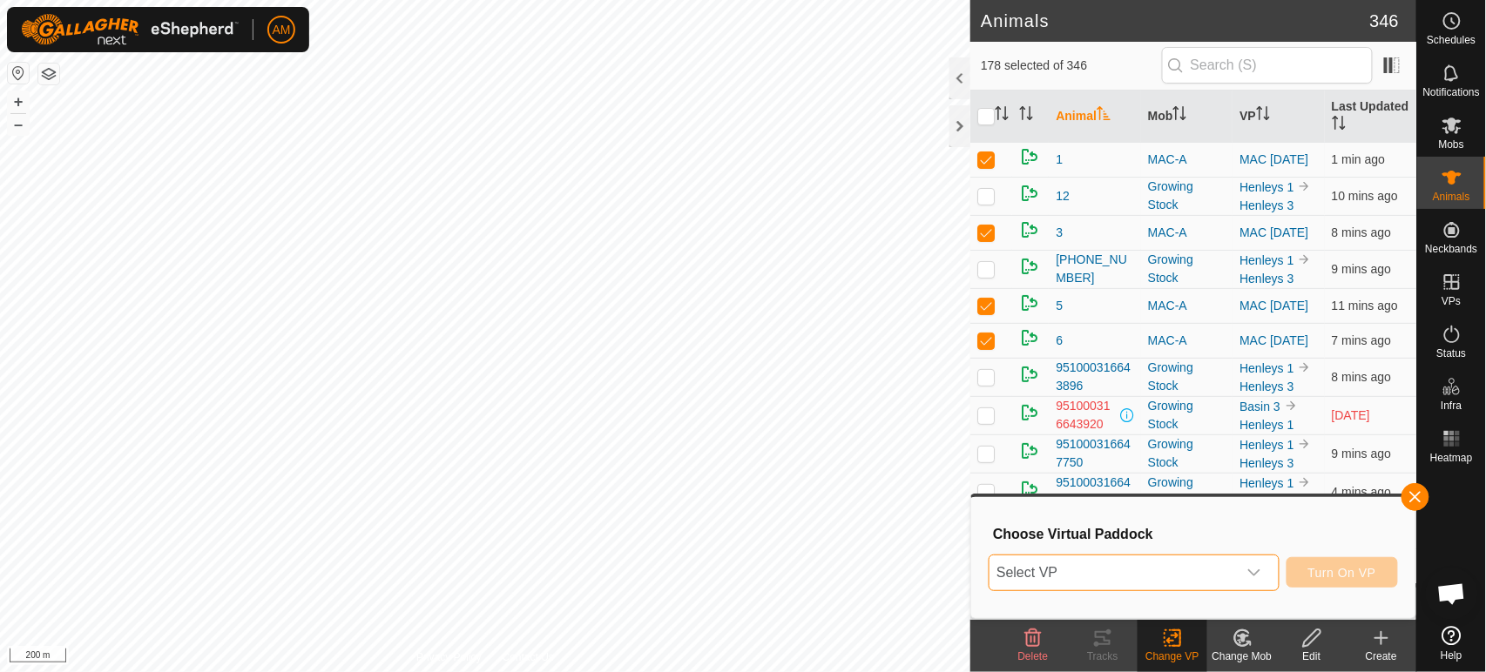
click at [1184, 564] on span "Select VP" at bounding box center [1112, 573] width 247 height 35
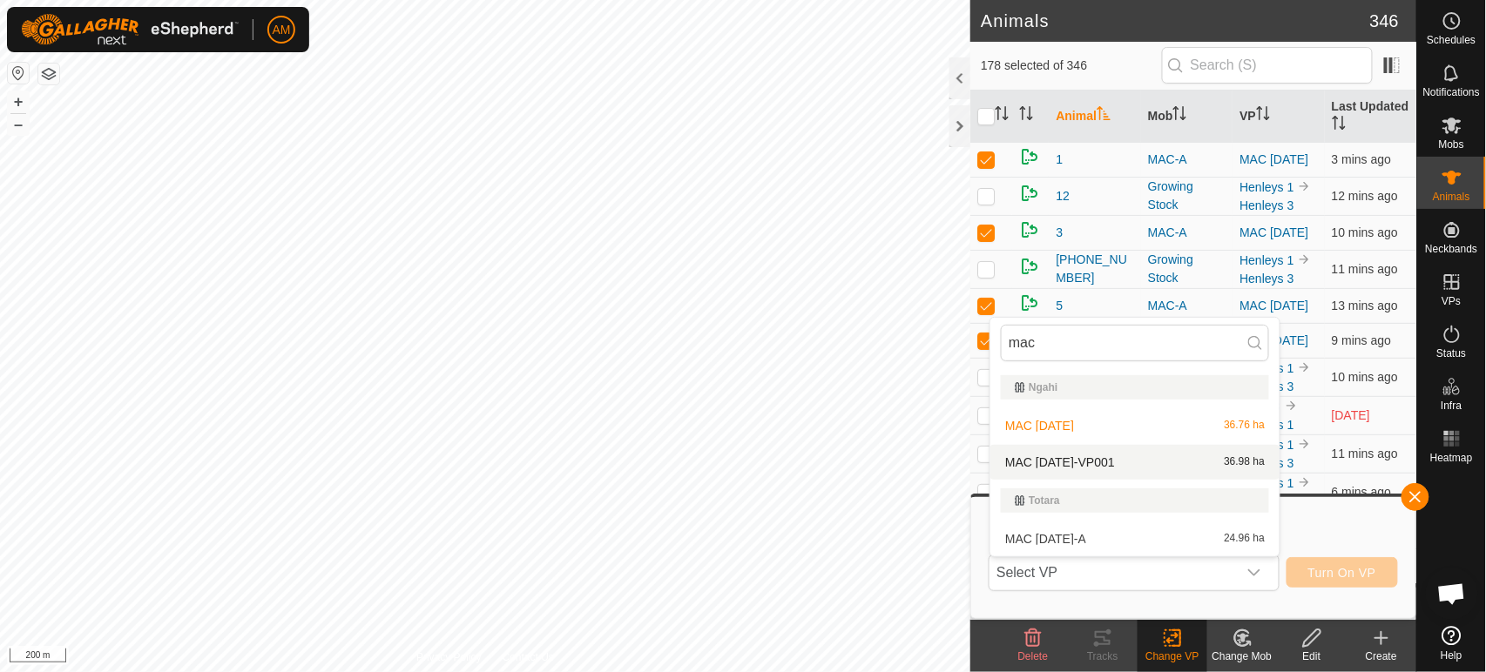
type input "mac"
click at [1311, 546] on div "Choose Virtual Paddock Select VP mac Ngahi MAC [DATE] 36.76 ha MAC [DATE]-VP001…" at bounding box center [1193, 557] width 423 height 99
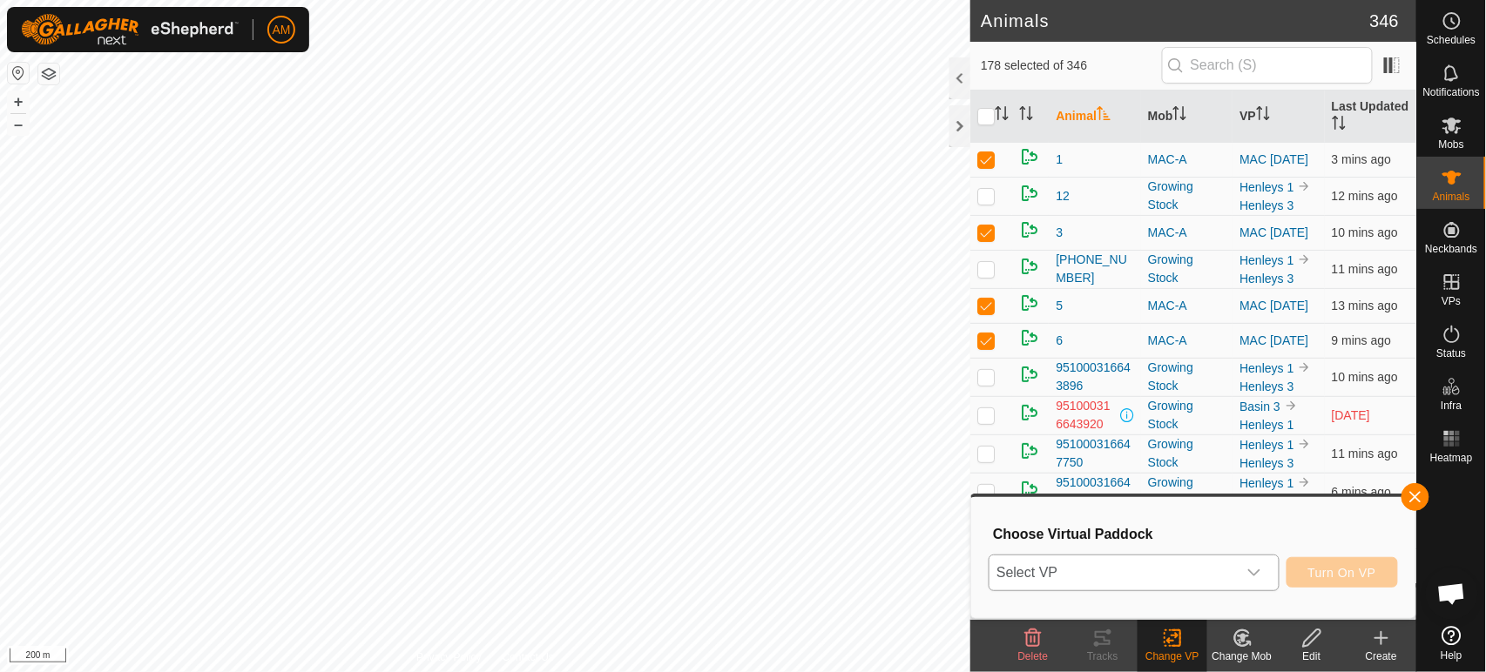
click at [1210, 574] on span "Select VP" at bounding box center [1112, 573] width 247 height 35
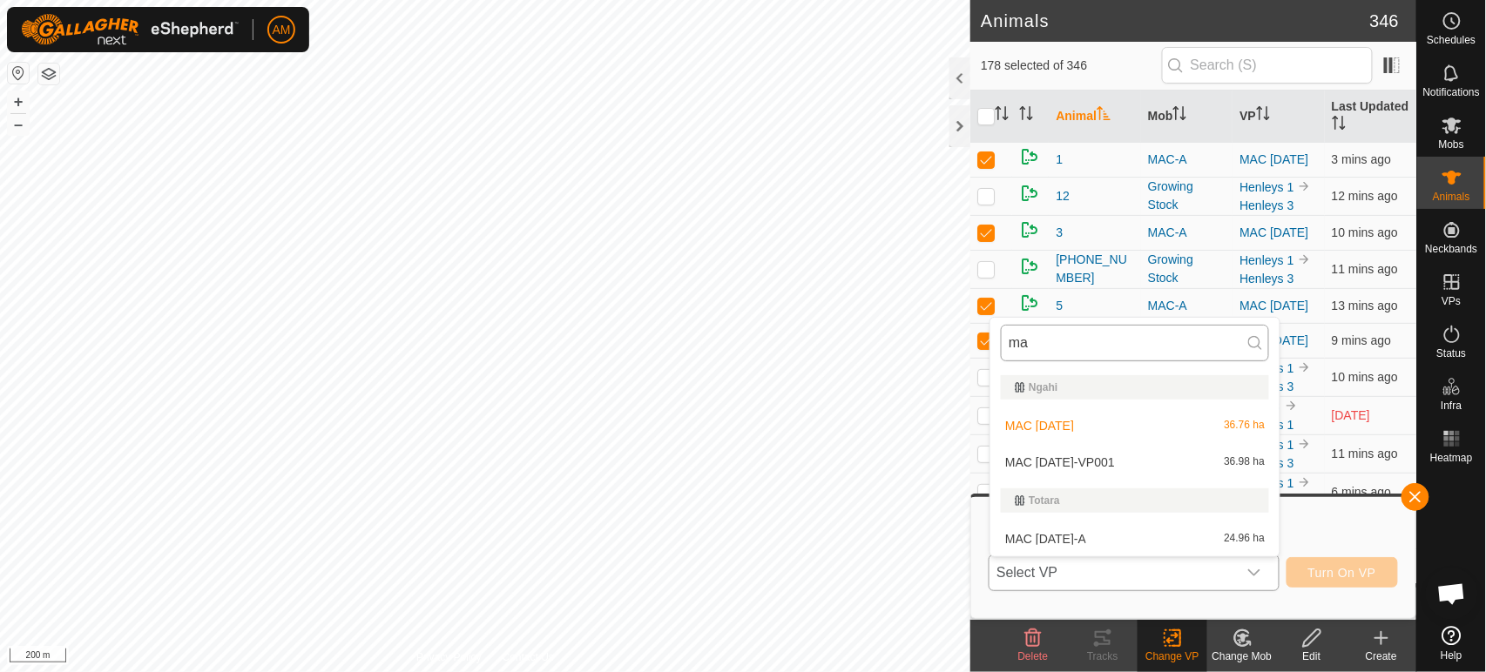
type input "mac"
type input "ma"
click at [1100, 454] on li "MAC [DATE]-VP001 36.98 ha" at bounding box center [1134, 462] width 289 height 35
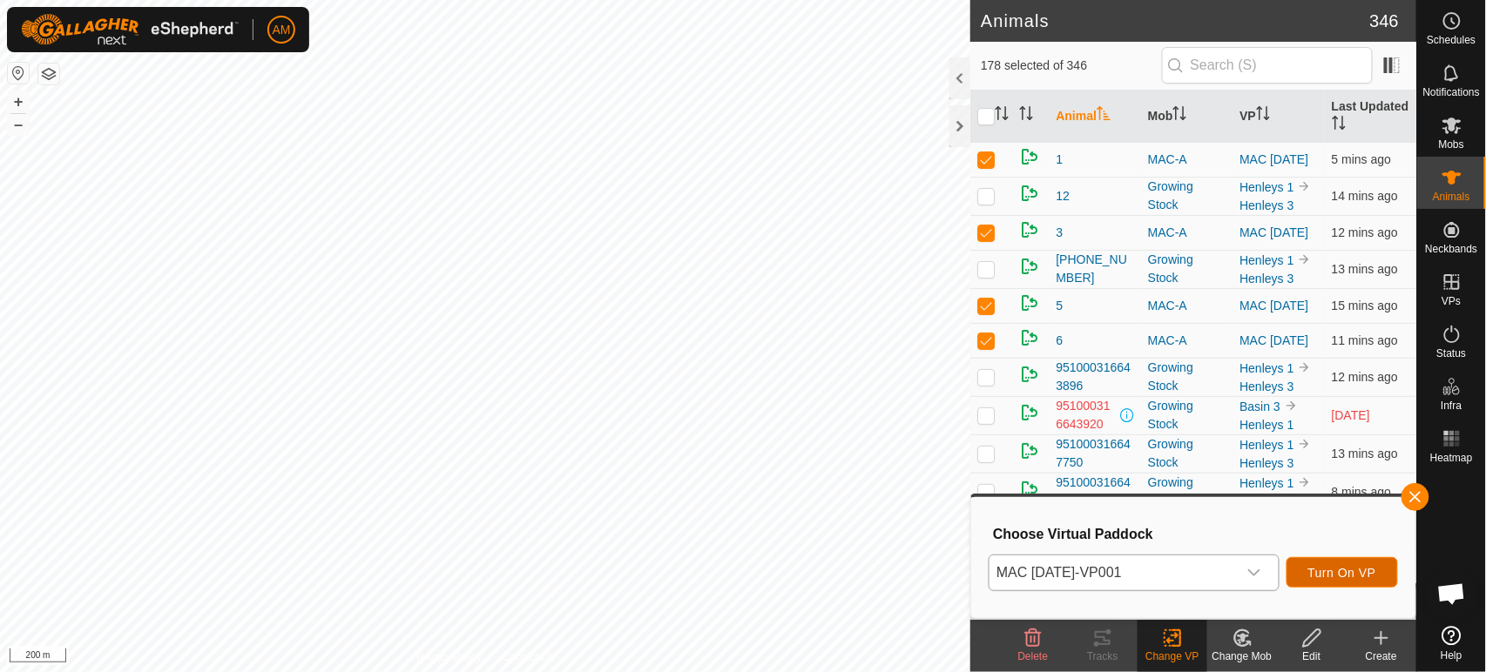
click at [1370, 570] on span "Turn On VP" at bounding box center [1342, 573] width 68 height 14
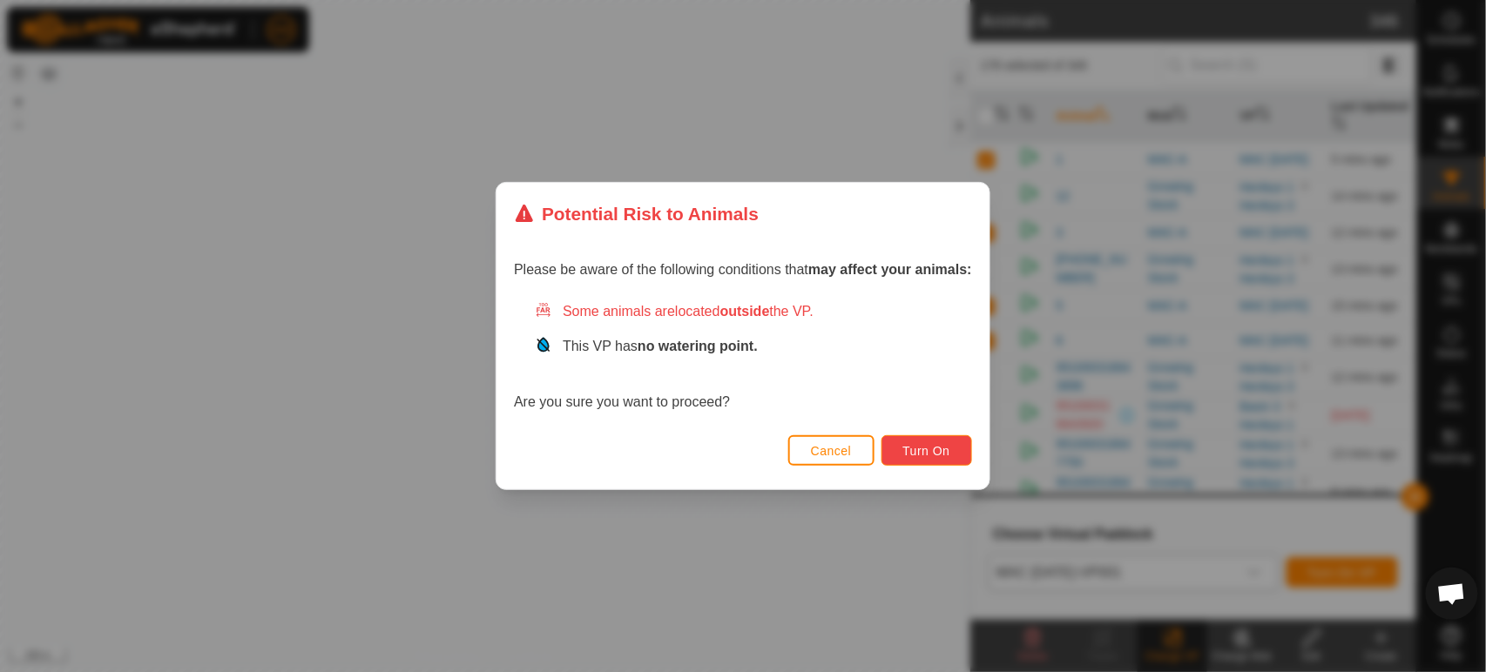
click at [937, 444] on span "Turn On" at bounding box center [926, 451] width 47 height 14
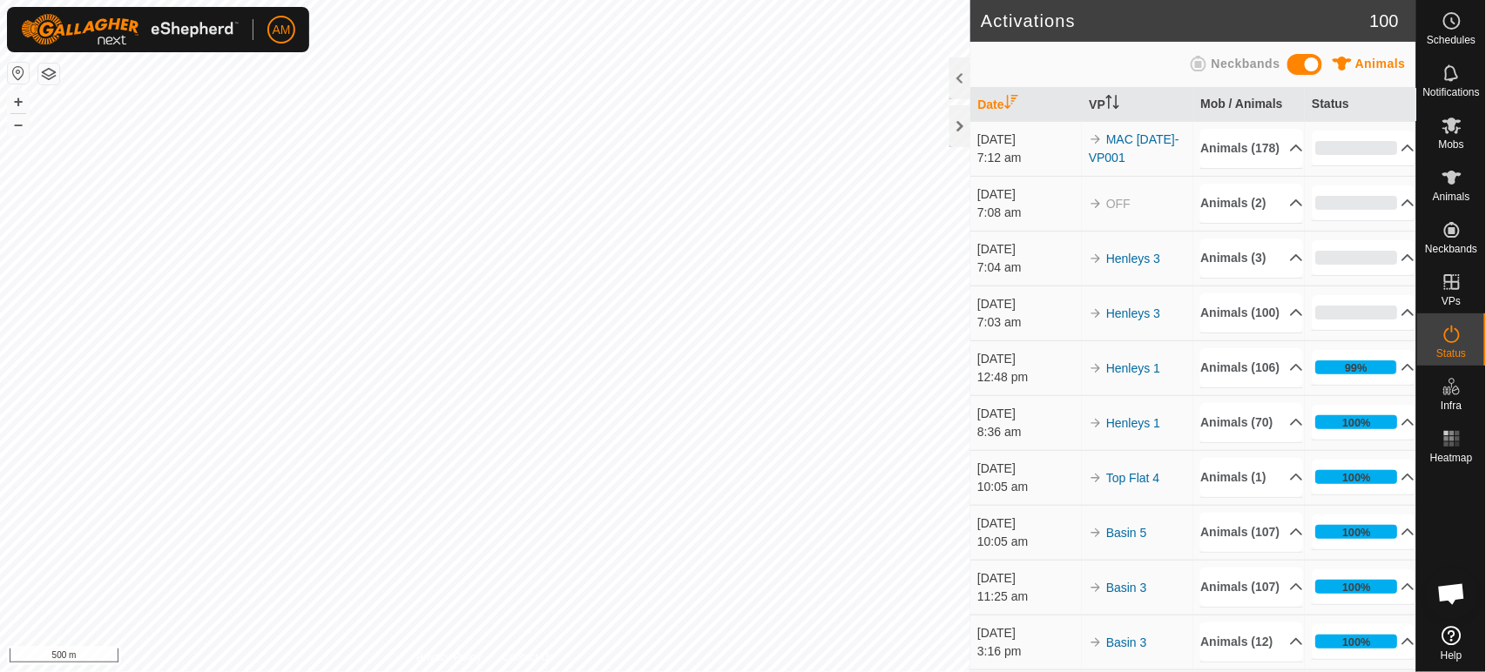
click at [711, 672] on div at bounding box center [485, 336] width 970 height 672
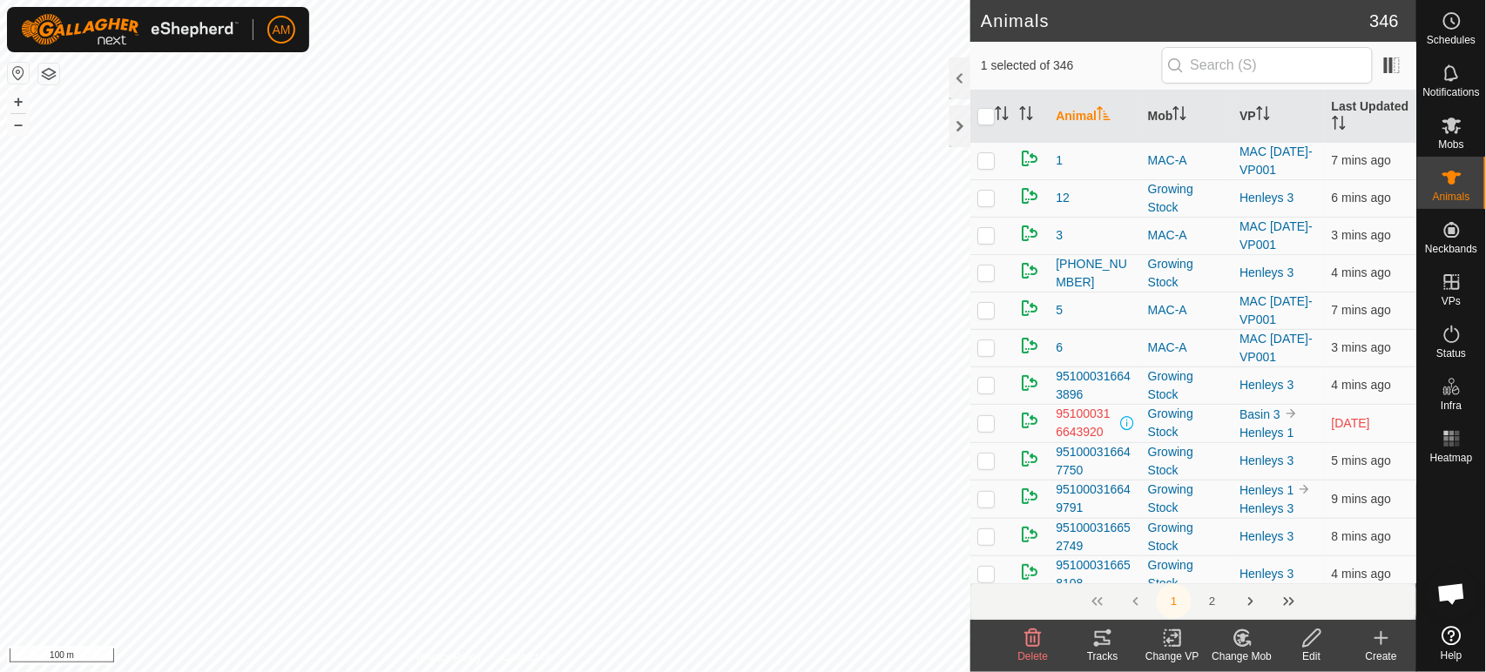
click at [1158, 634] on change-vp-svg-icon at bounding box center [1173, 638] width 70 height 21
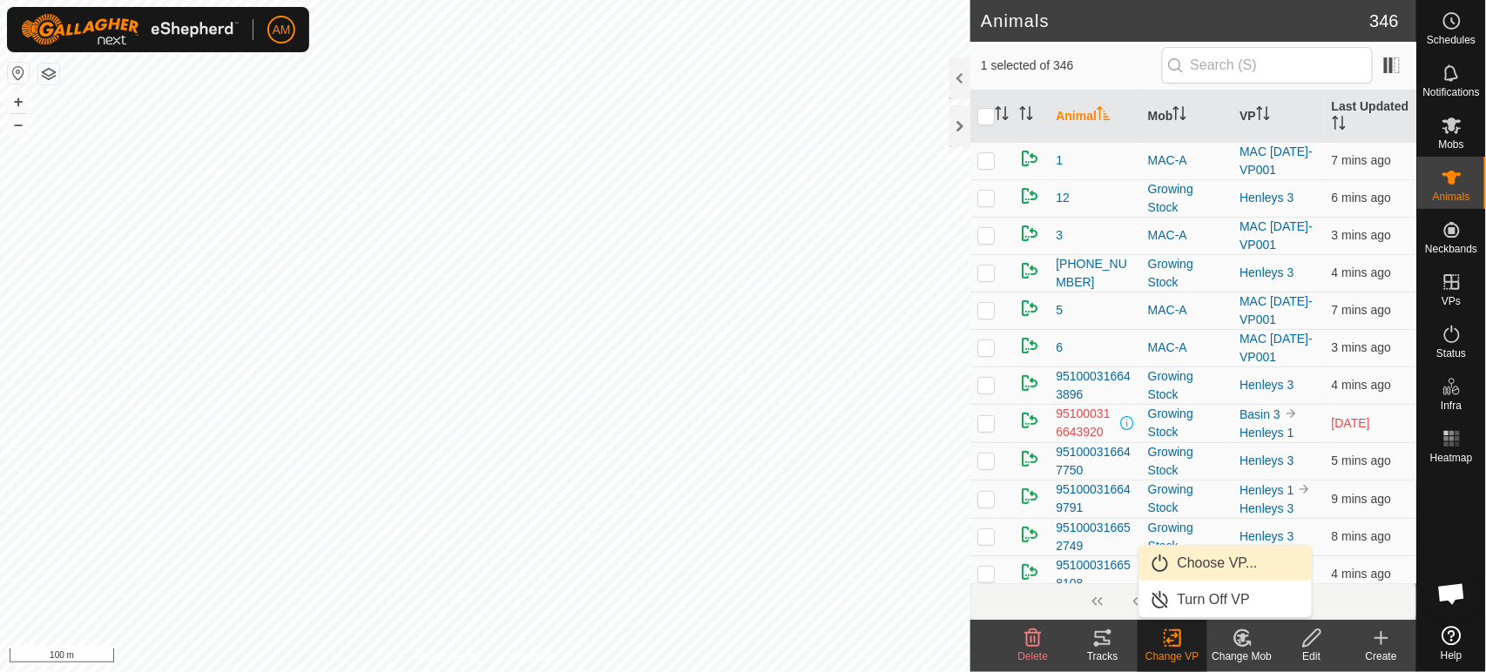
click at [1178, 577] on link "Choose VP..." at bounding box center [1225, 563] width 172 height 35
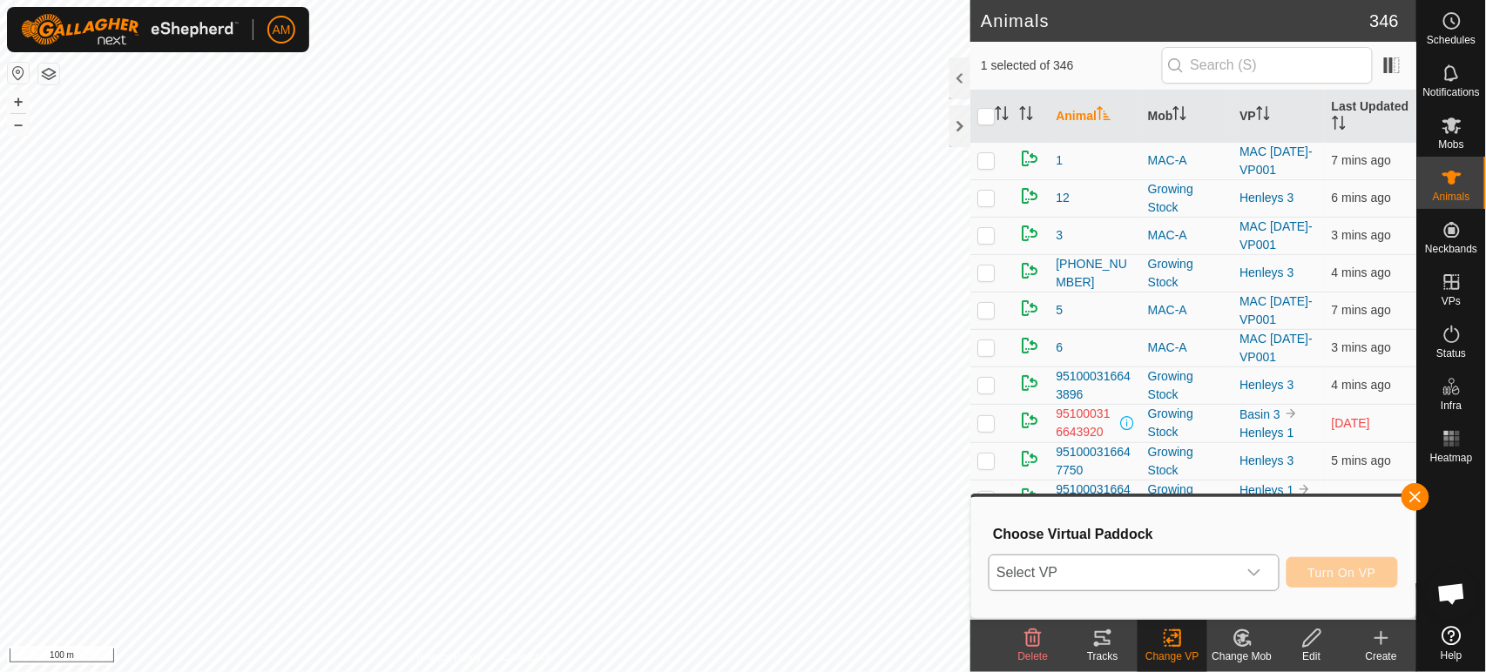
click at [1169, 564] on span "Select VP" at bounding box center [1112, 573] width 247 height 35
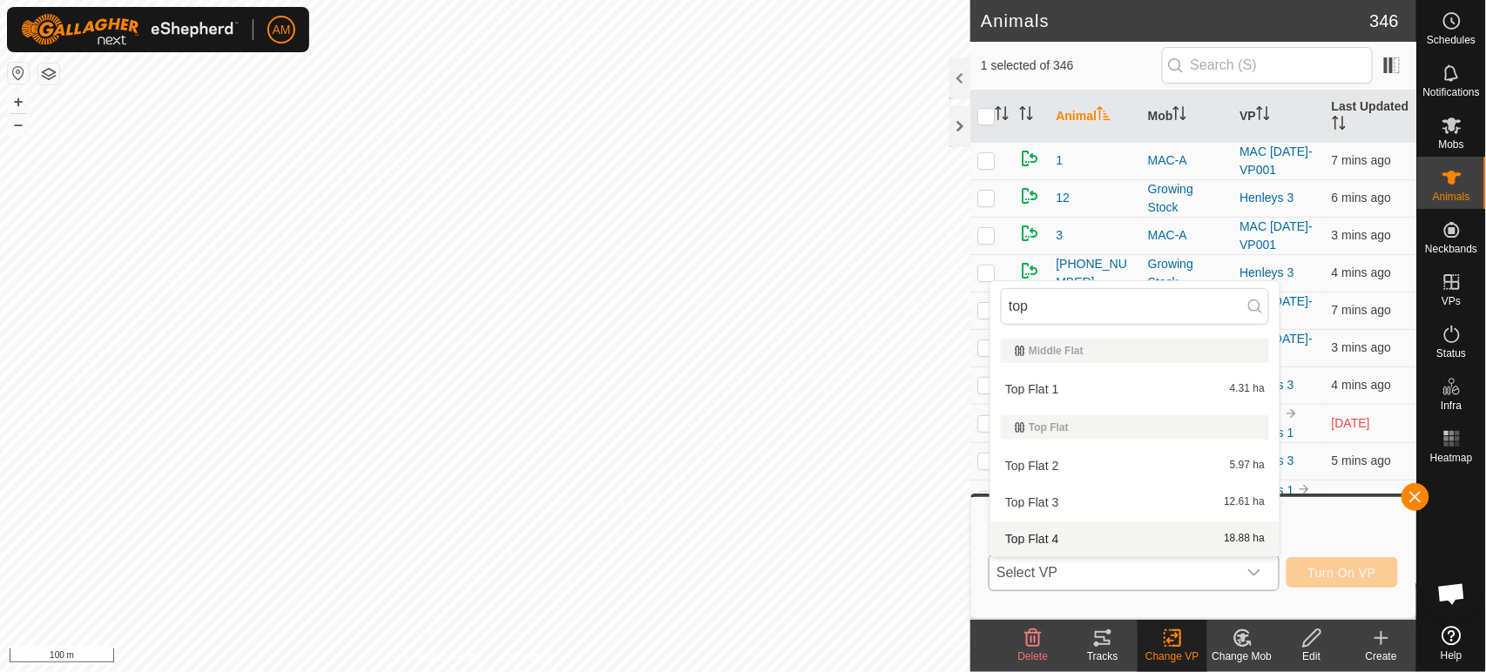
type input "top"
click at [1049, 541] on li "Top Flat 4 18.88 ha" at bounding box center [1134, 539] width 289 height 35
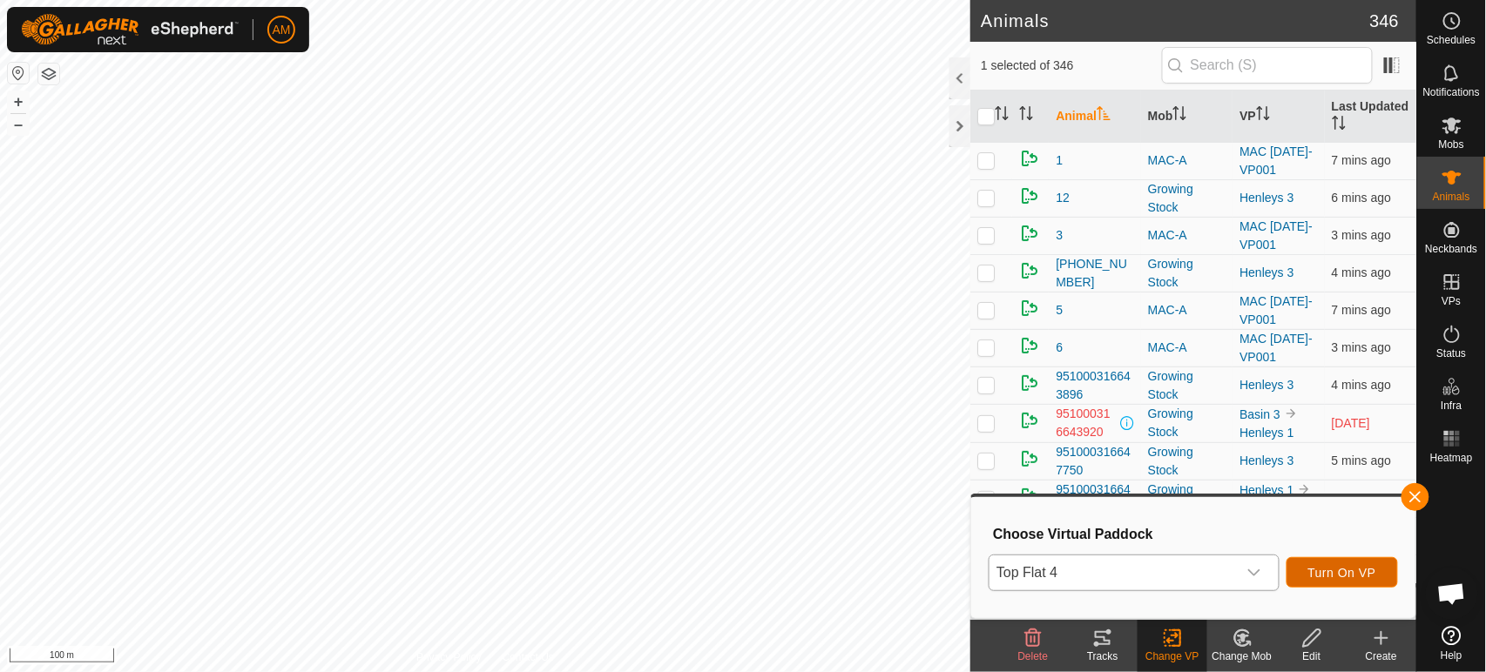
click at [1350, 577] on span "Turn On VP" at bounding box center [1342, 573] width 68 height 14
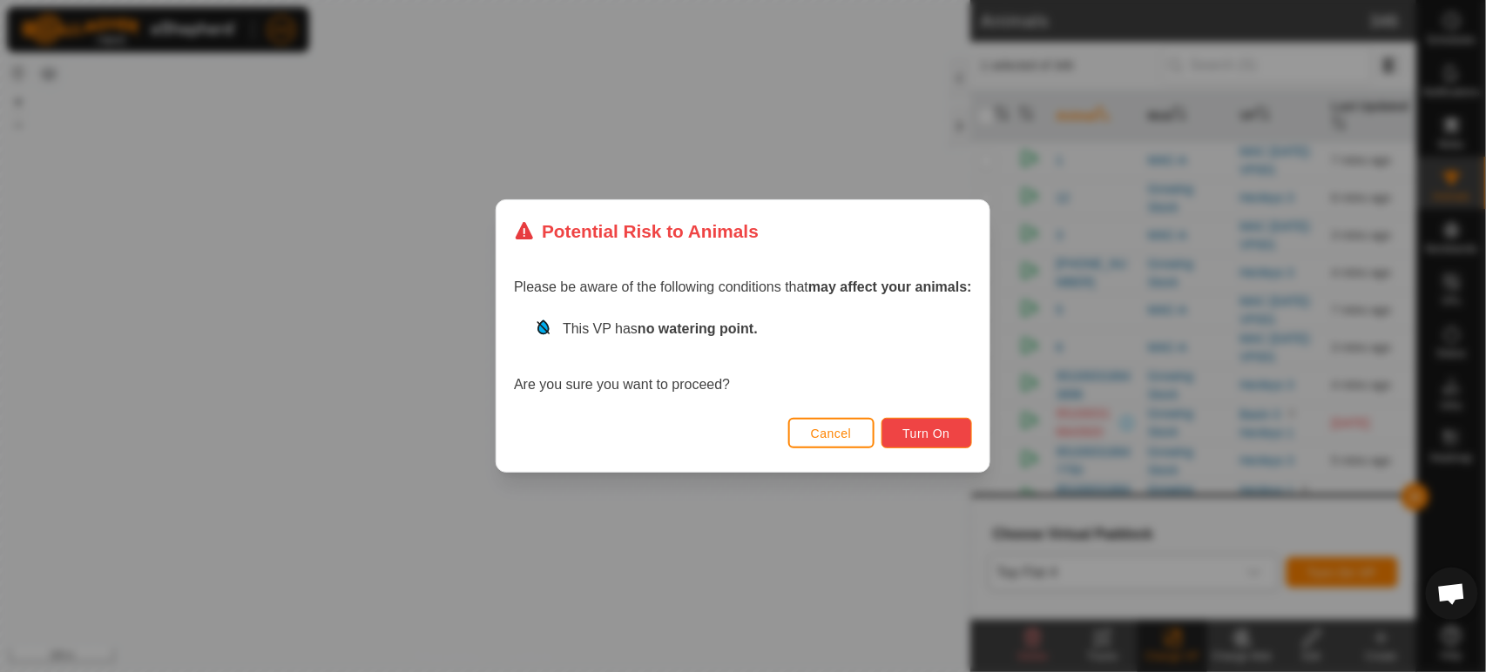
click at [943, 422] on button "Turn On" at bounding box center [926, 433] width 91 height 30
